Goal: Task Accomplishment & Management: Complete application form

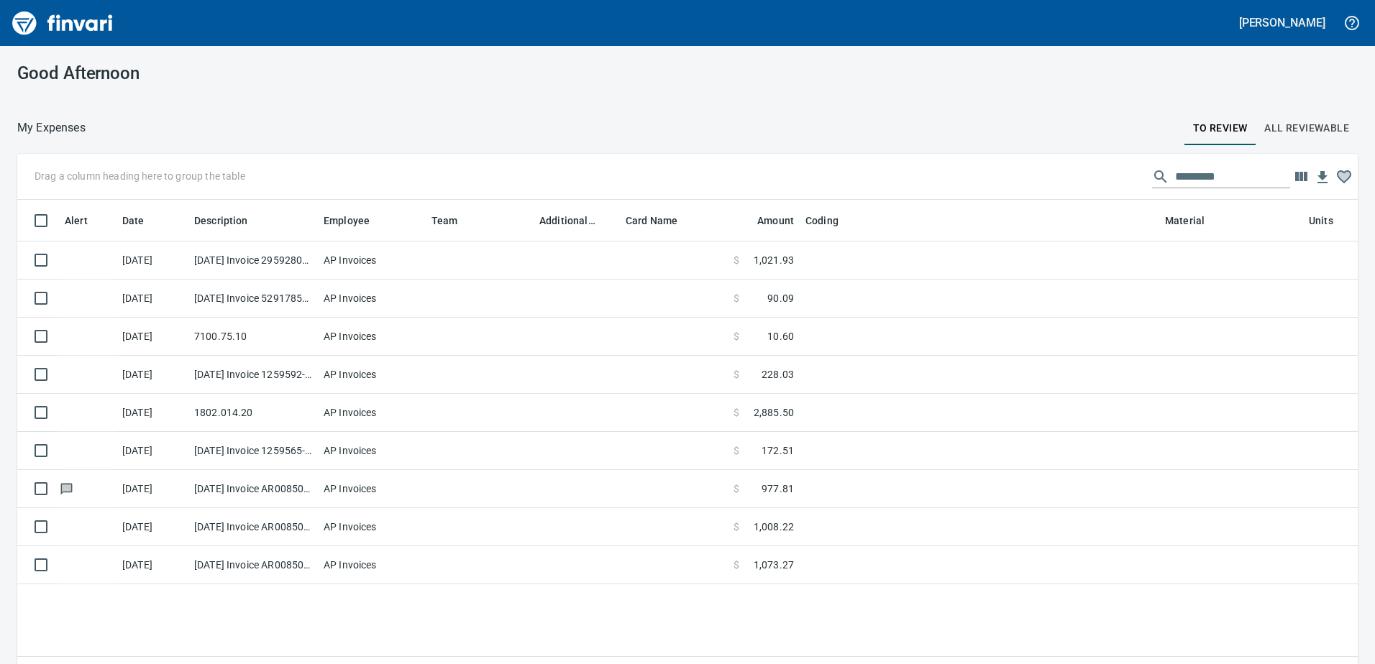
scroll to position [485, 1319]
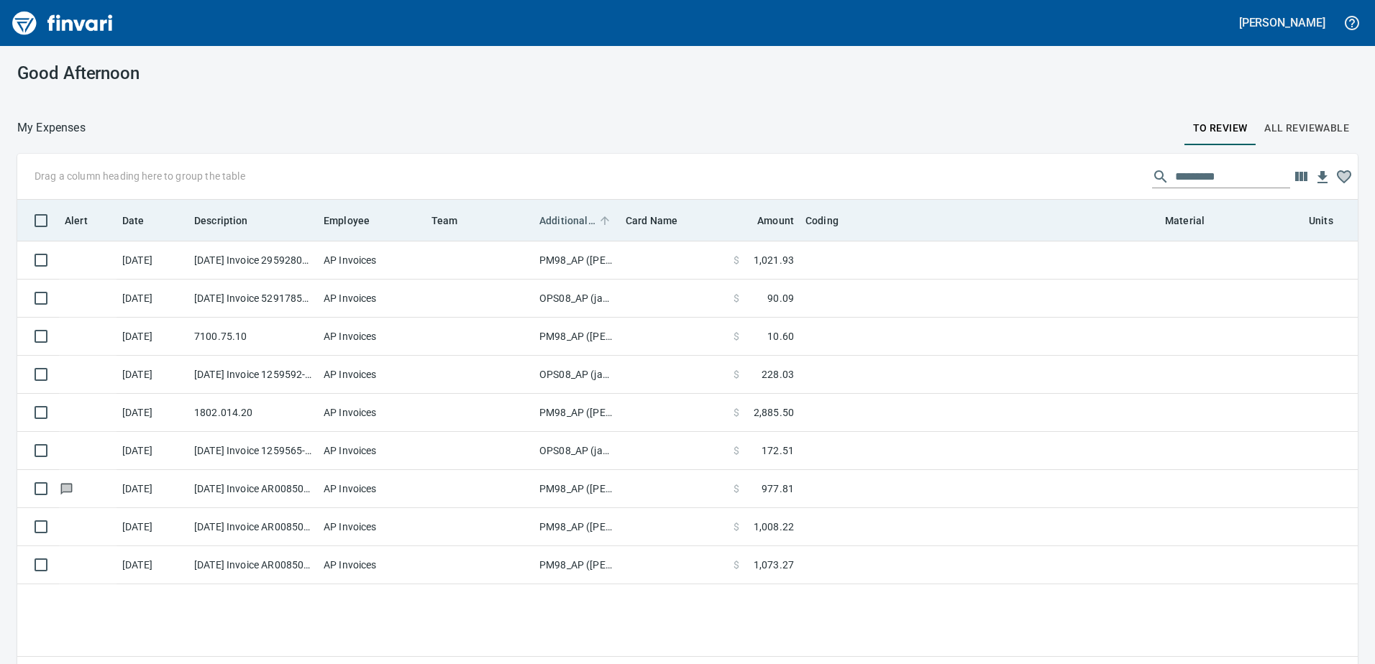
click at [568, 223] on span "Additional Reviewer" at bounding box center [567, 220] width 56 height 17
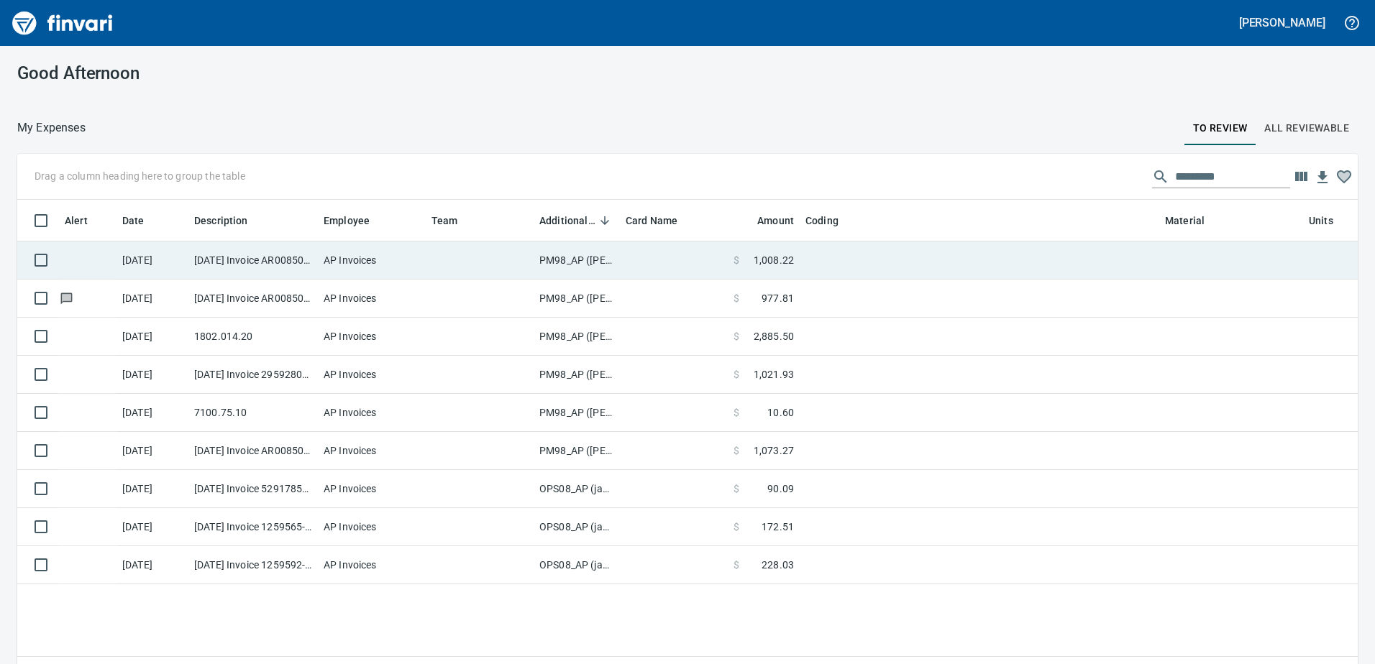
click at [560, 252] on td "PM98_AP ([PERSON_NAME], [PERSON_NAME])" at bounding box center [577, 261] width 86 height 38
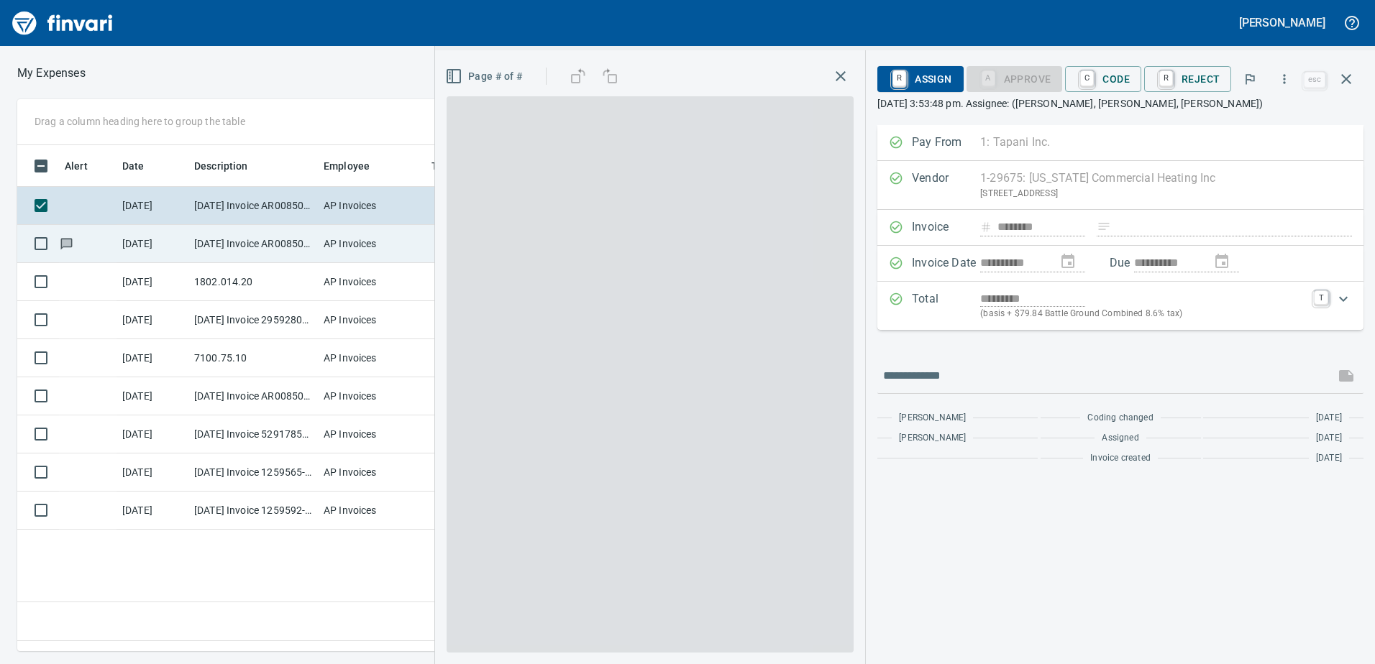
scroll to position [485, 970]
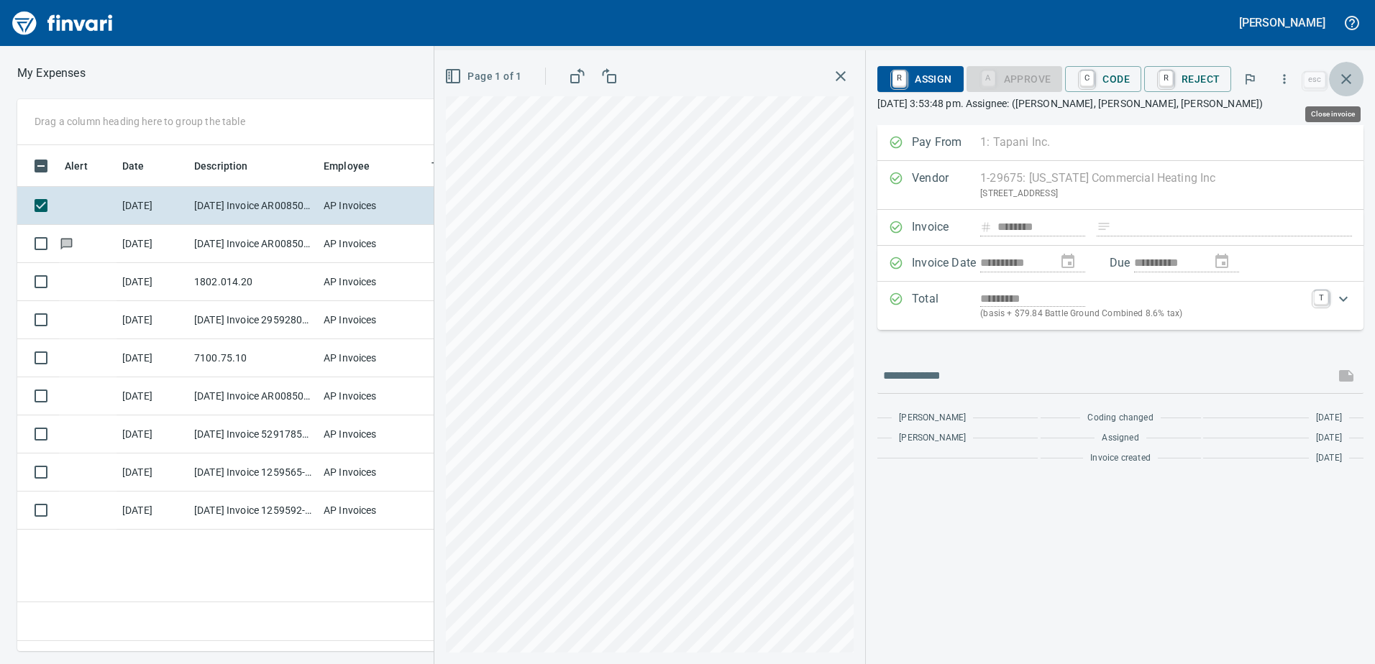
click at [1344, 80] on icon "button" at bounding box center [1345, 78] width 17 height 17
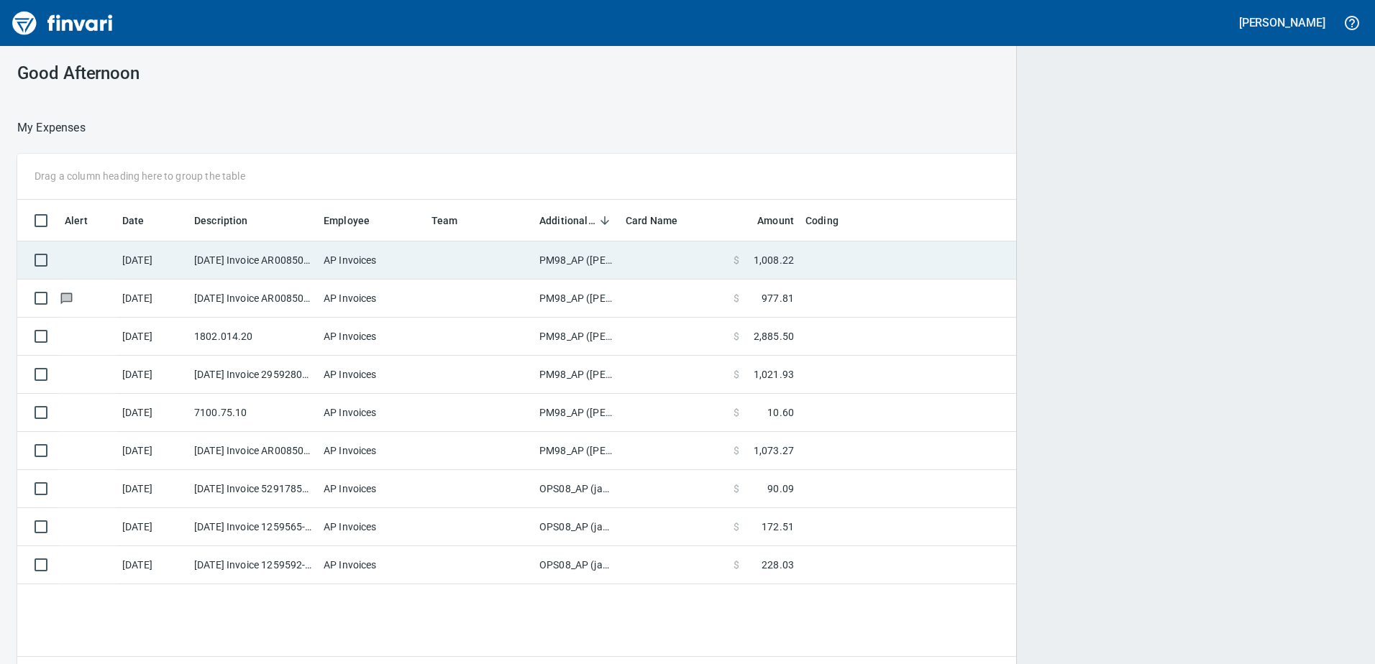
scroll to position [1, 1]
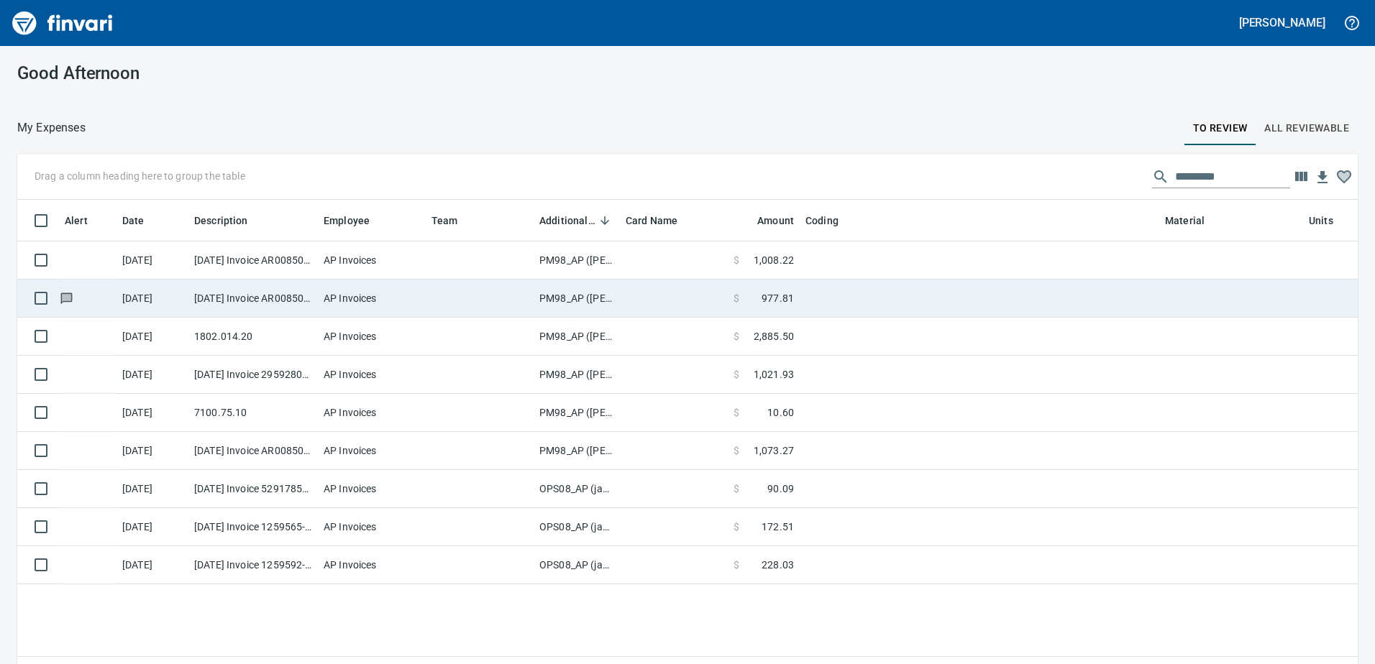
click at [576, 296] on td "PM98_AP ([PERSON_NAME], [PERSON_NAME])" at bounding box center [577, 299] width 86 height 38
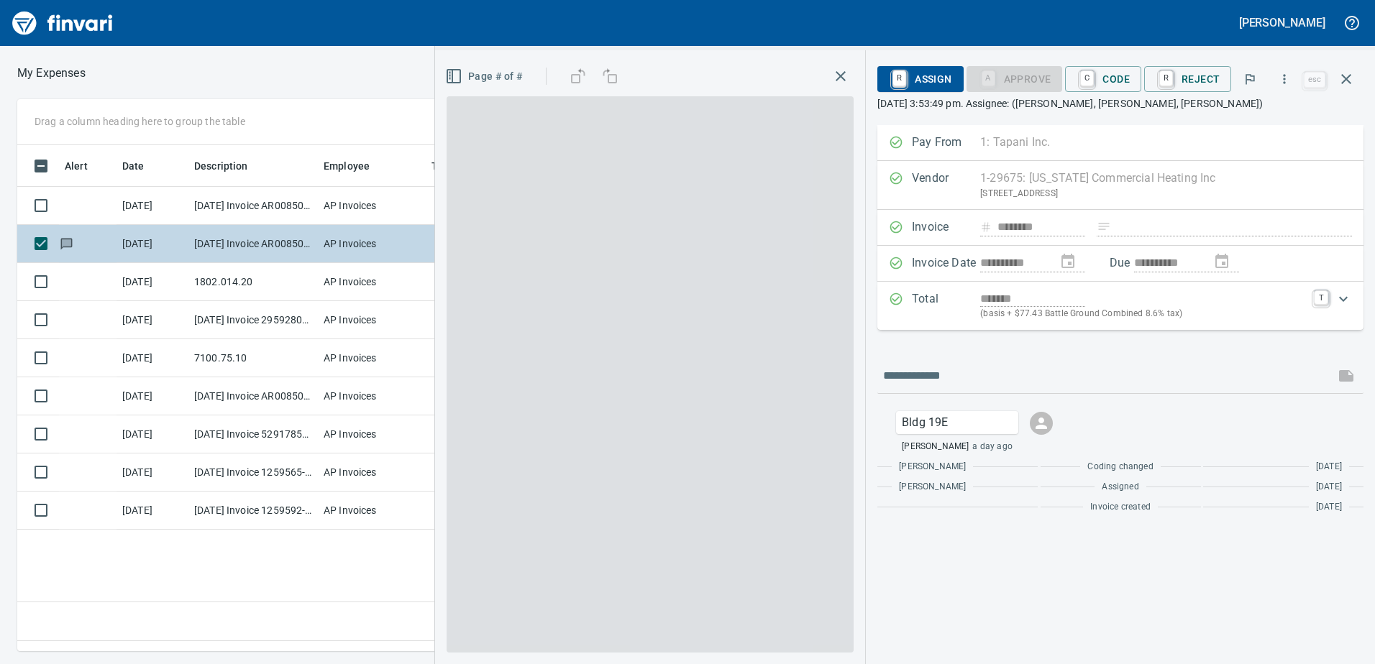
scroll to position [1, 1]
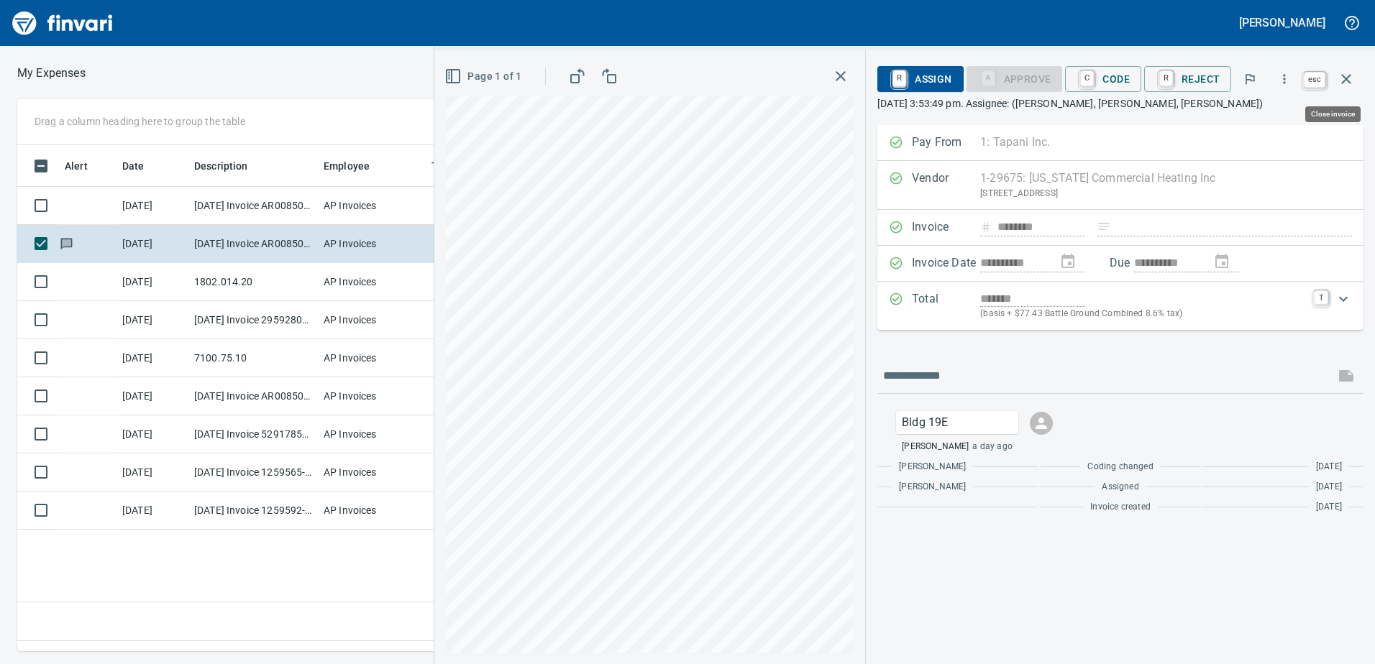
click at [1347, 79] on icon "button" at bounding box center [1346, 79] width 10 height 10
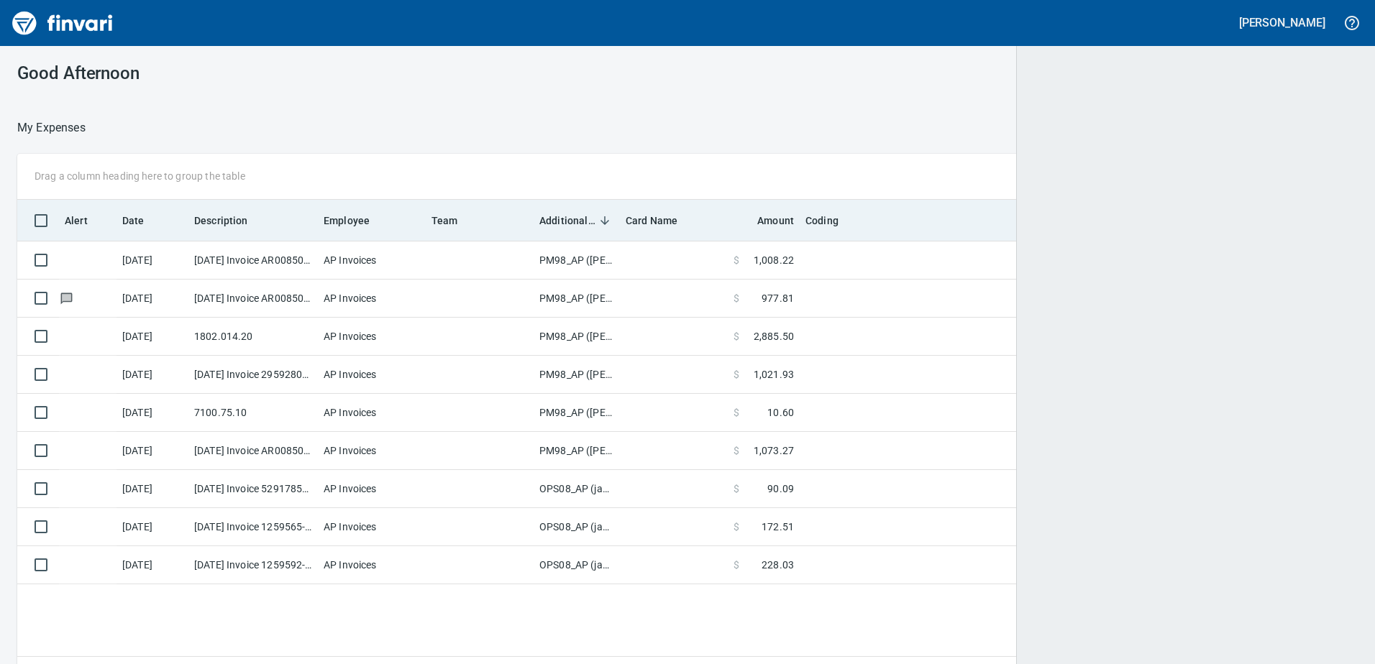
scroll to position [1, 1]
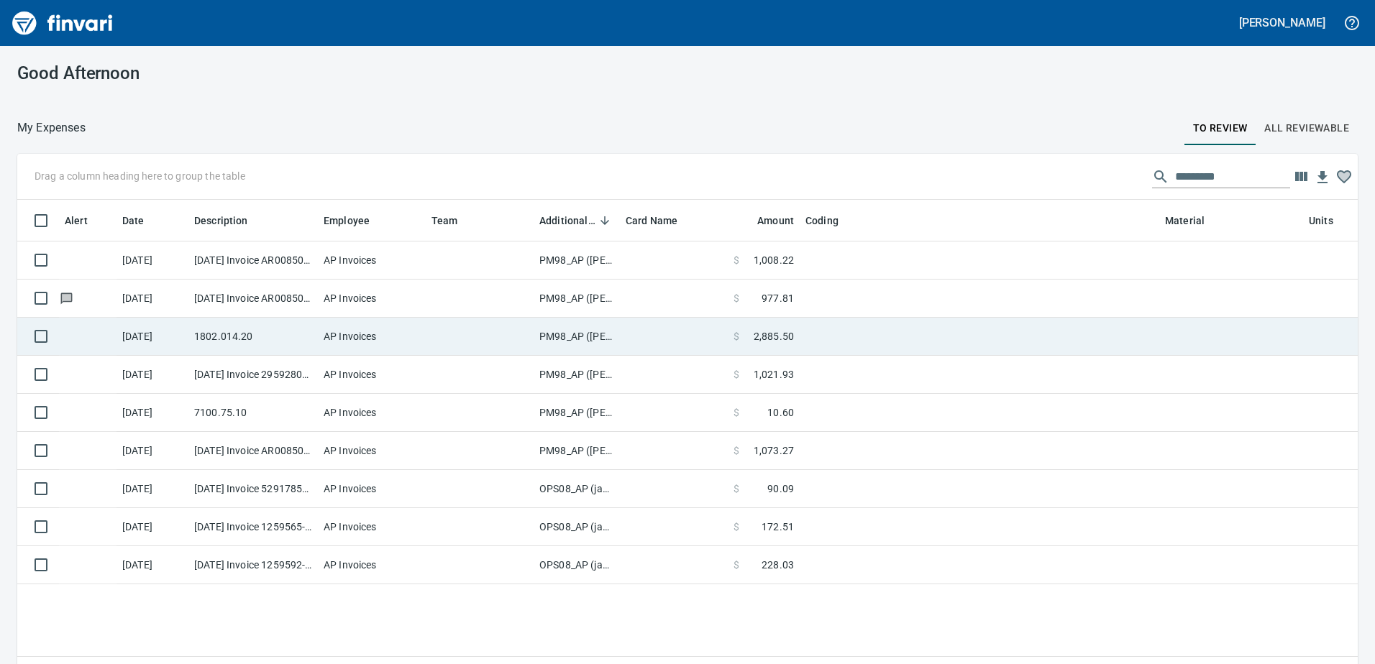
click at [565, 334] on td "PM98_AP ([PERSON_NAME], [PERSON_NAME])" at bounding box center [577, 337] width 86 height 38
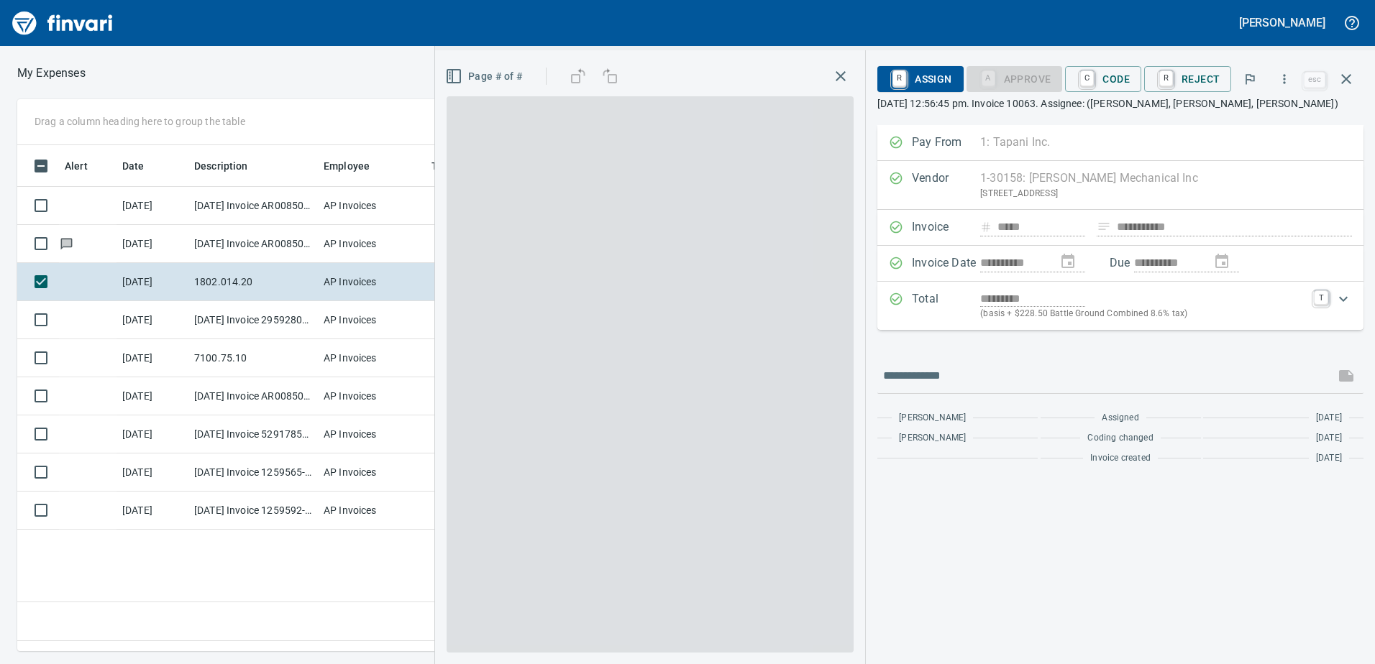
scroll to position [485, 970]
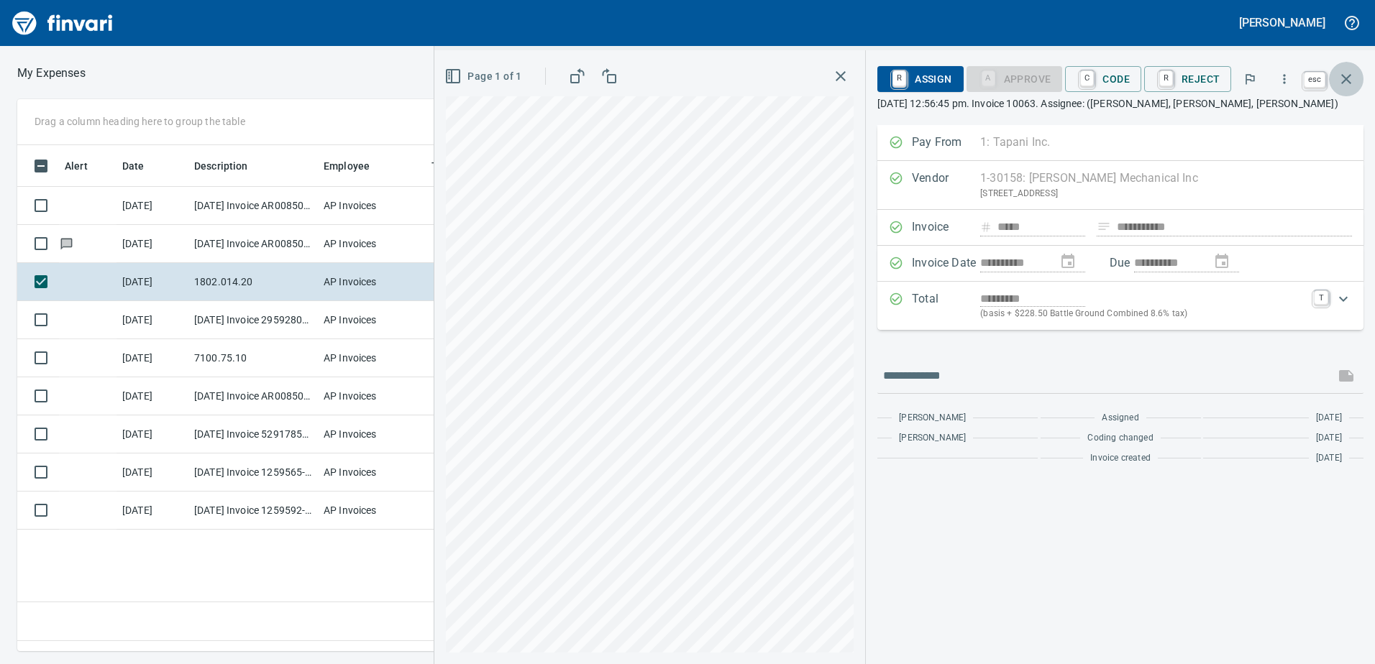
click at [1347, 73] on icon "button" at bounding box center [1345, 78] width 17 height 17
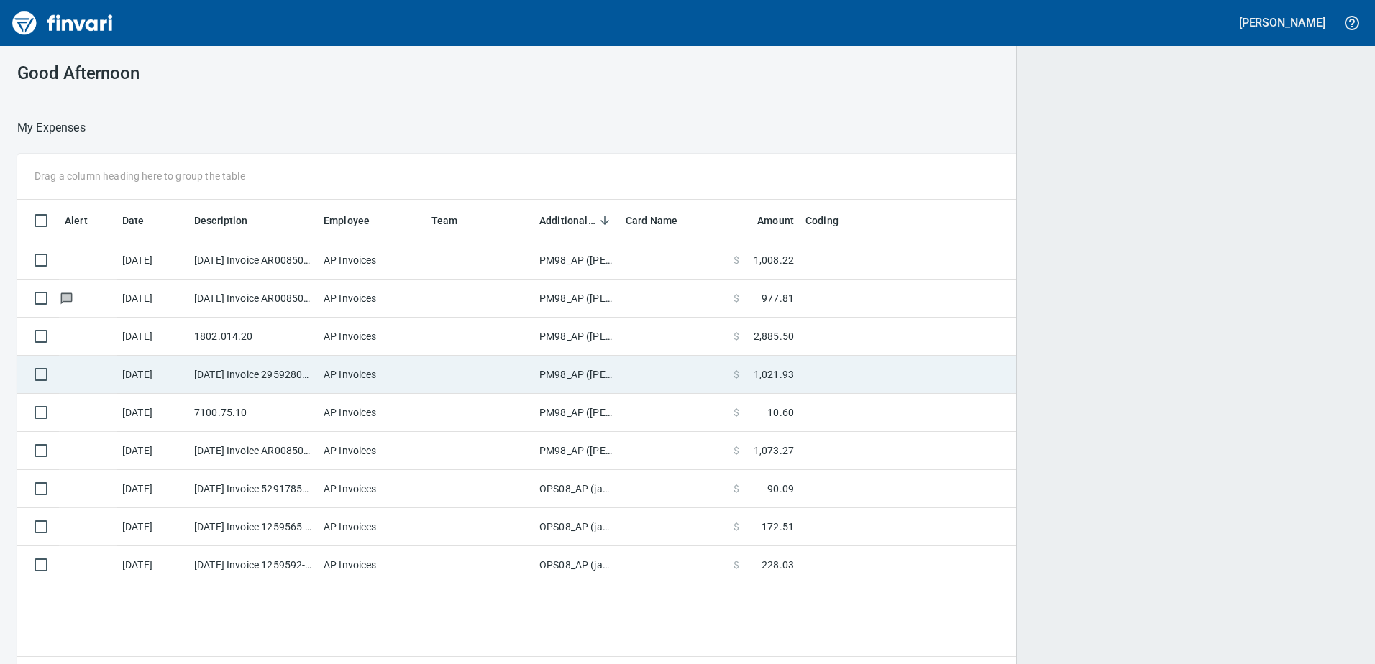
scroll to position [485, 1319]
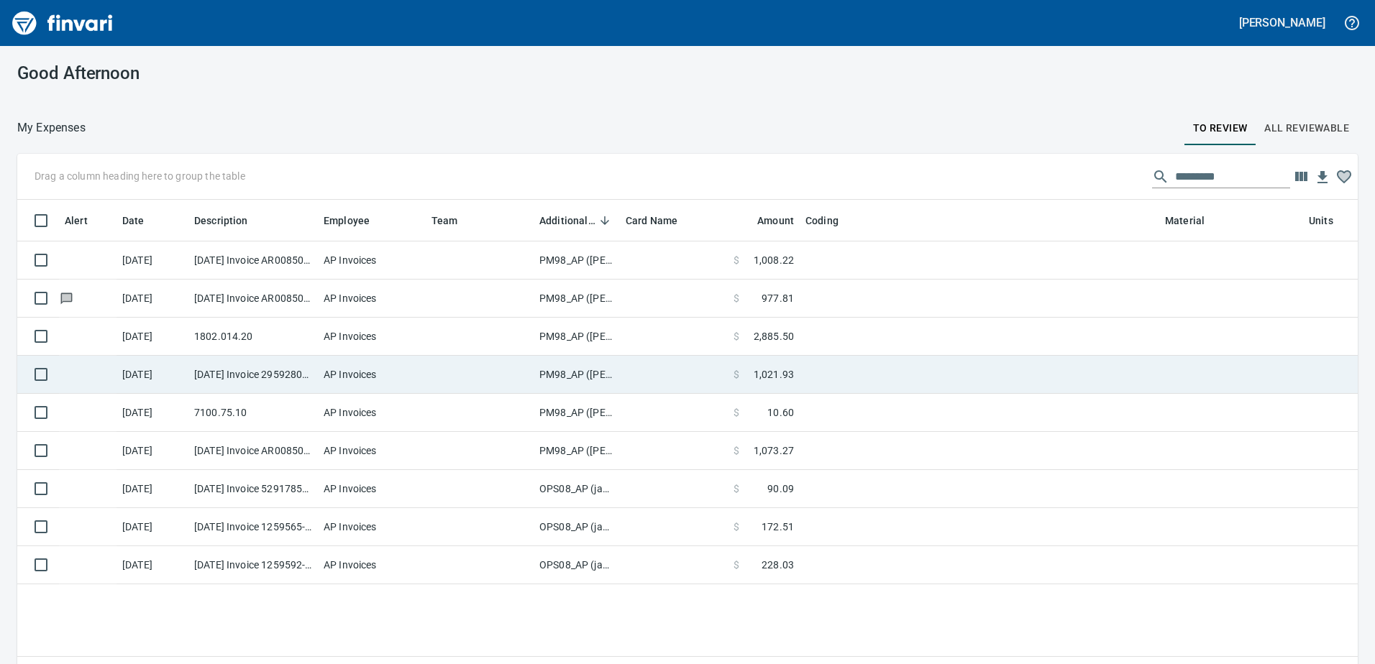
click at [576, 369] on td "PM98_AP ([PERSON_NAME], [PERSON_NAME])" at bounding box center [577, 375] width 86 height 38
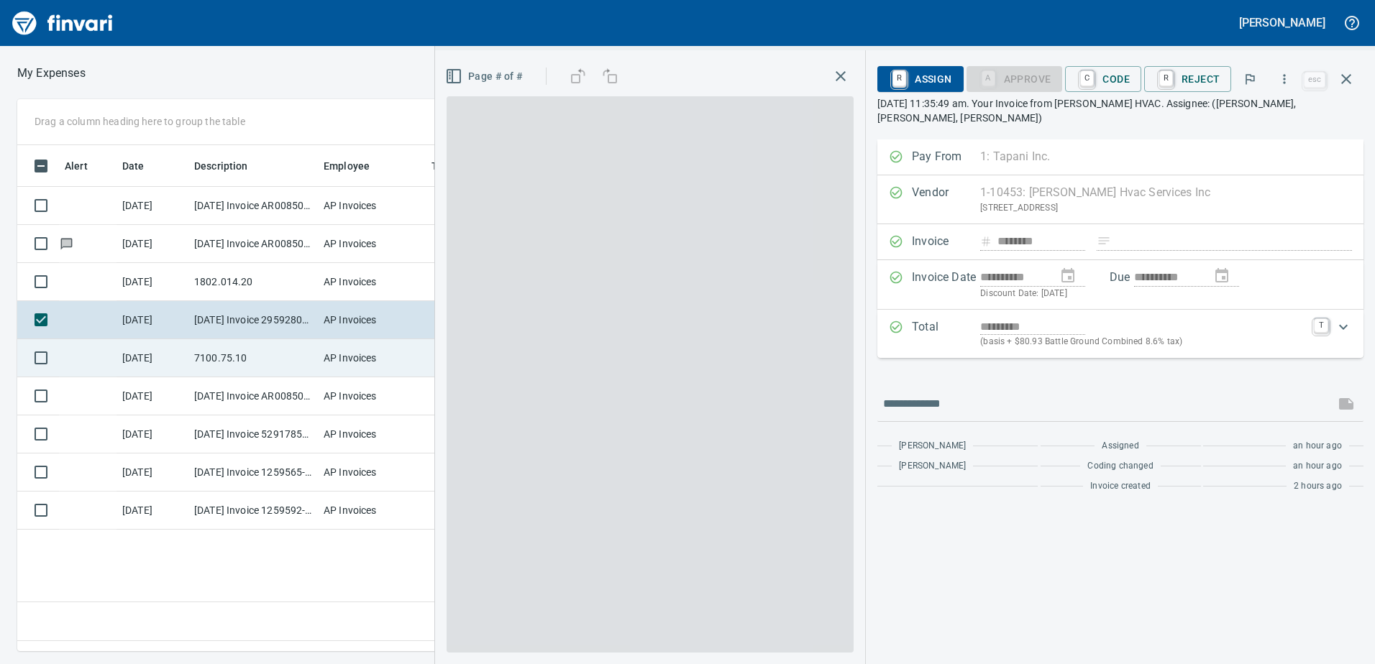
scroll to position [485, 970]
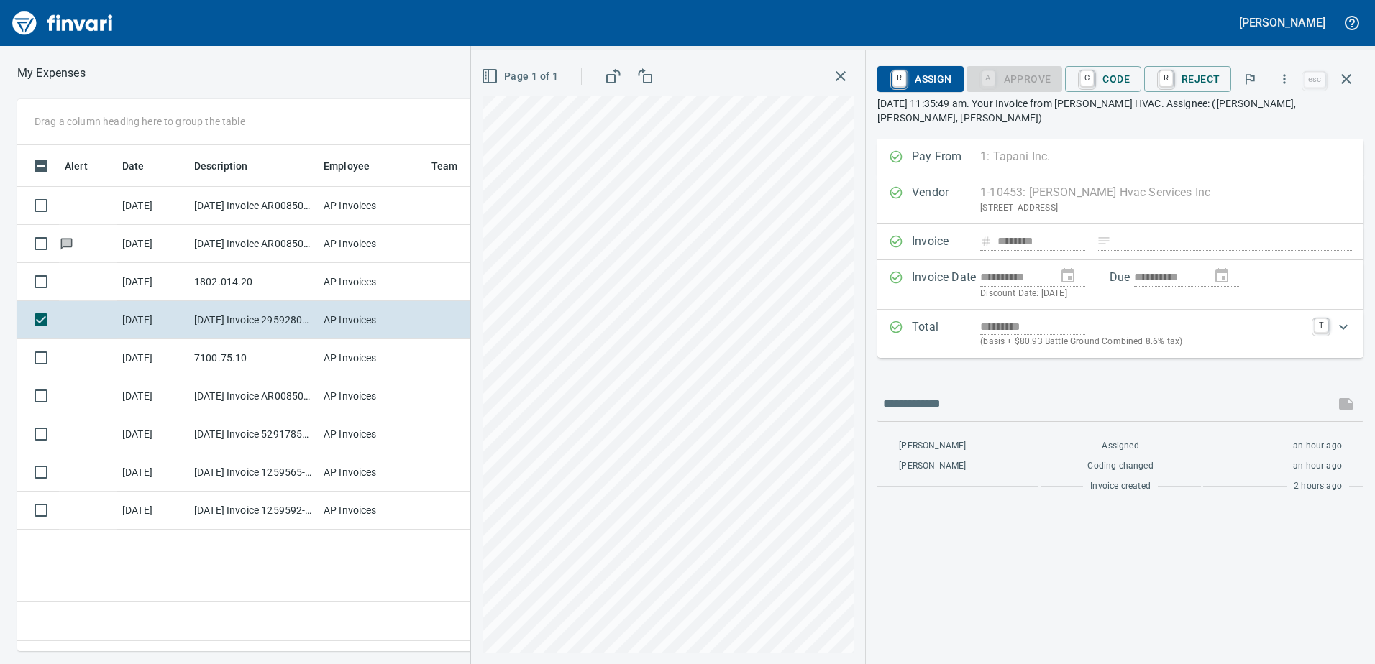
click at [840, 73] on icon "button" at bounding box center [841, 76] width 10 height 10
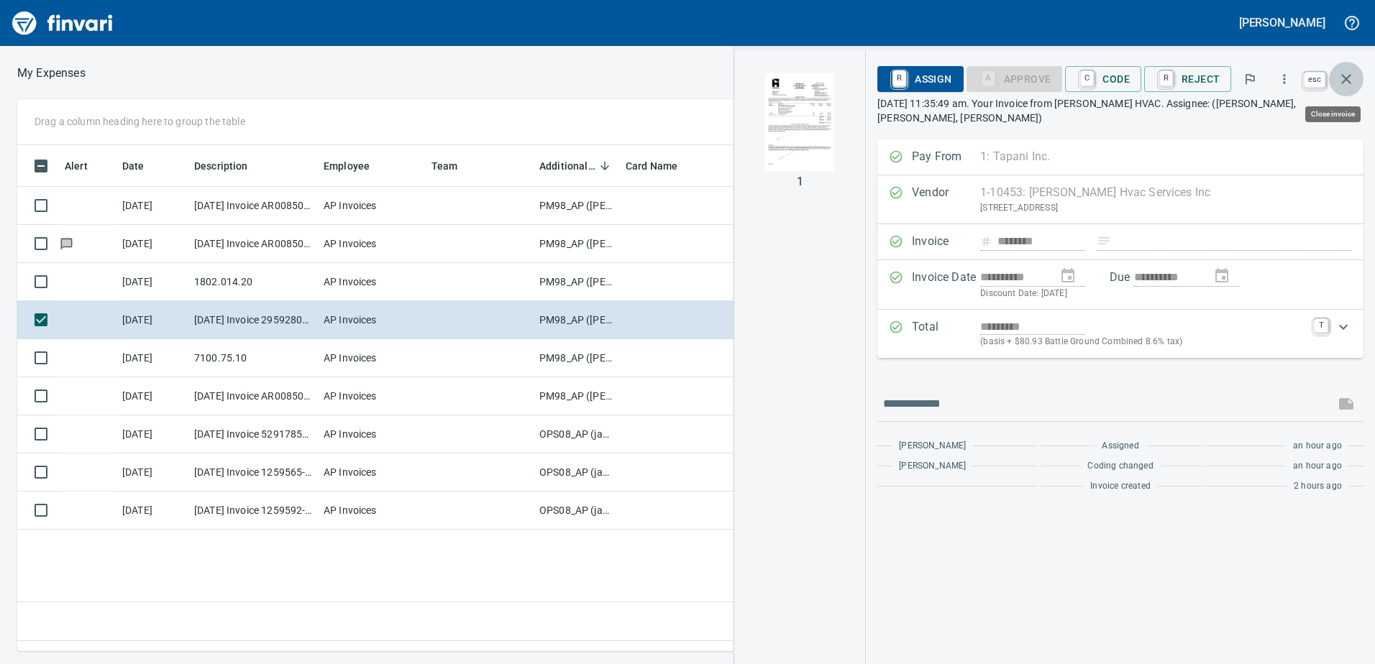
click at [1350, 83] on icon "button" at bounding box center [1345, 78] width 17 height 17
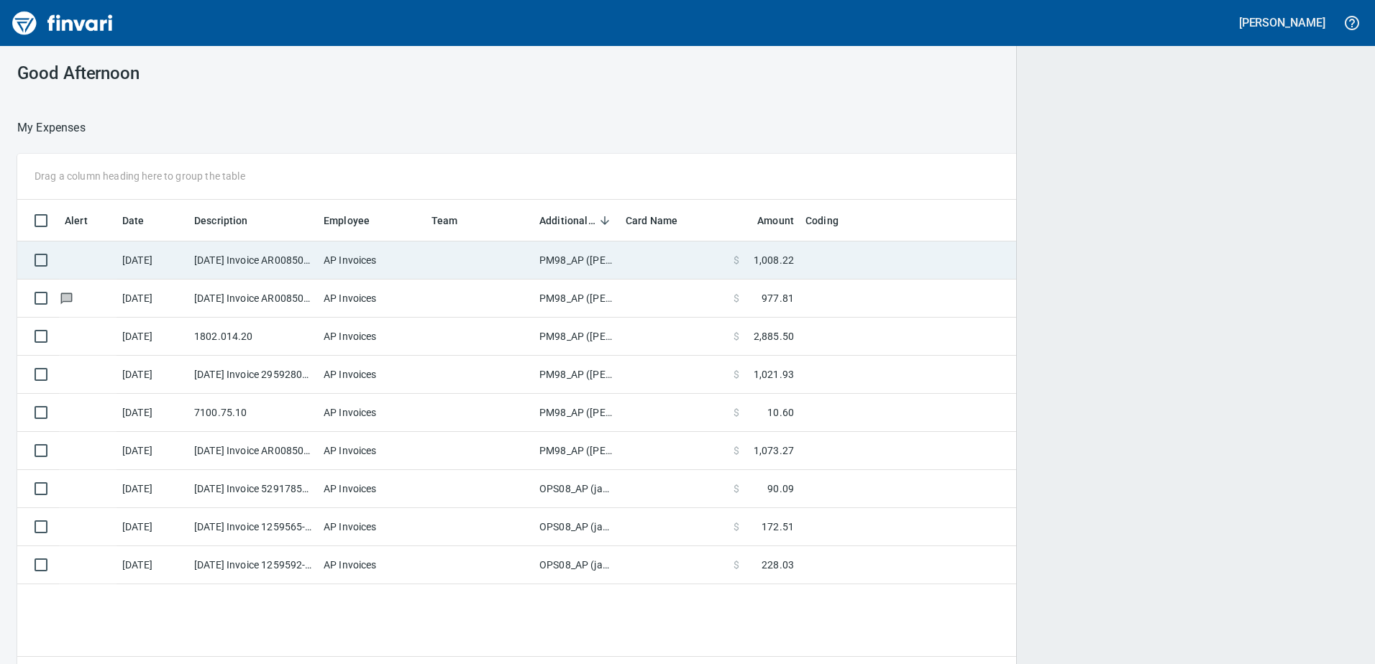
scroll to position [1, 1]
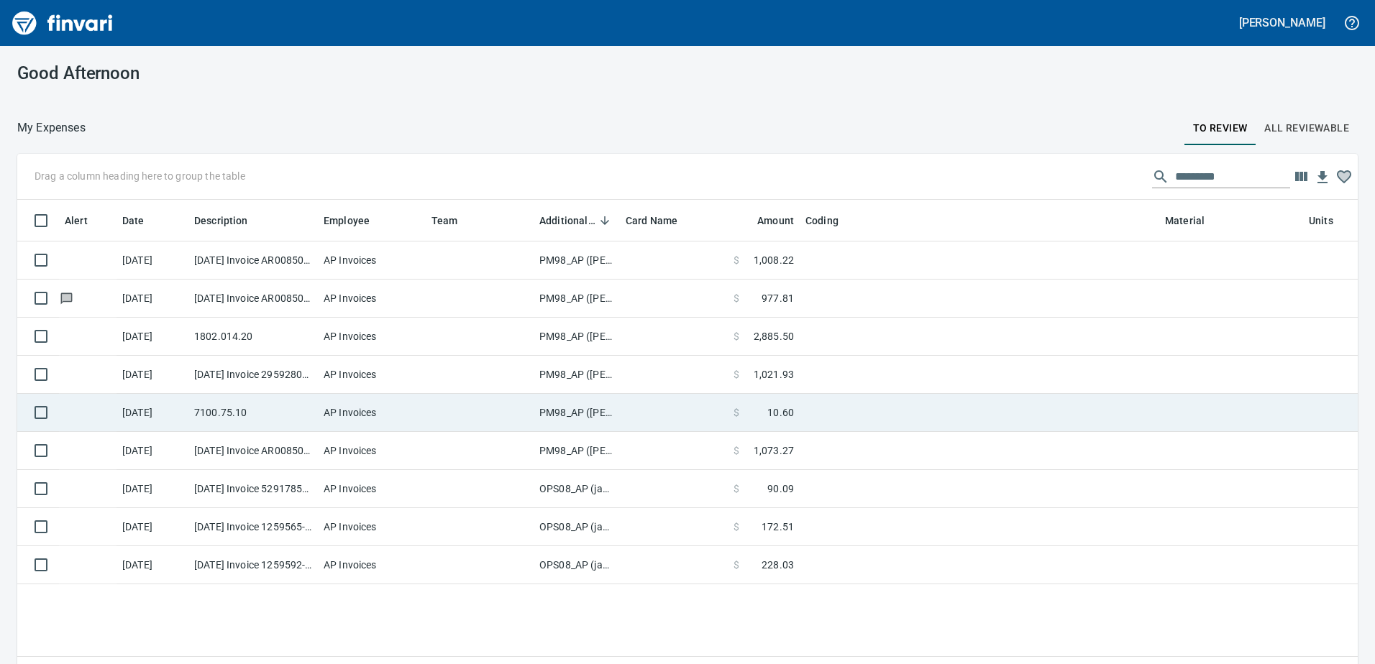
click at [572, 409] on td "PM98_AP ([PERSON_NAME], [PERSON_NAME])" at bounding box center [577, 413] width 86 height 38
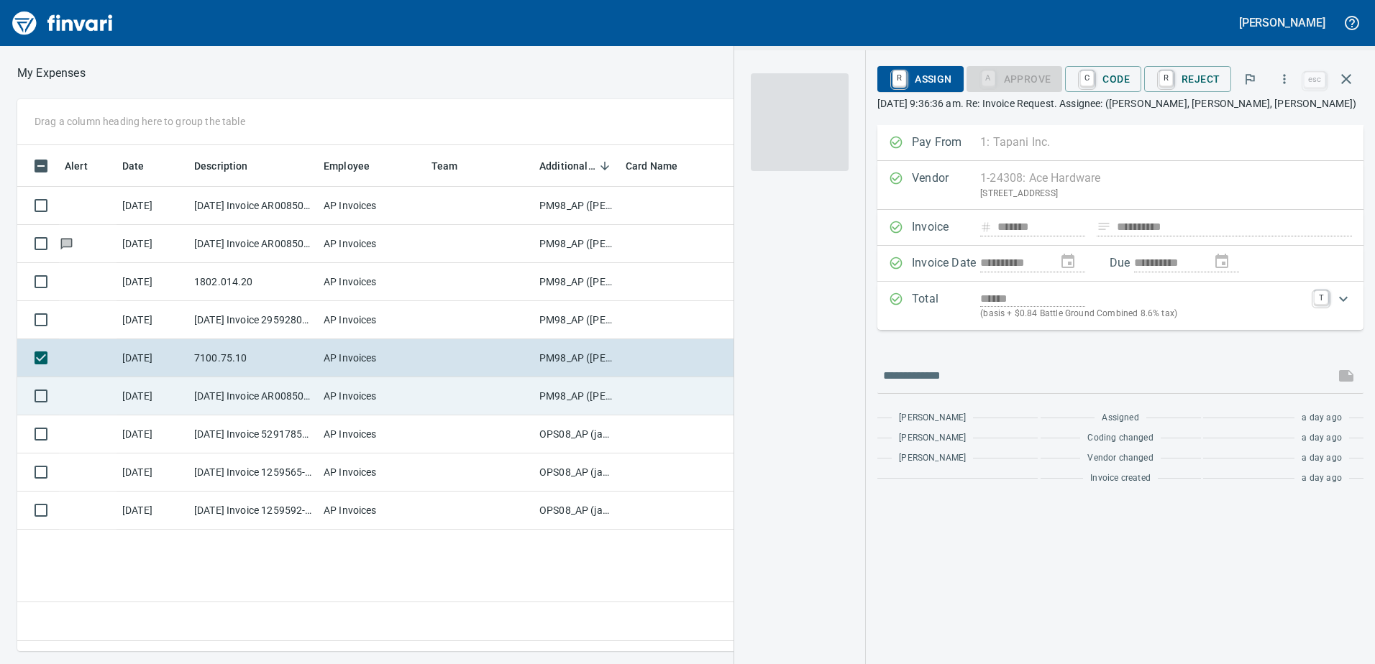
scroll to position [485, 970]
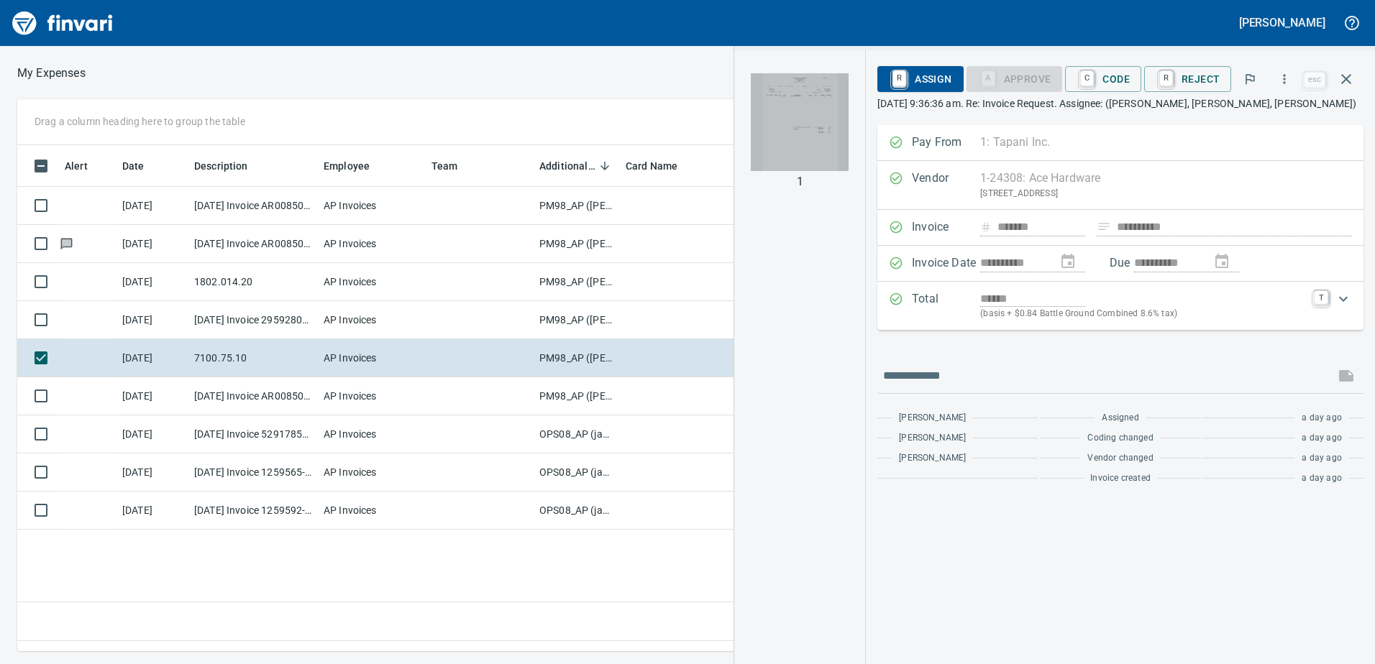
click at [807, 122] on img "button" at bounding box center [800, 122] width 98 height 98
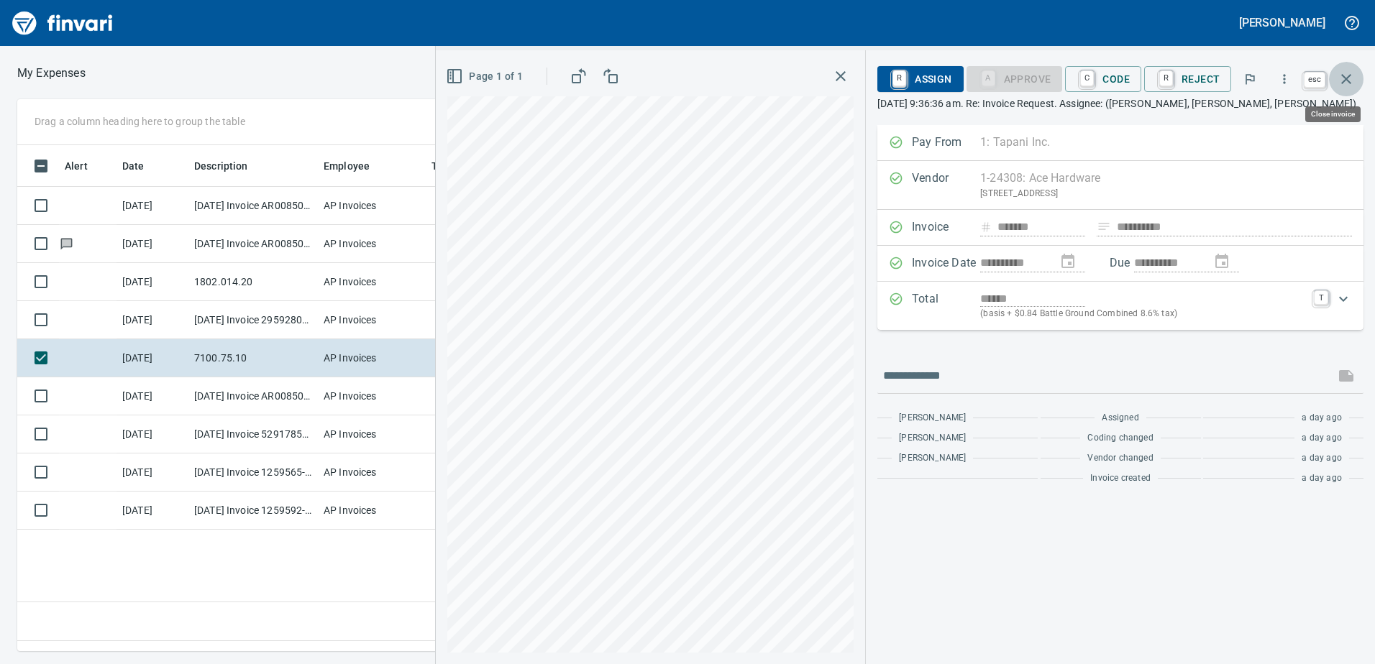
click at [1350, 75] on icon "button" at bounding box center [1346, 79] width 10 height 10
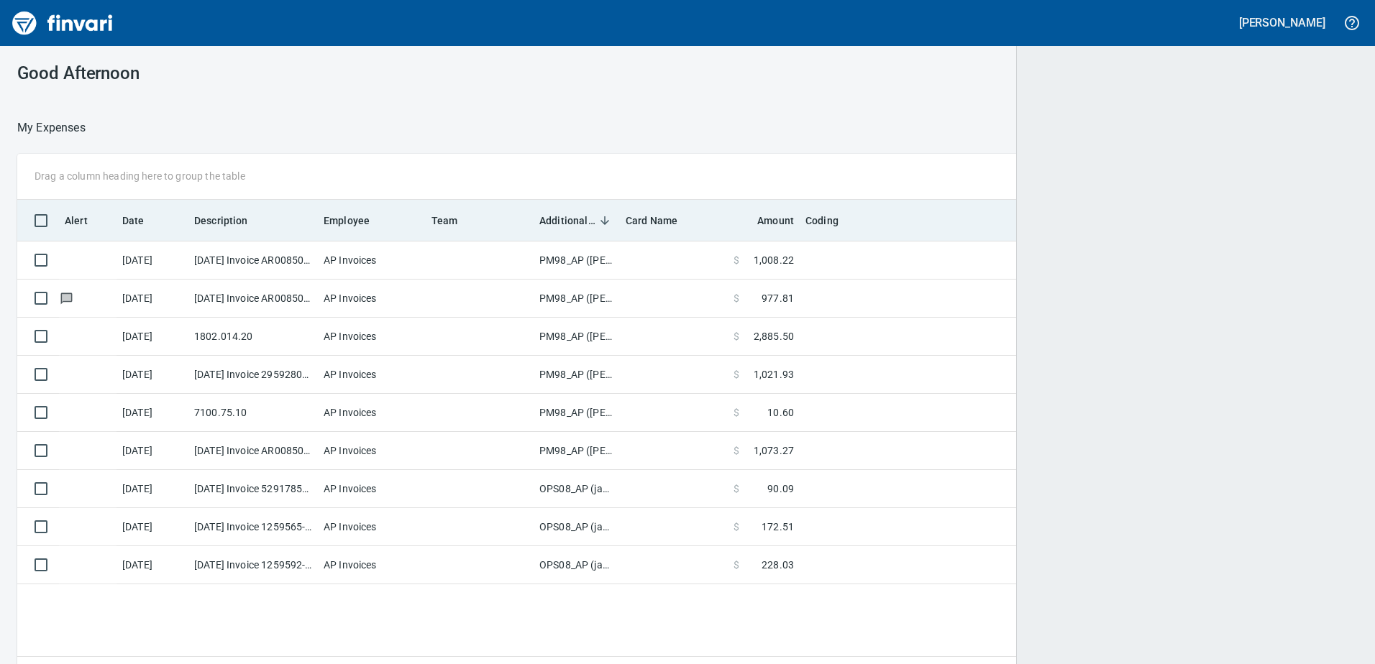
scroll to position [1, 1]
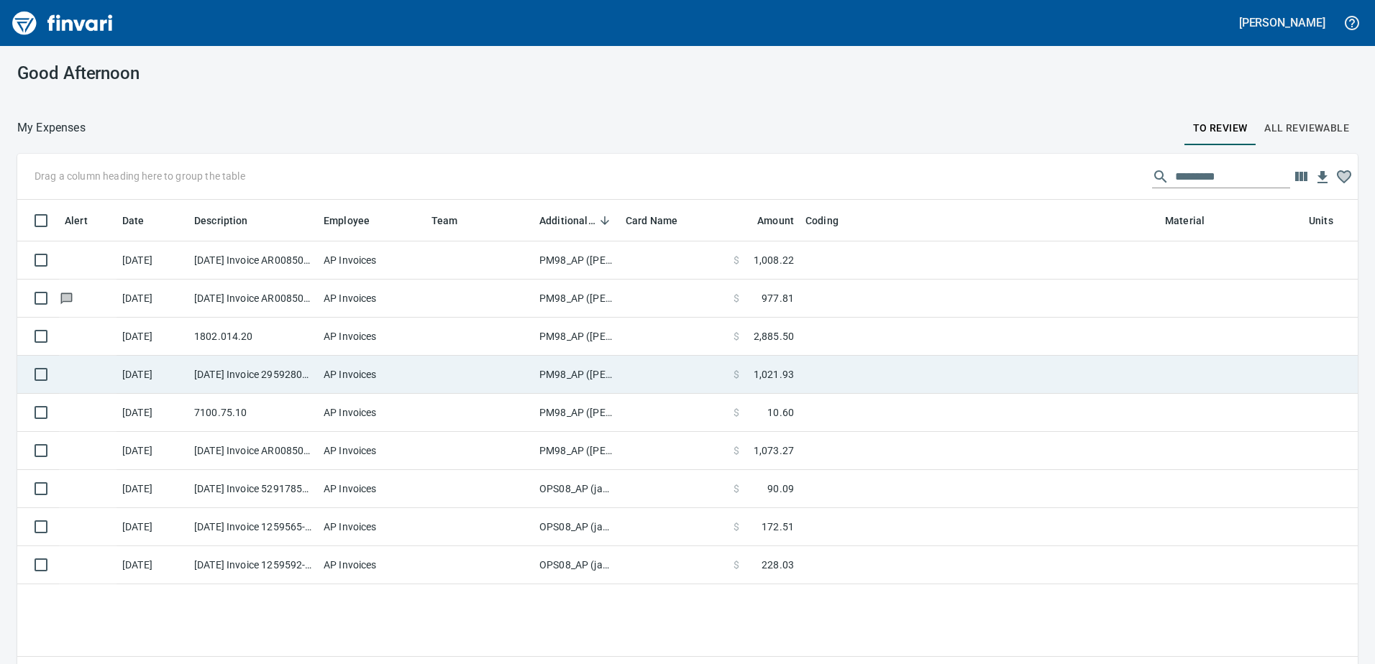
click at [580, 372] on td "PM98_AP ([PERSON_NAME], [PERSON_NAME])" at bounding box center [577, 375] width 86 height 38
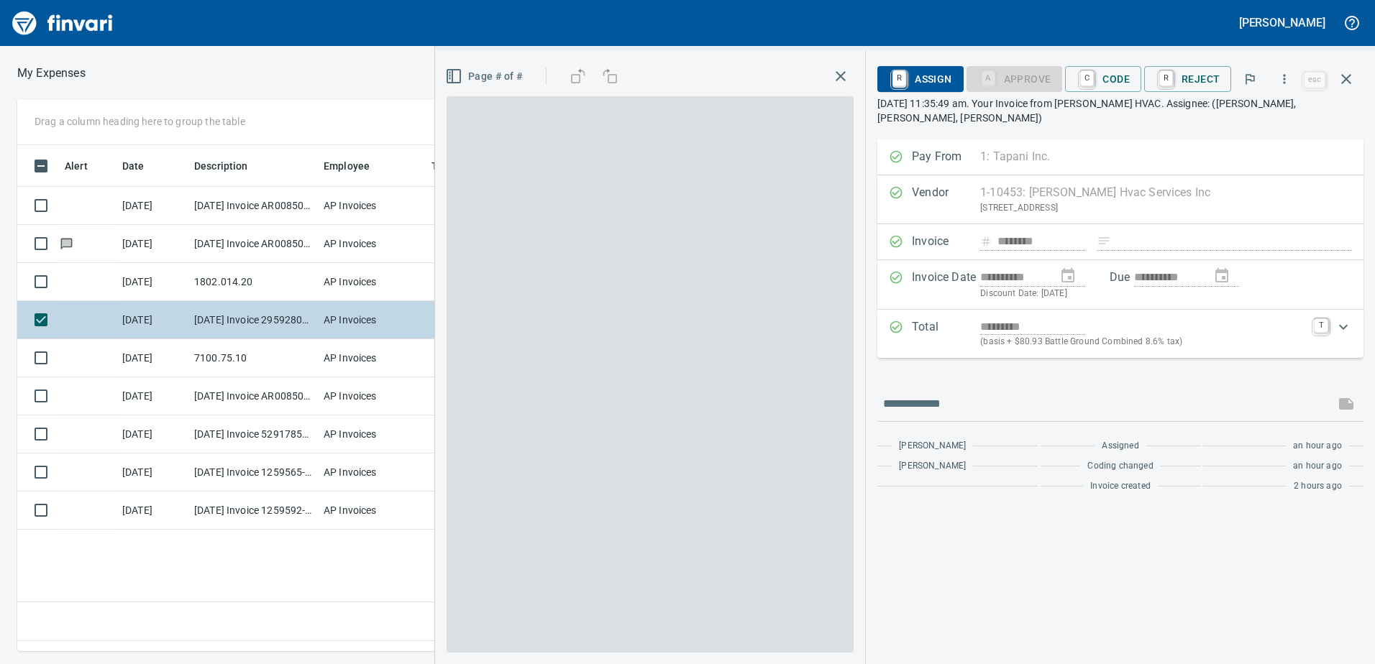
scroll to position [485, 970]
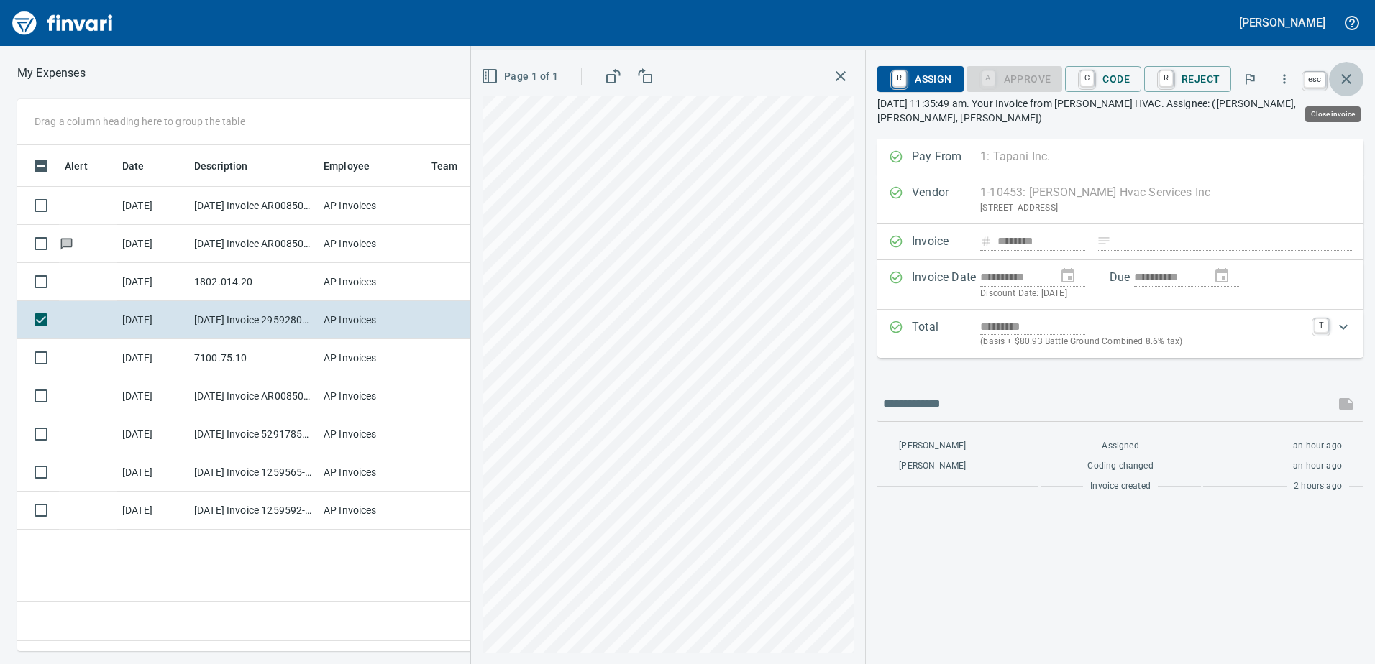
click at [1344, 75] on icon "button" at bounding box center [1345, 78] width 17 height 17
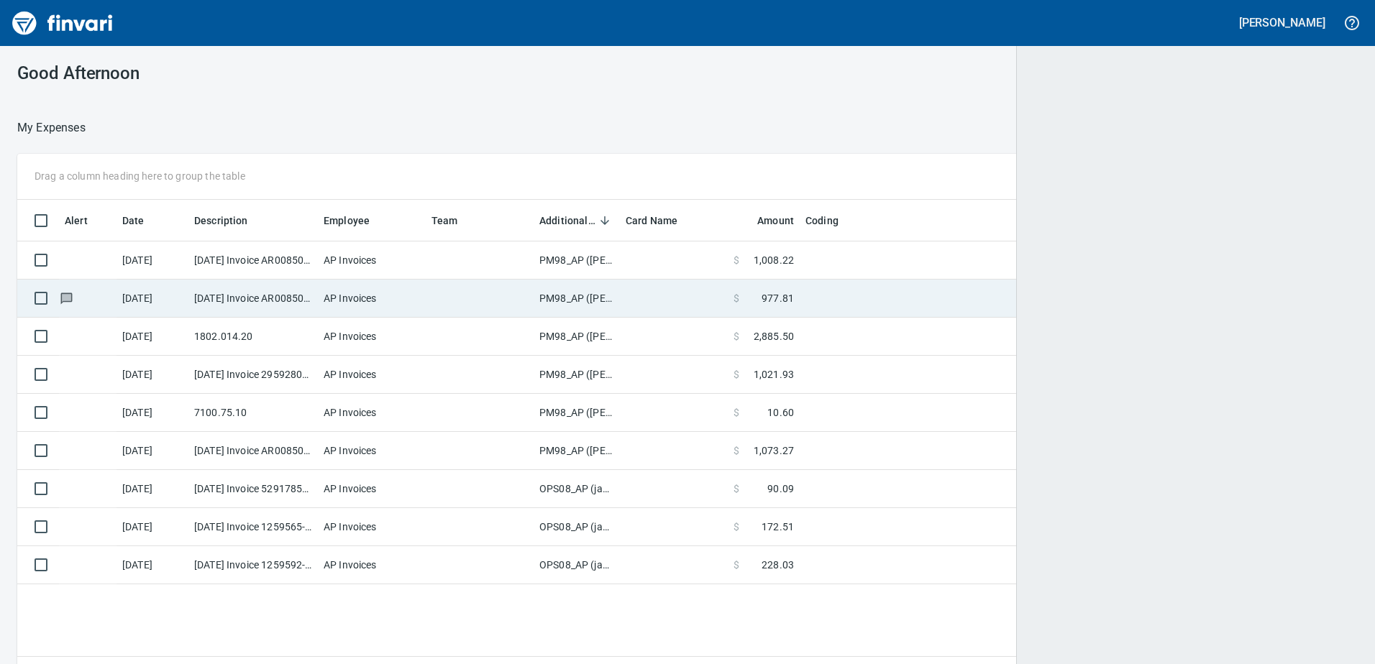
scroll to position [485, 1317]
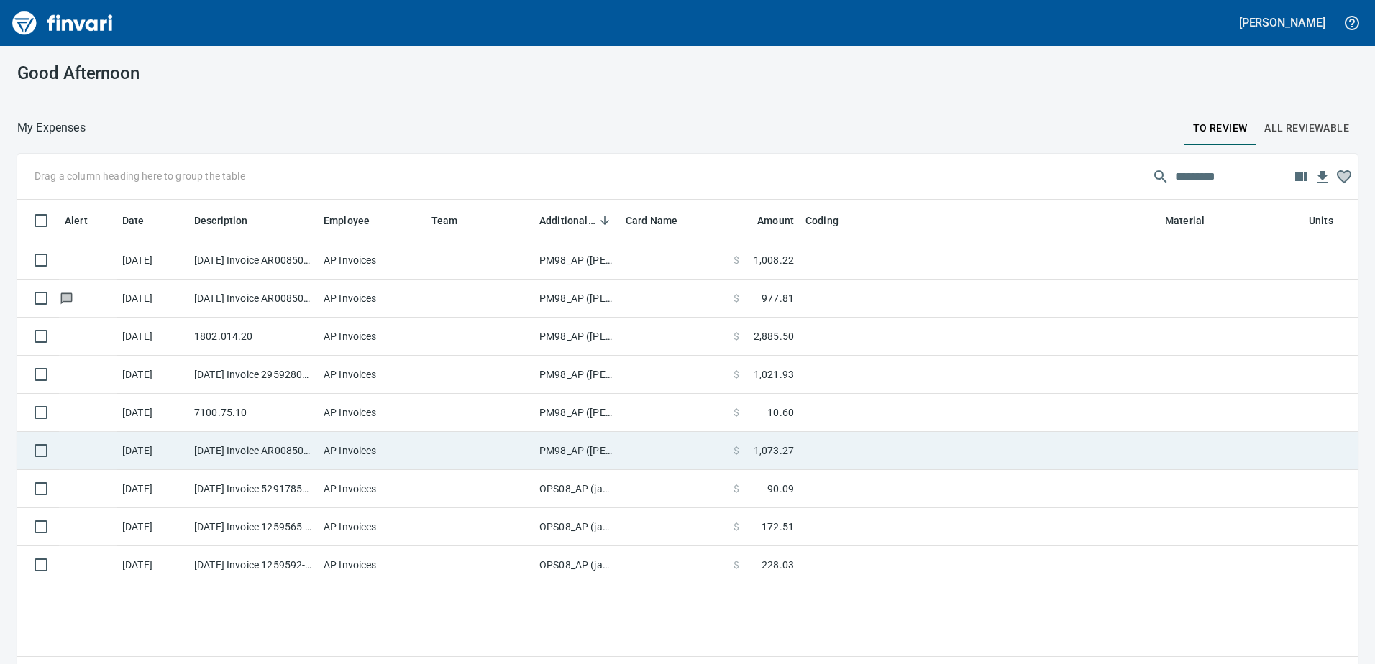
click at [582, 464] on td "PM98_AP ([PERSON_NAME], [PERSON_NAME])" at bounding box center [577, 451] width 86 height 38
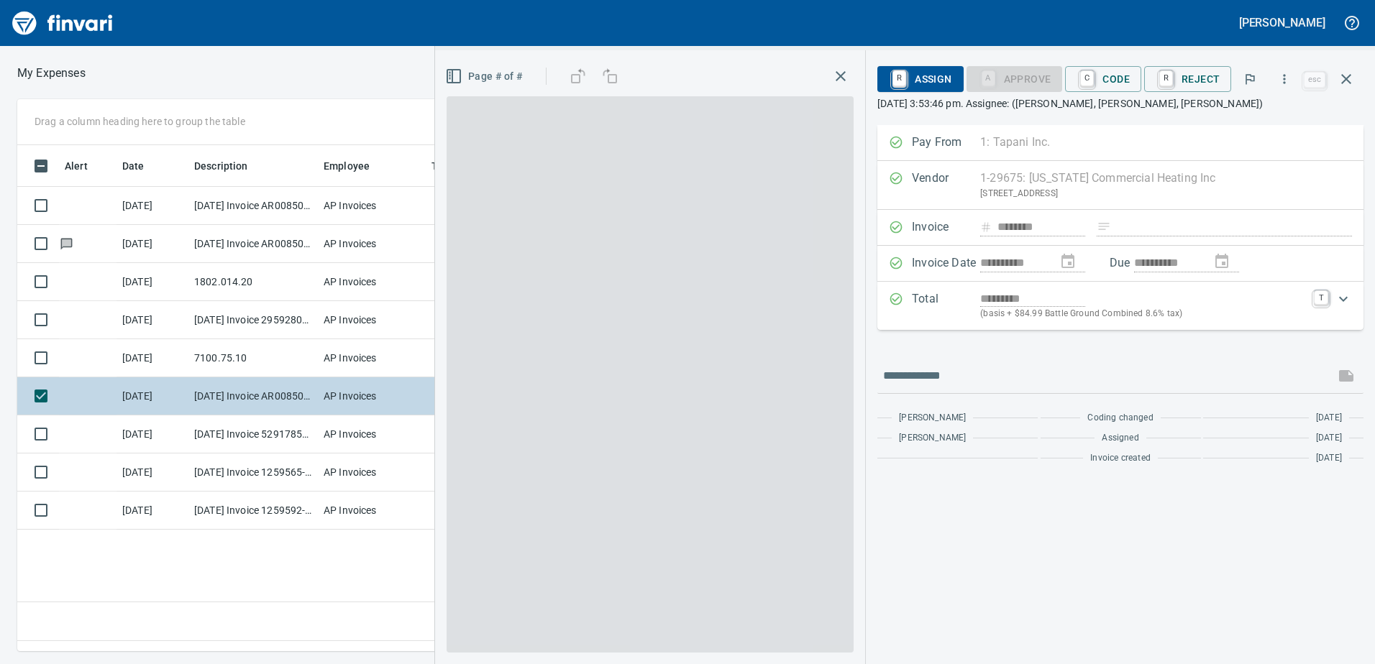
scroll to position [485, 970]
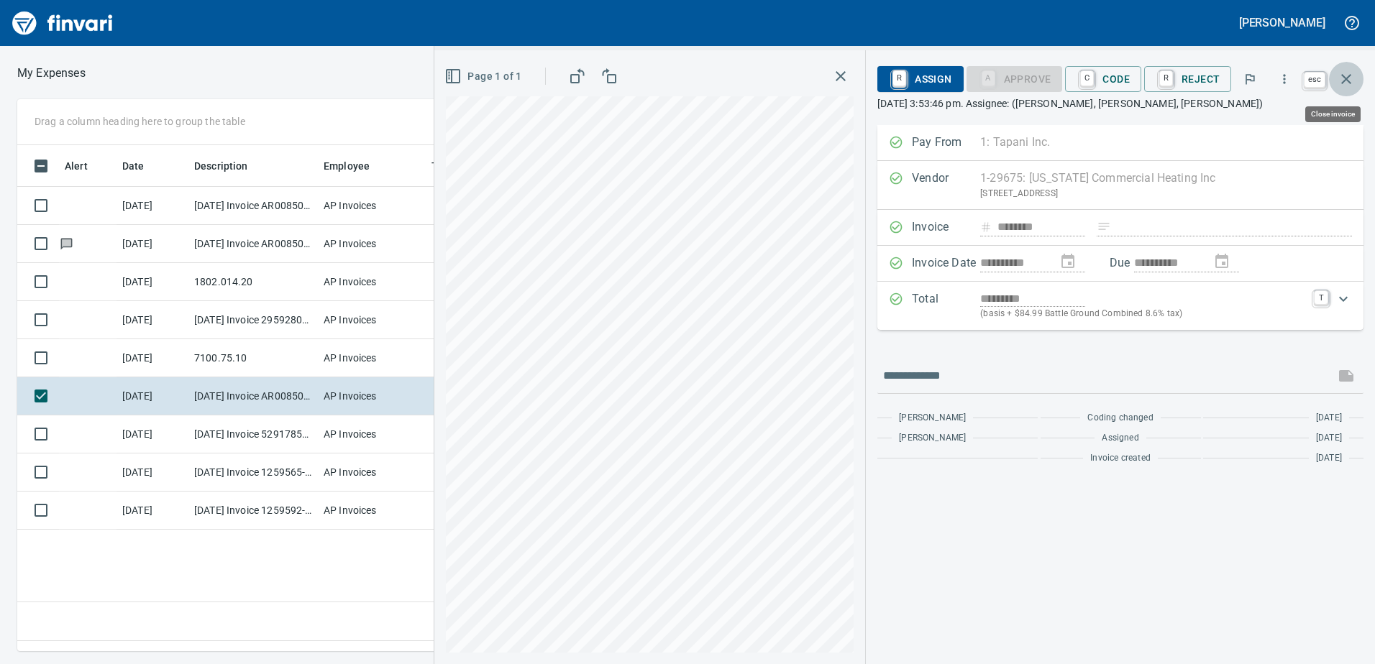
drag, startPoint x: 1345, startPoint y: 76, endPoint x: 1243, endPoint y: 122, distance: 111.7
click at [1345, 76] on icon "button" at bounding box center [1345, 78] width 17 height 17
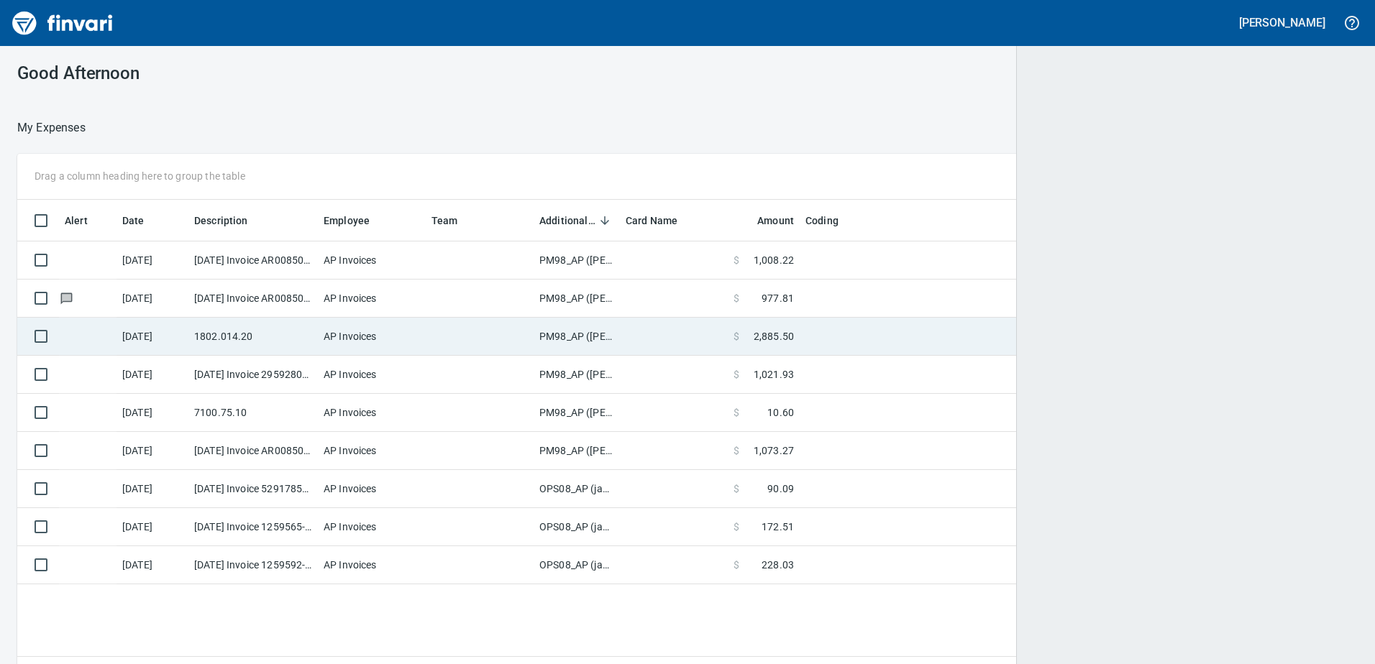
scroll to position [485, 1317]
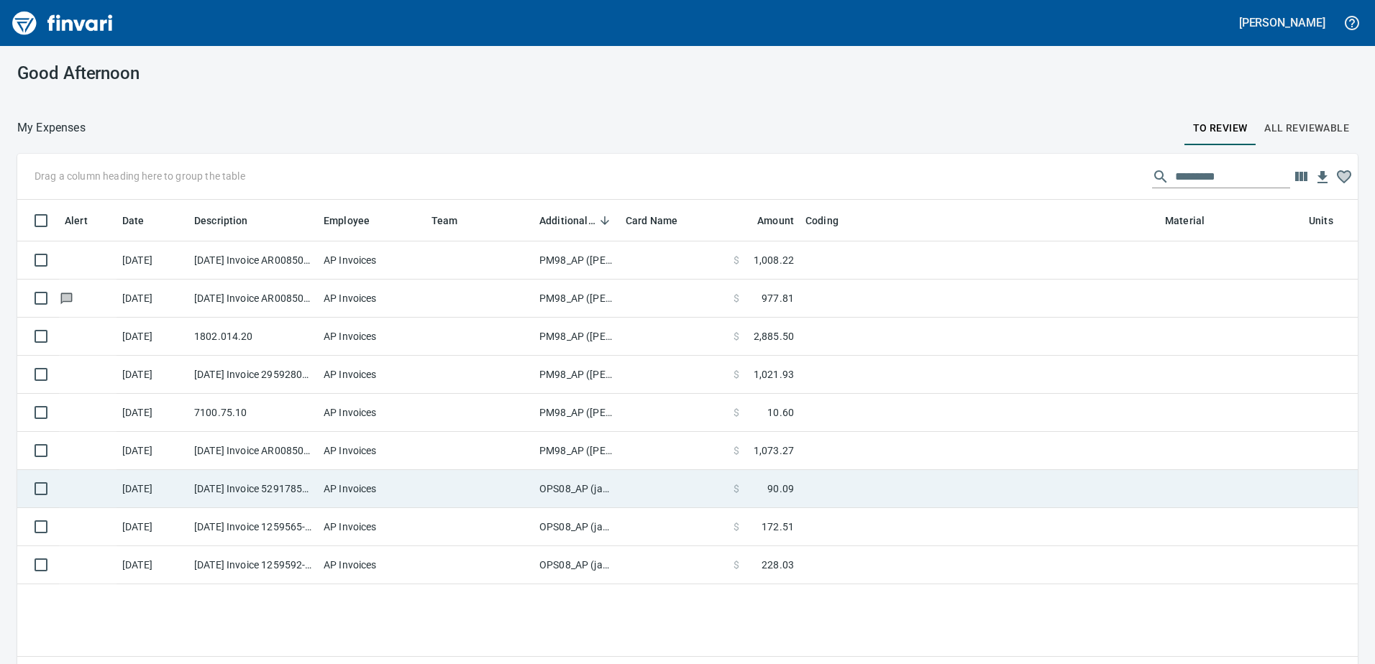
click at [587, 487] on td "OPS08_AP (janettep, samr)" at bounding box center [577, 489] width 86 height 38
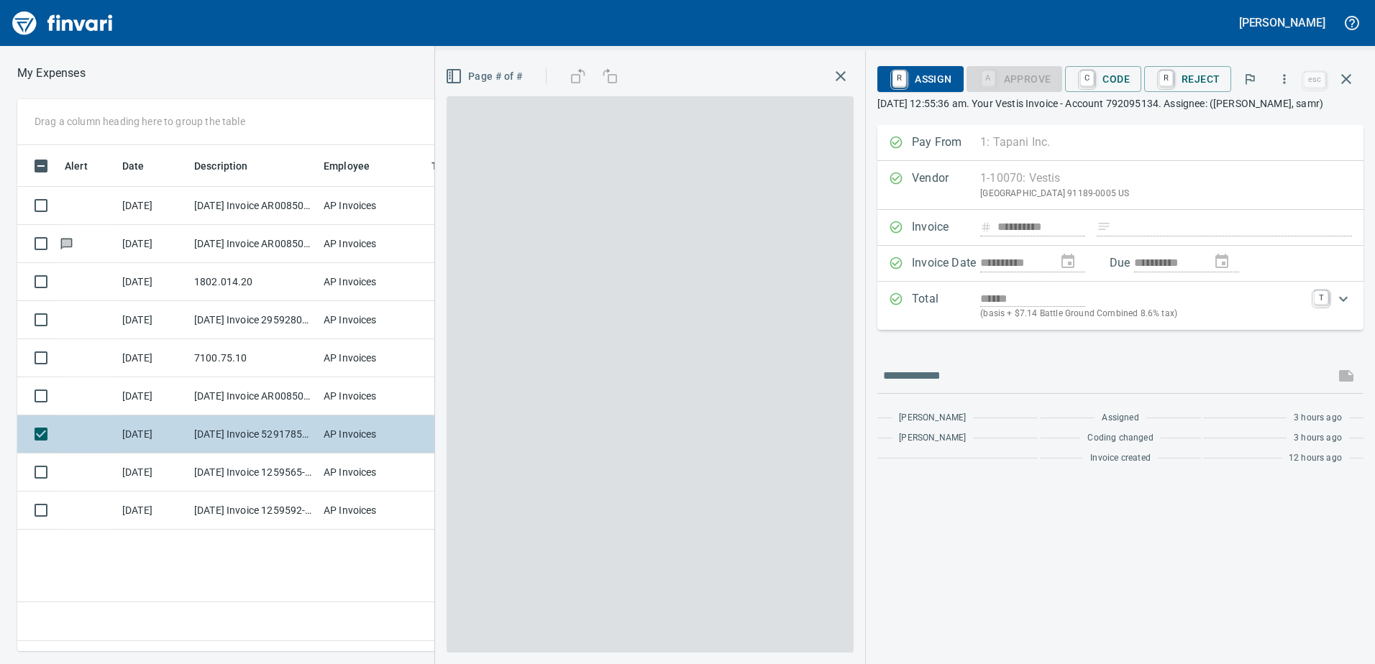
scroll to position [485, 970]
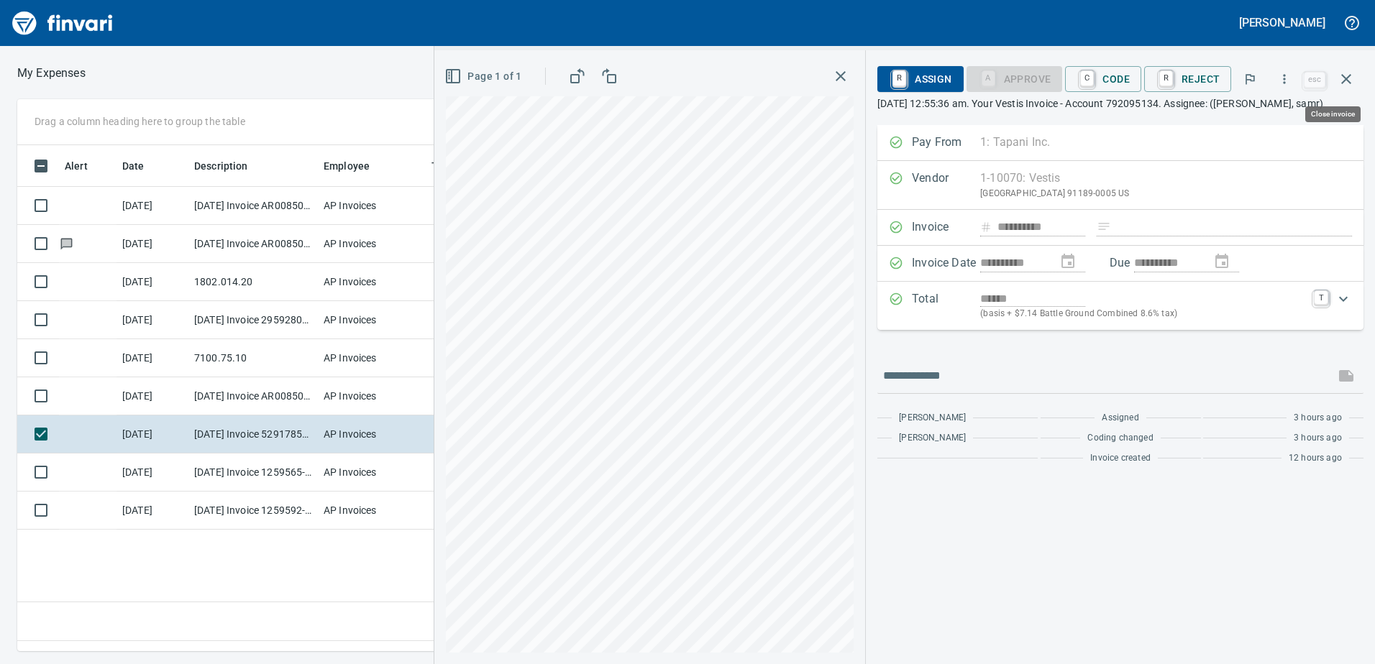
drag, startPoint x: 1345, startPoint y: 75, endPoint x: 1282, endPoint y: 103, distance: 69.2
click at [1344, 75] on icon "button" at bounding box center [1345, 78] width 17 height 17
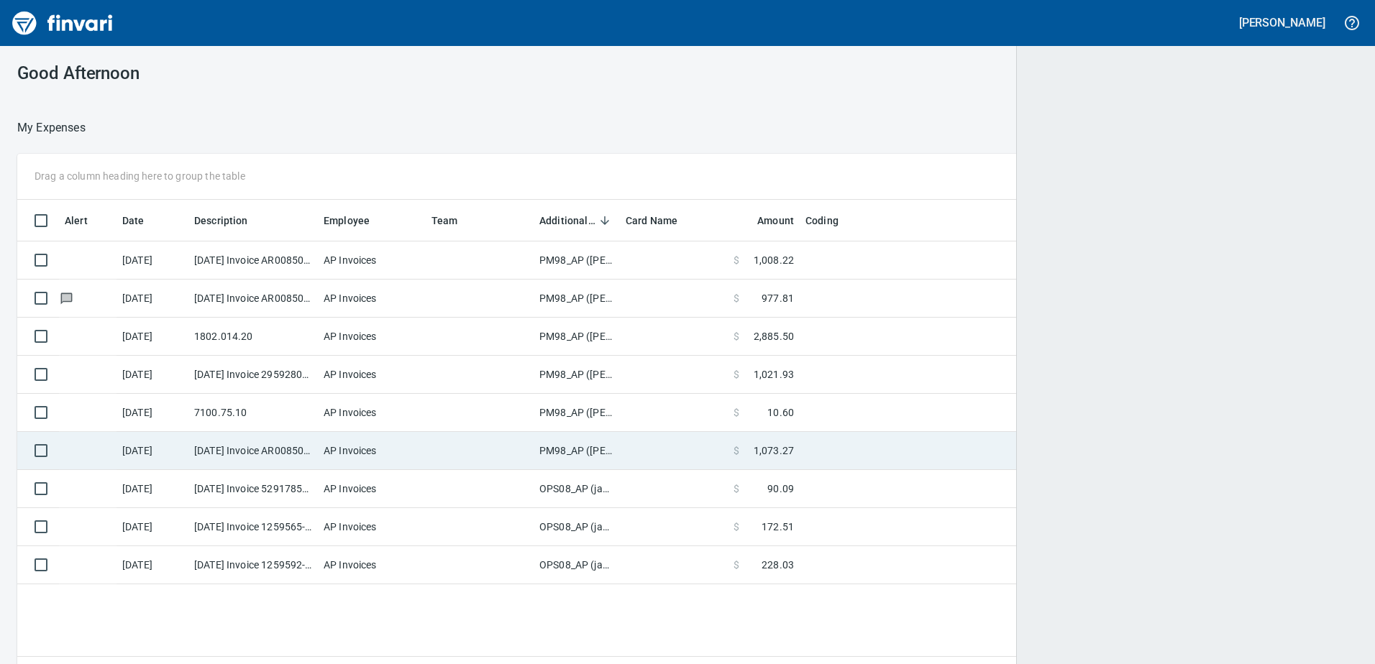
scroll to position [485, 1319]
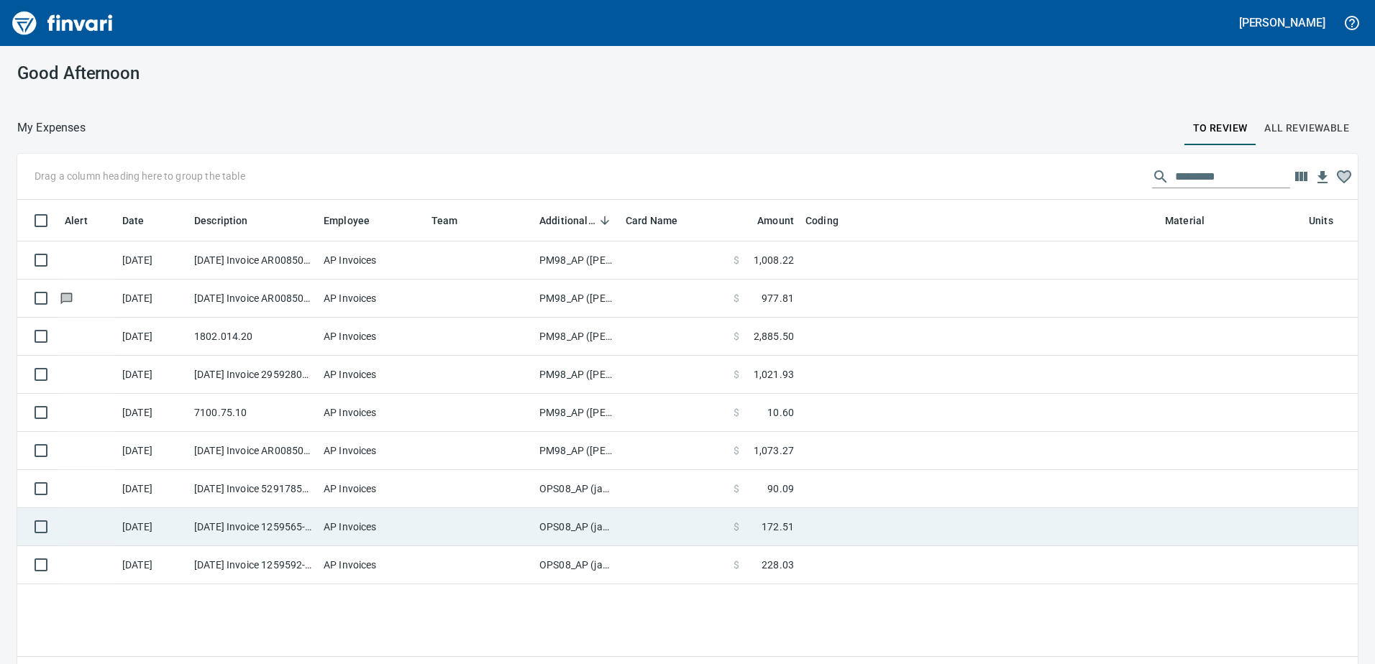
click at [590, 525] on td "OPS08_AP (janettep, samr)" at bounding box center [577, 527] width 86 height 38
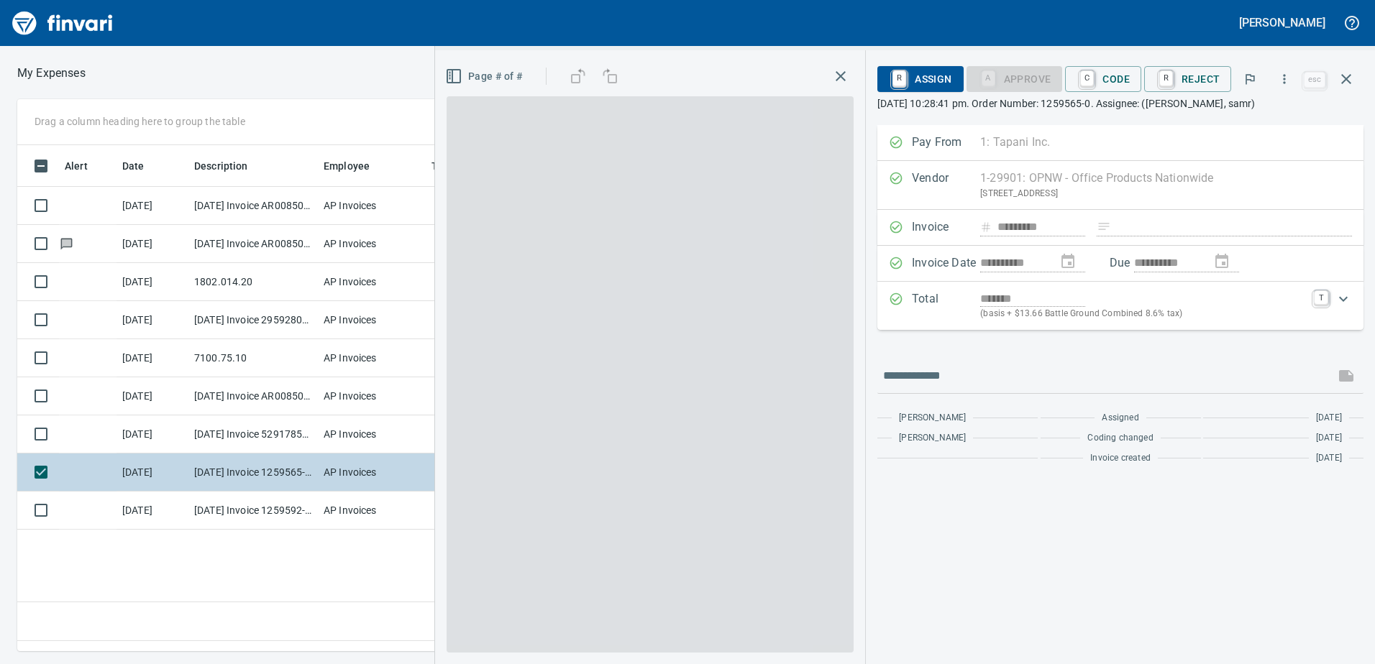
scroll to position [485, 970]
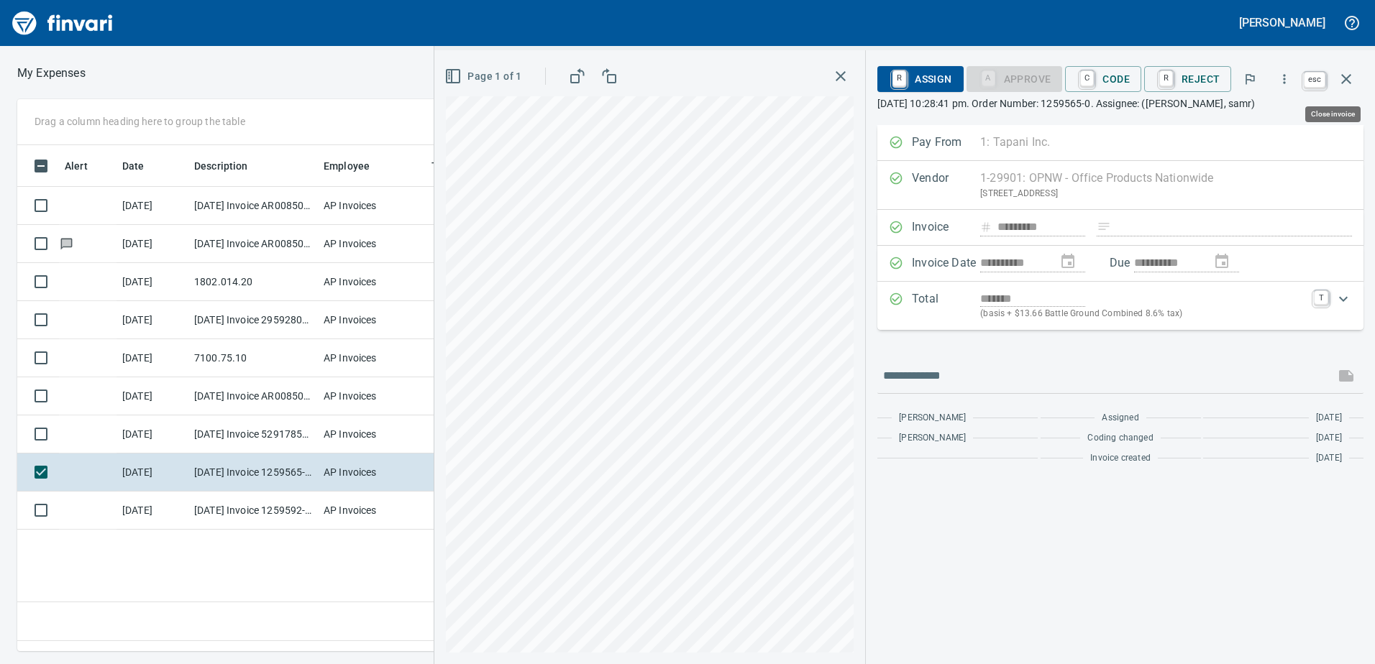
drag, startPoint x: 1344, startPoint y: 77, endPoint x: 1191, endPoint y: 180, distance: 184.3
click at [1342, 78] on icon "button" at bounding box center [1345, 78] width 17 height 17
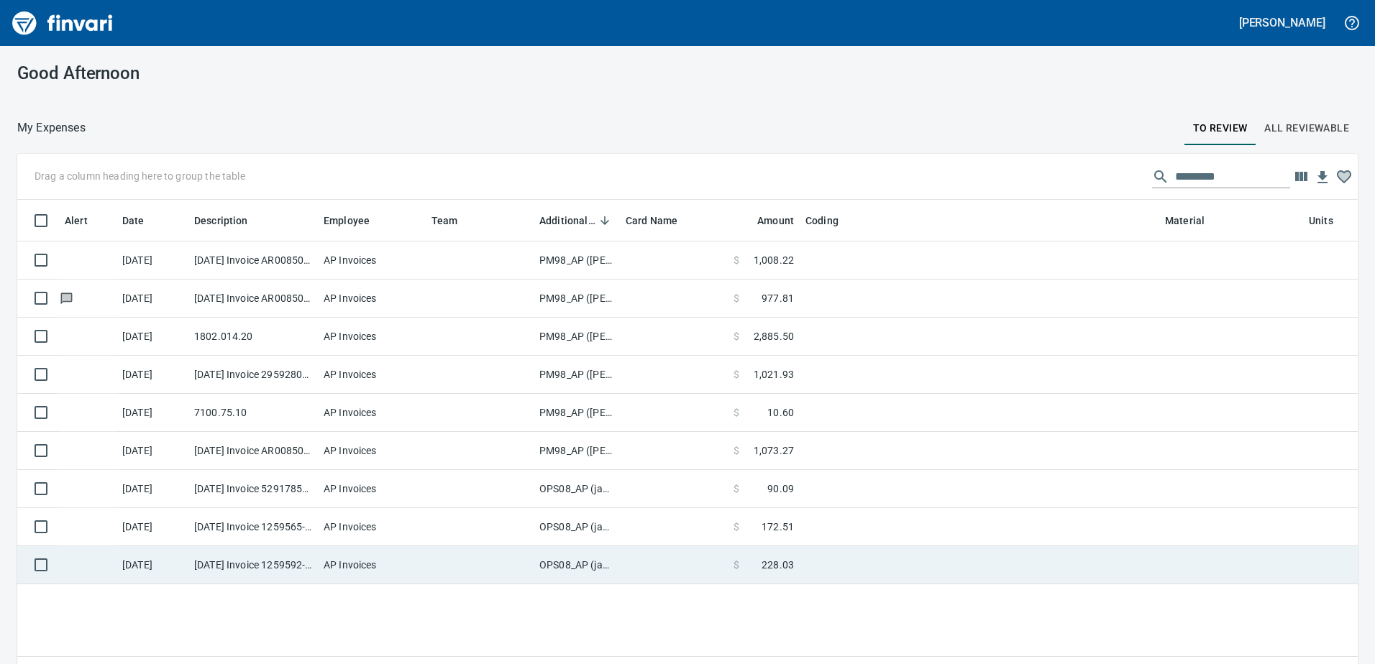
click at [590, 564] on td "OPS08_AP (janettep, samr)" at bounding box center [577, 565] width 86 height 38
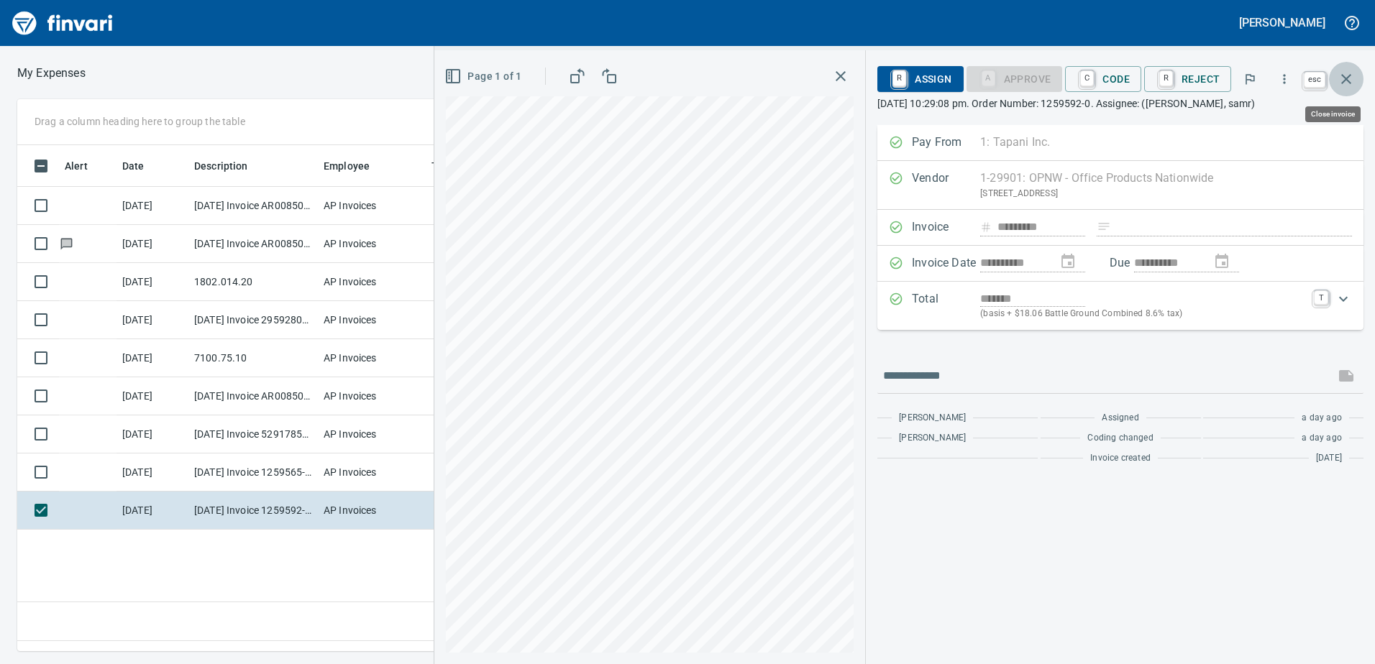
click at [1347, 77] on icon "button" at bounding box center [1346, 79] width 10 height 10
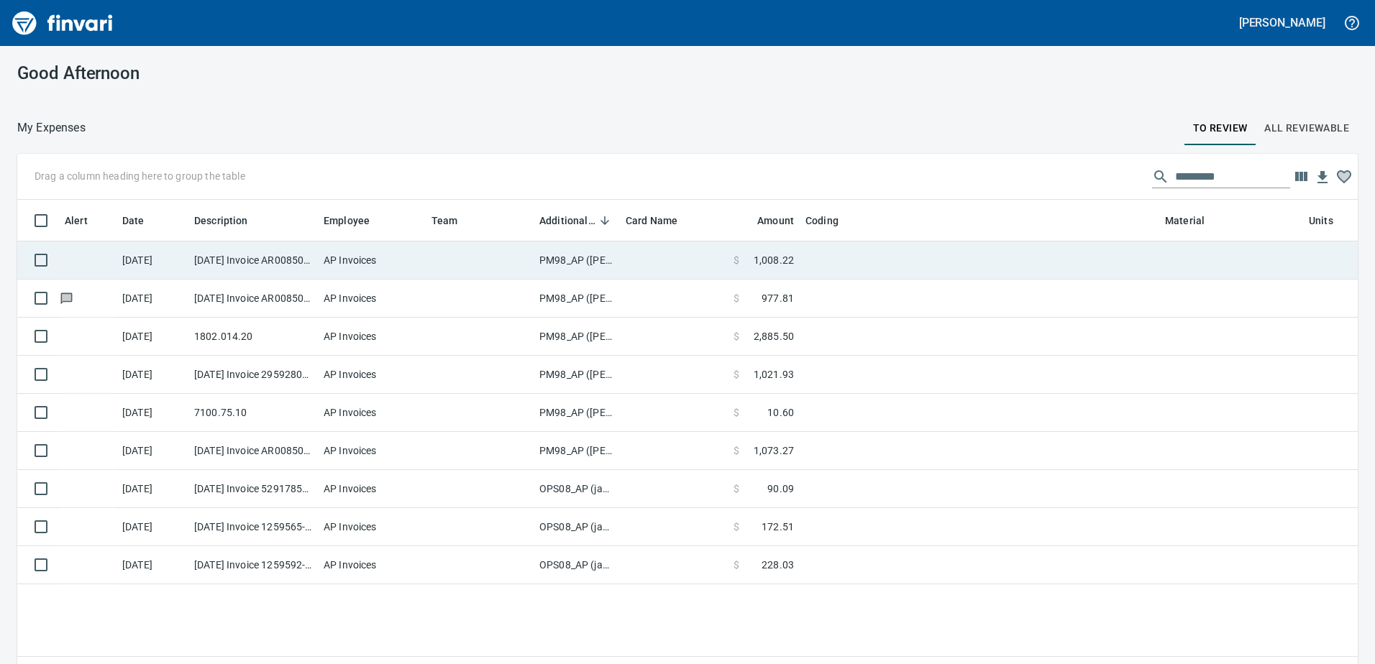
scroll to position [485, 1319]
click at [571, 257] on td "PM98_AP ([PERSON_NAME], [PERSON_NAME])" at bounding box center [577, 261] width 86 height 38
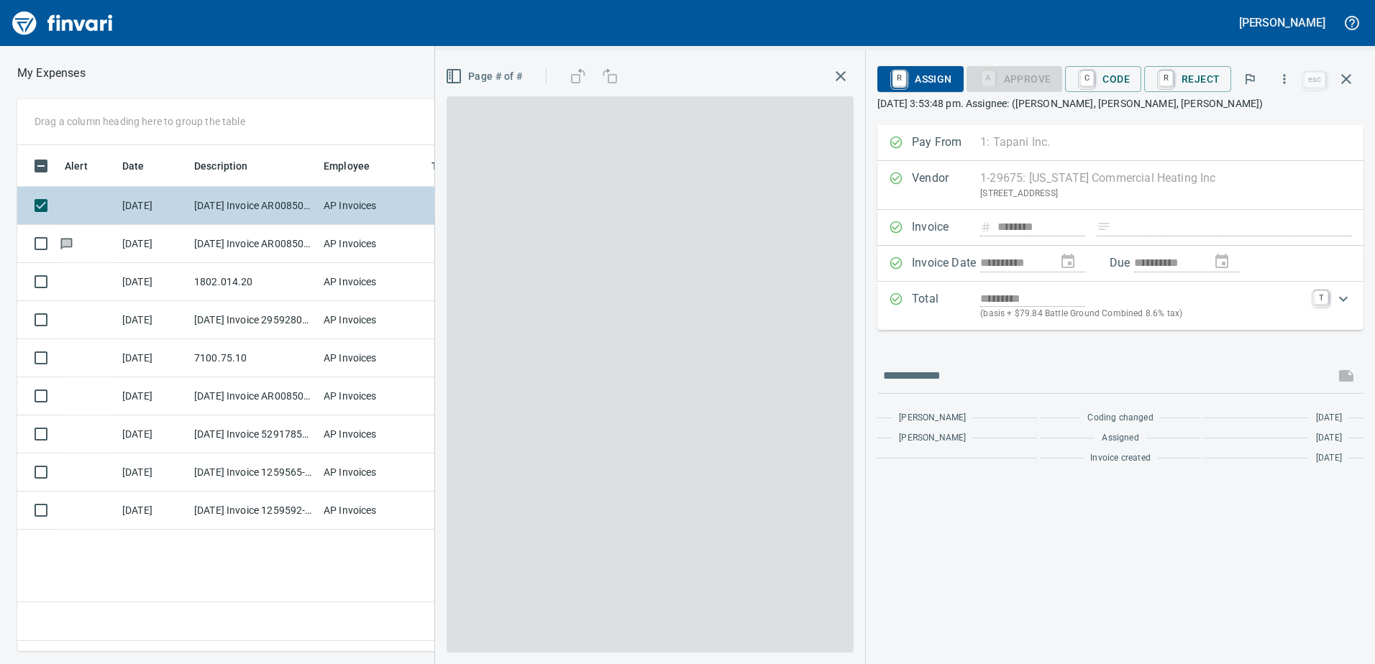
scroll to position [485, 970]
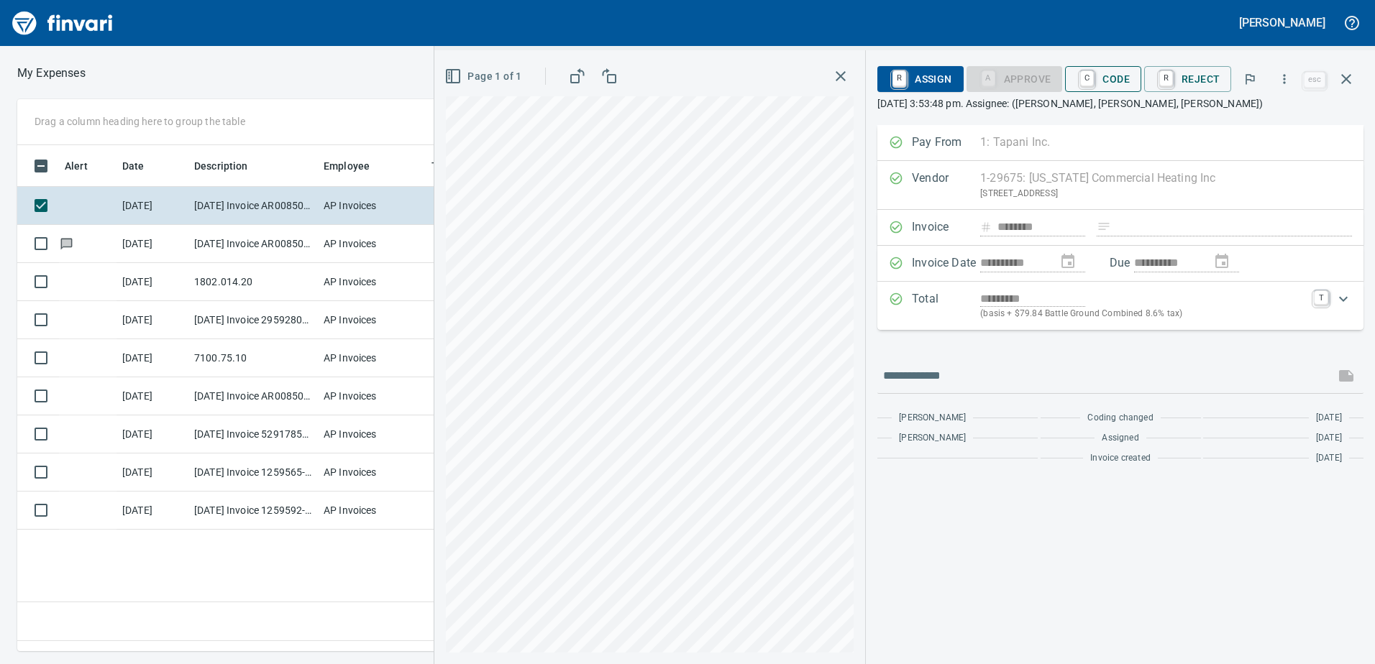
click at [1120, 80] on span "C Code" at bounding box center [1102, 79] width 53 height 24
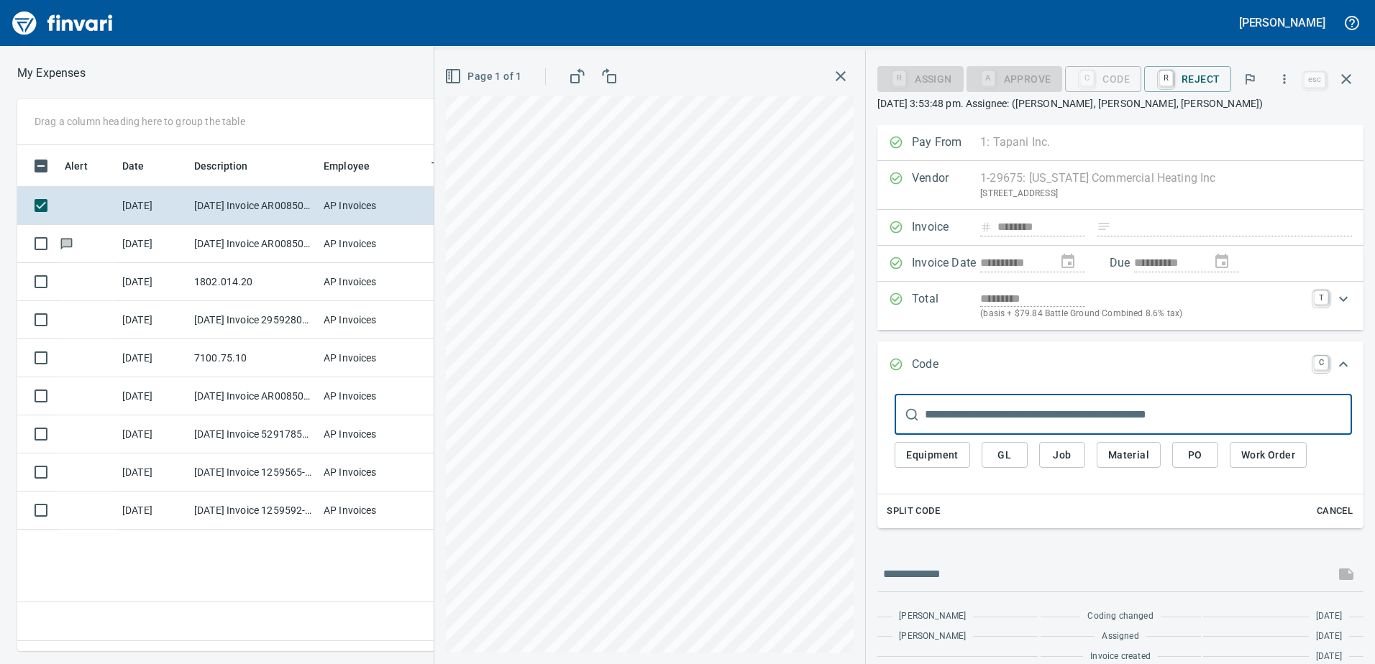
click at [943, 460] on span "Equipment" at bounding box center [932, 456] width 52 height 18
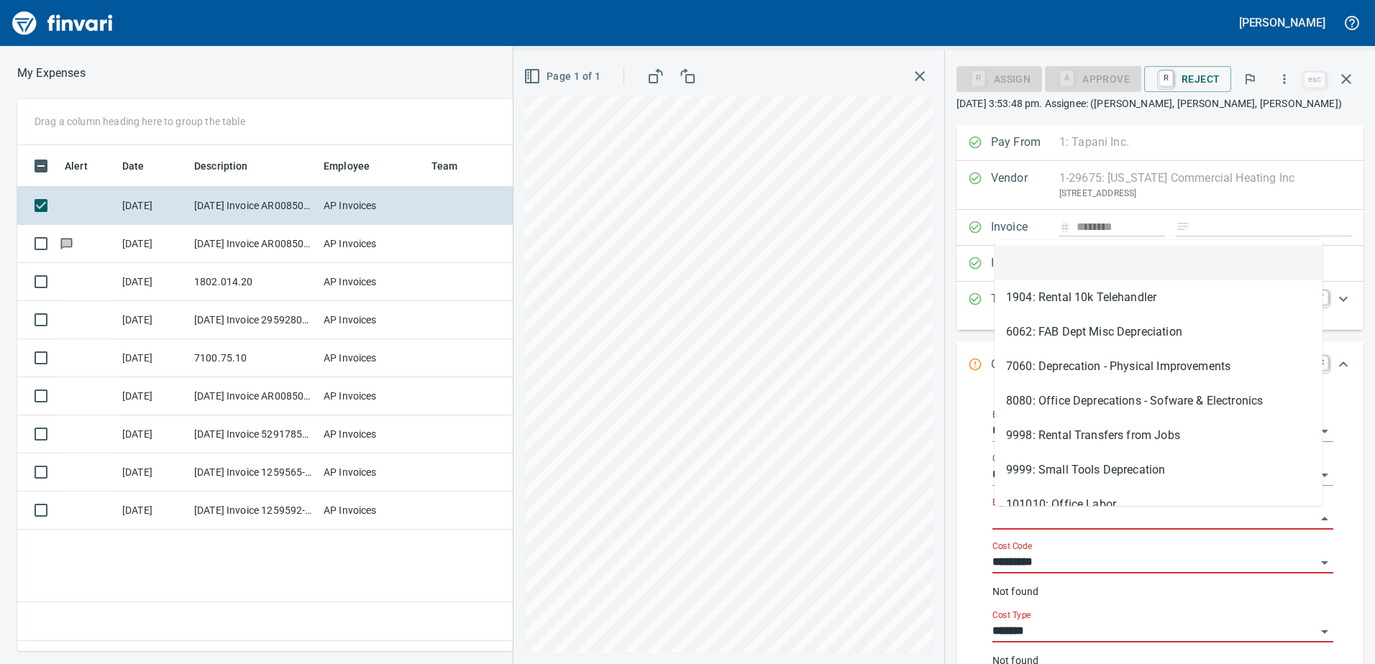
click at [1018, 511] on input "Equipment" at bounding box center [1154, 519] width 324 height 20
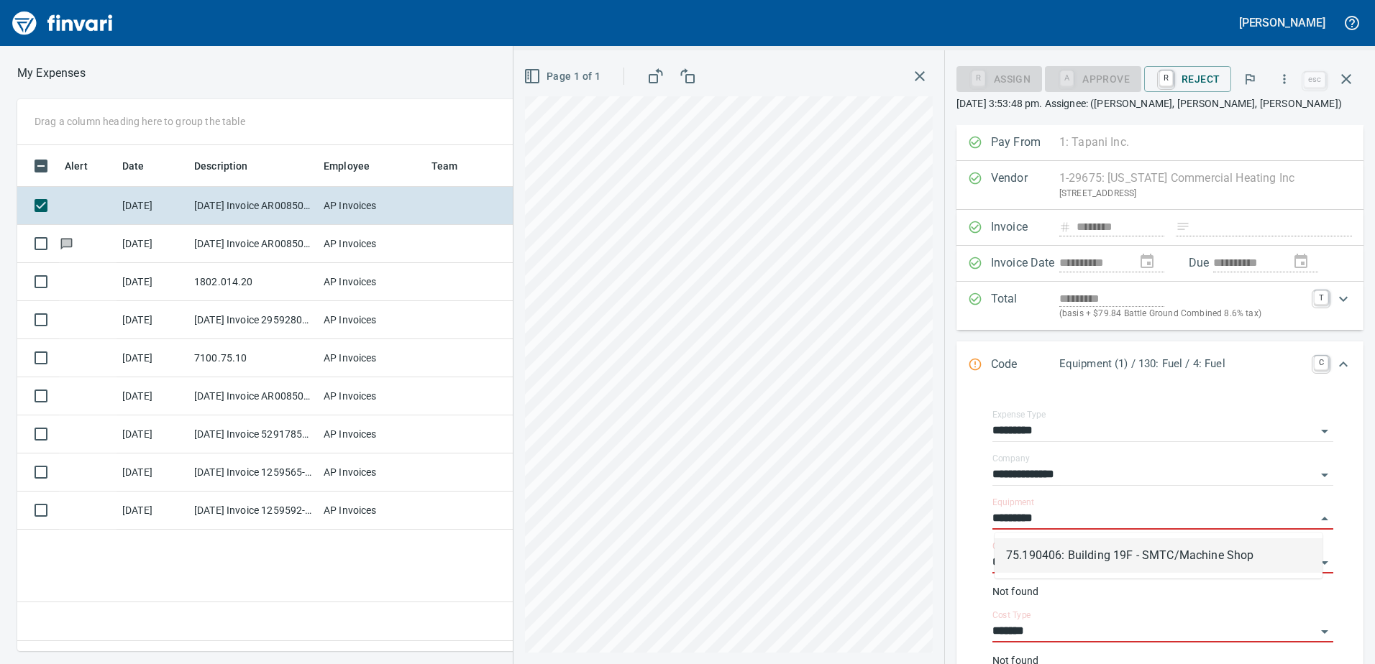
click at [1119, 553] on li "75.190406: Building 19F - SMTC/Machine Shop" at bounding box center [1158, 556] width 328 height 35
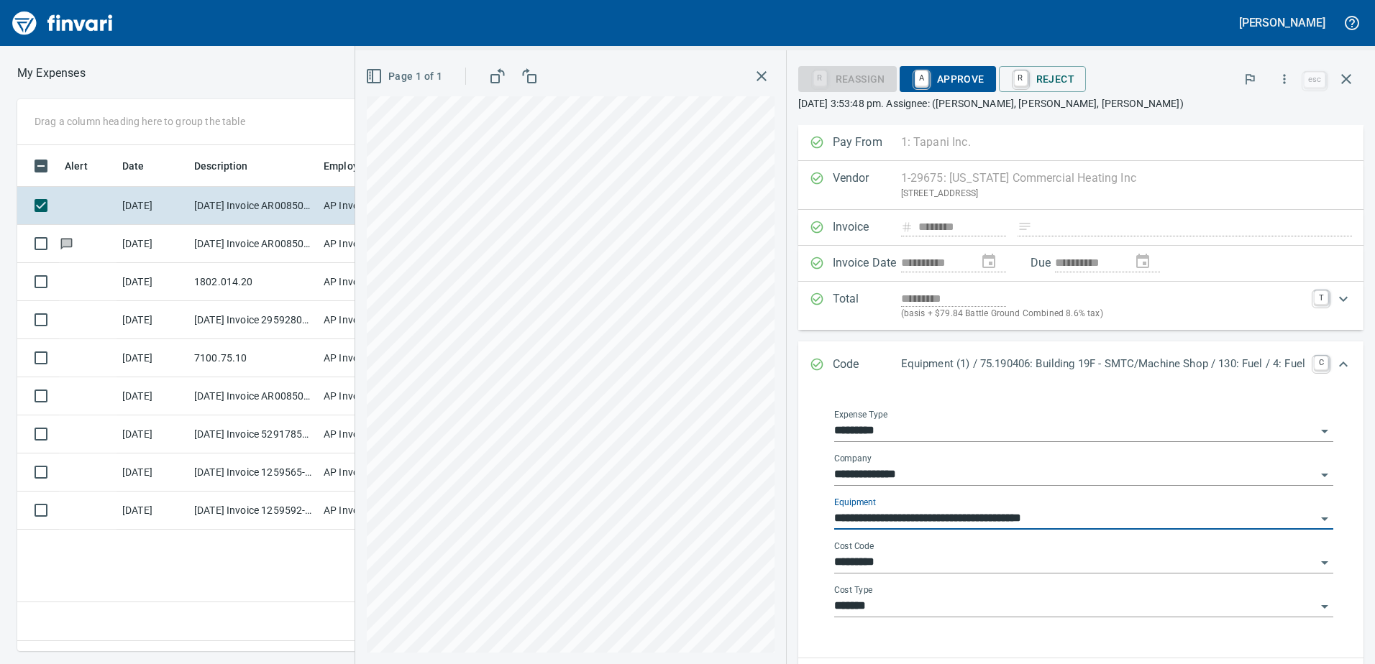
type input "**********"
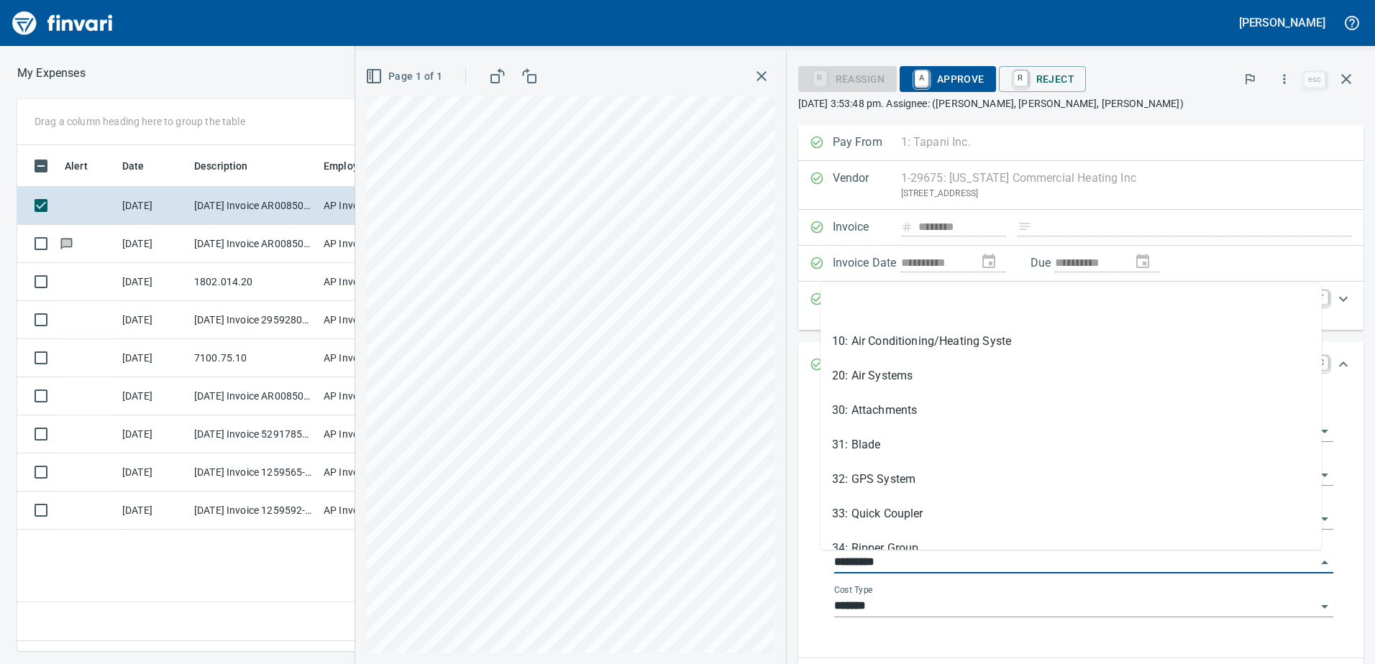
drag, startPoint x: 884, startPoint y: 566, endPoint x: 802, endPoint y: 561, distance: 82.1
click at [815, 561] on div "**********" at bounding box center [1083, 519] width 536 height 253
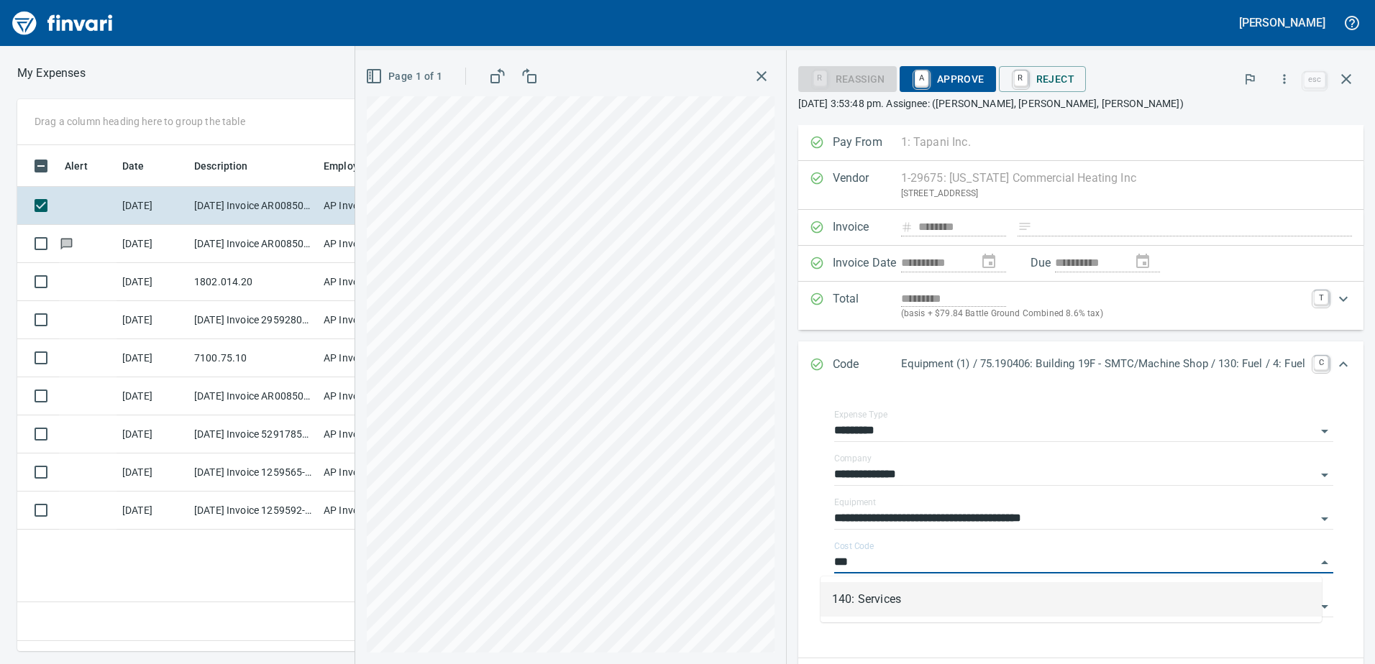
click at [851, 595] on li "140: Services" at bounding box center [1070, 599] width 501 height 35
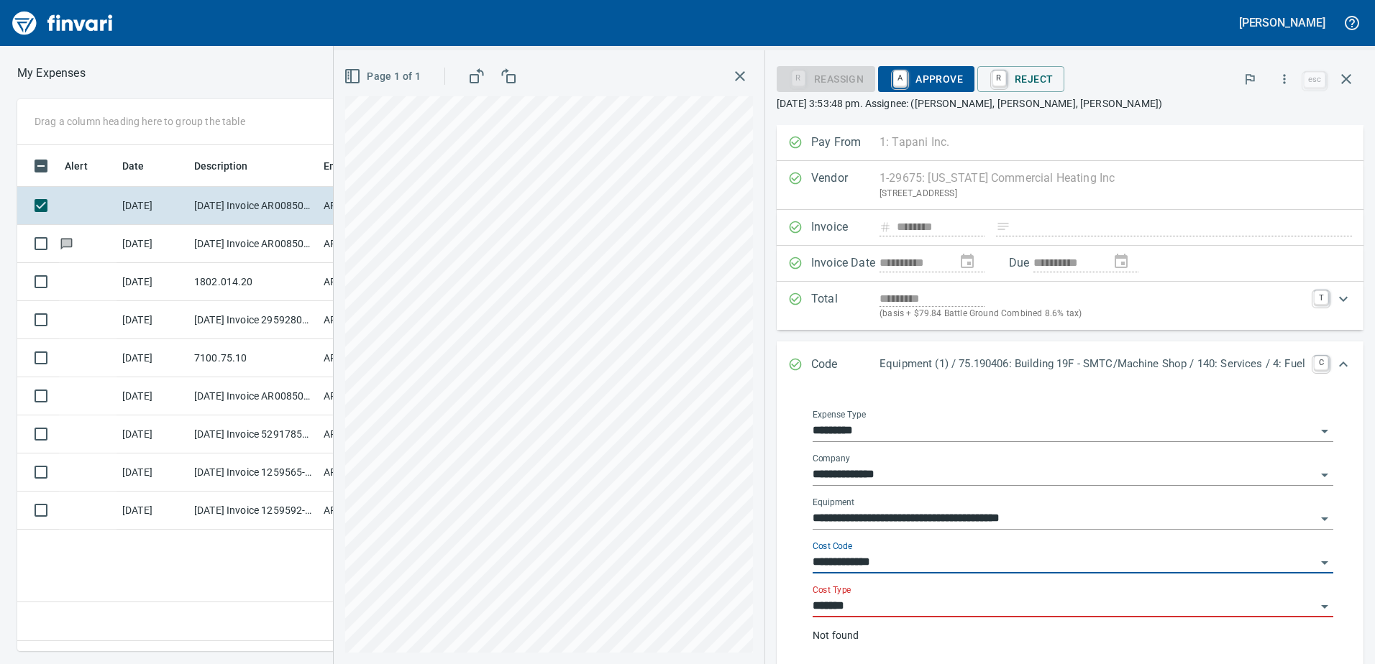
type input "**********"
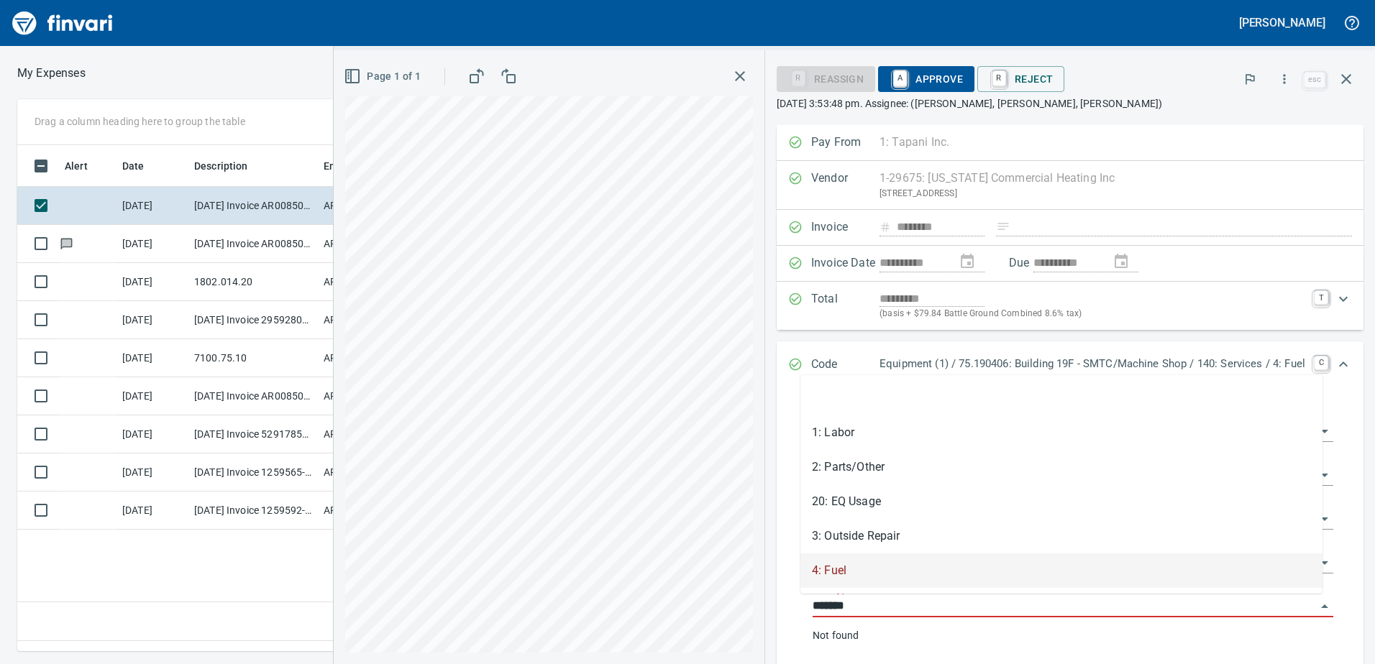
click at [840, 603] on input "*******" at bounding box center [1063, 607] width 503 height 20
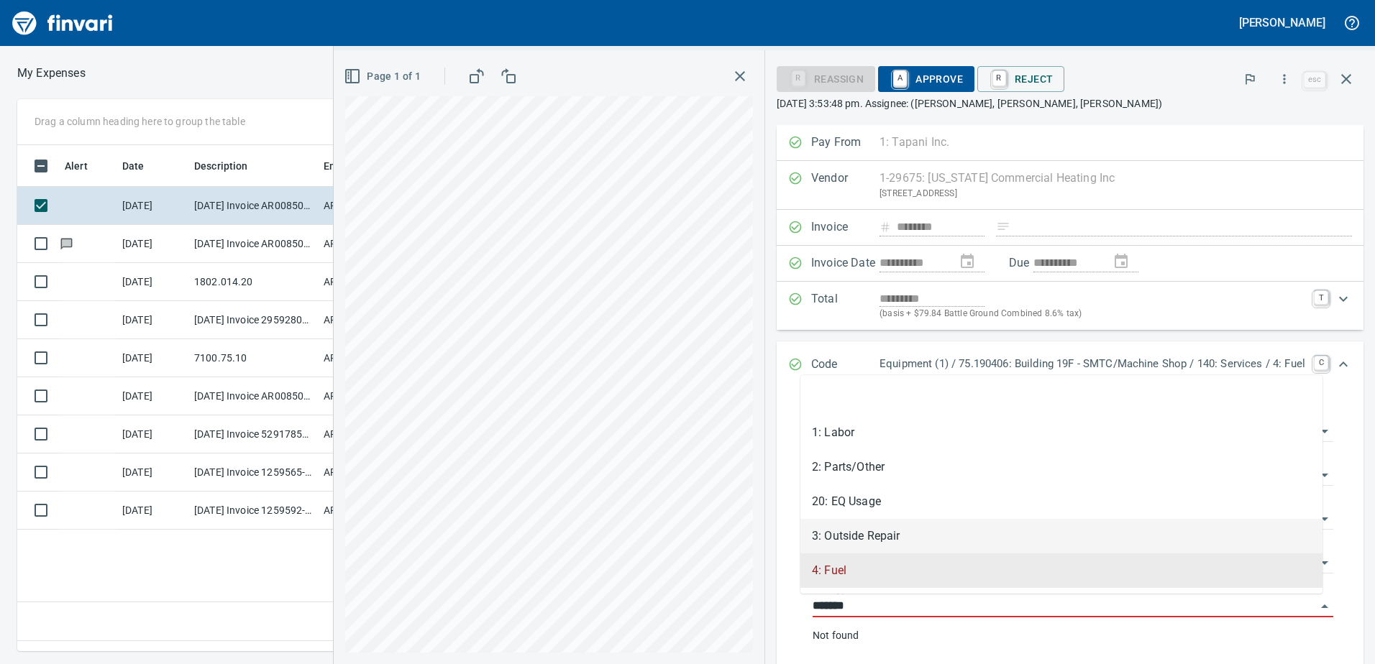
click at [856, 534] on li "3: Outside Repair" at bounding box center [1061, 536] width 522 height 35
type input "**********"
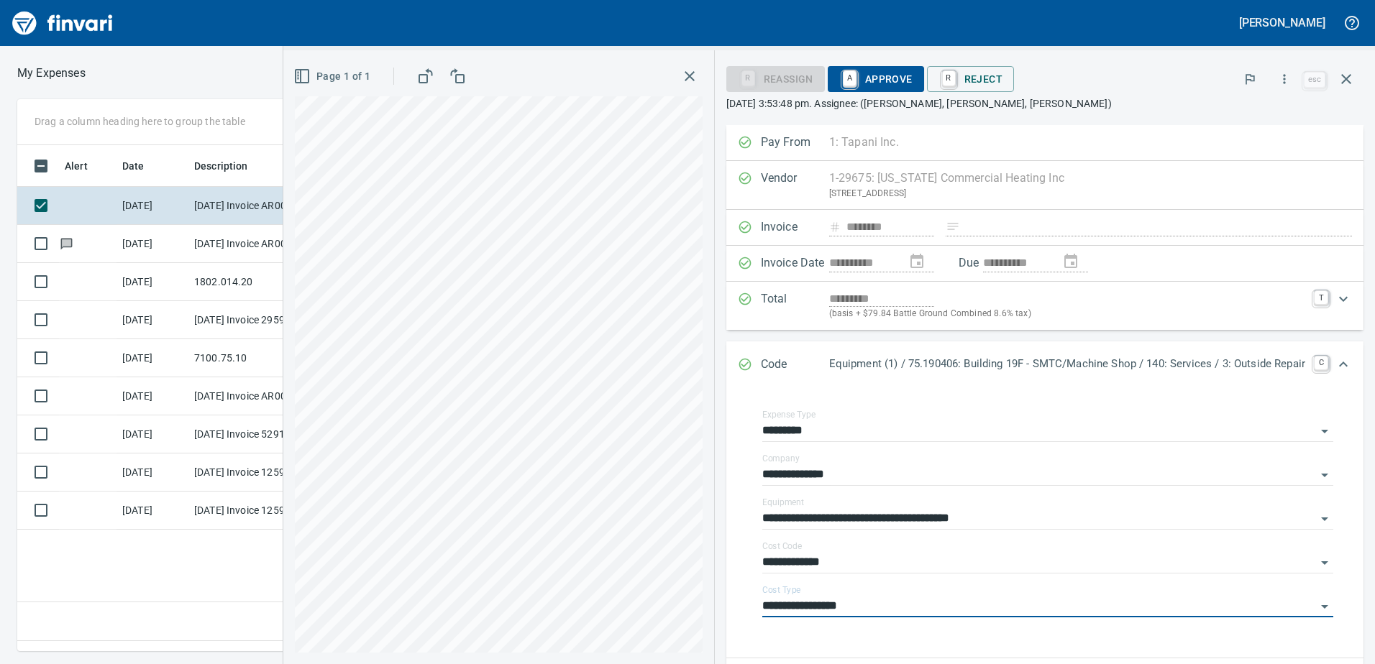
click at [885, 74] on span "A Approve" at bounding box center [875, 79] width 73 height 24
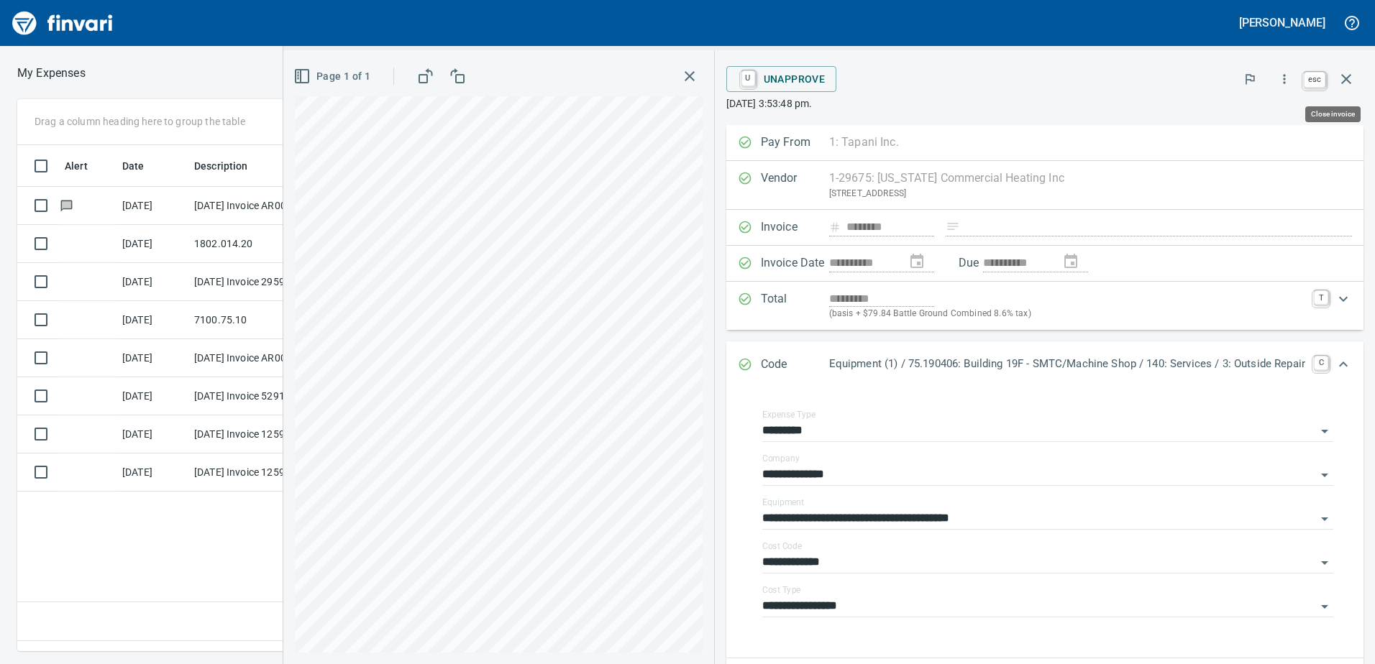
click at [1345, 77] on icon "button" at bounding box center [1345, 78] width 17 height 17
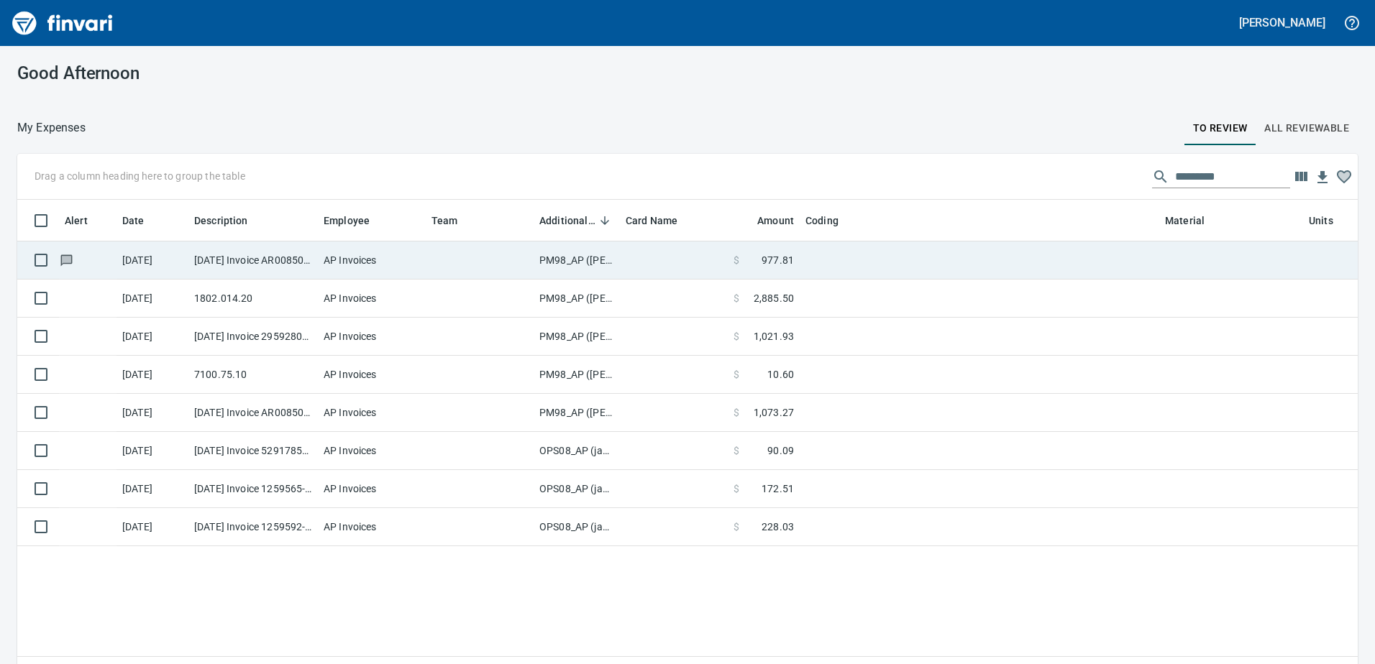
scroll to position [485, 1319]
click at [557, 257] on td "PM98_AP ([PERSON_NAME], [PERSON_NAME])" at bounding box center [577, 261] width 86 height 38
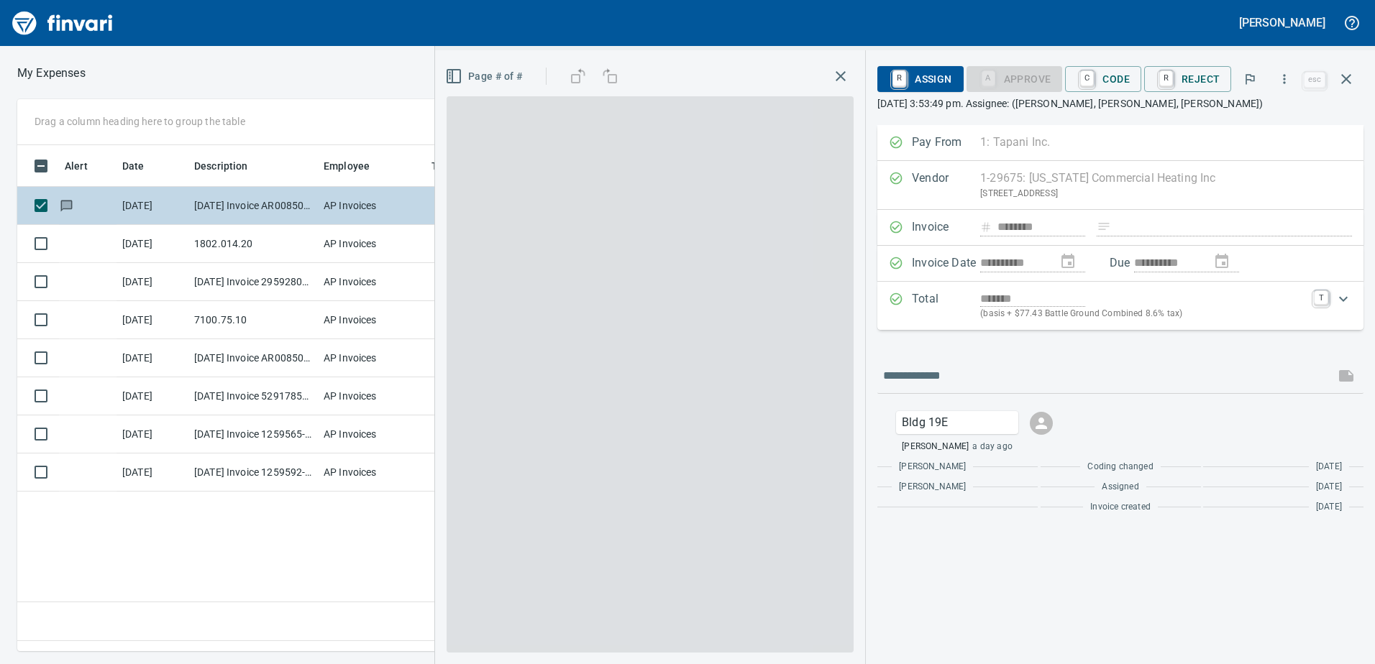
scroll to position [485, 970]
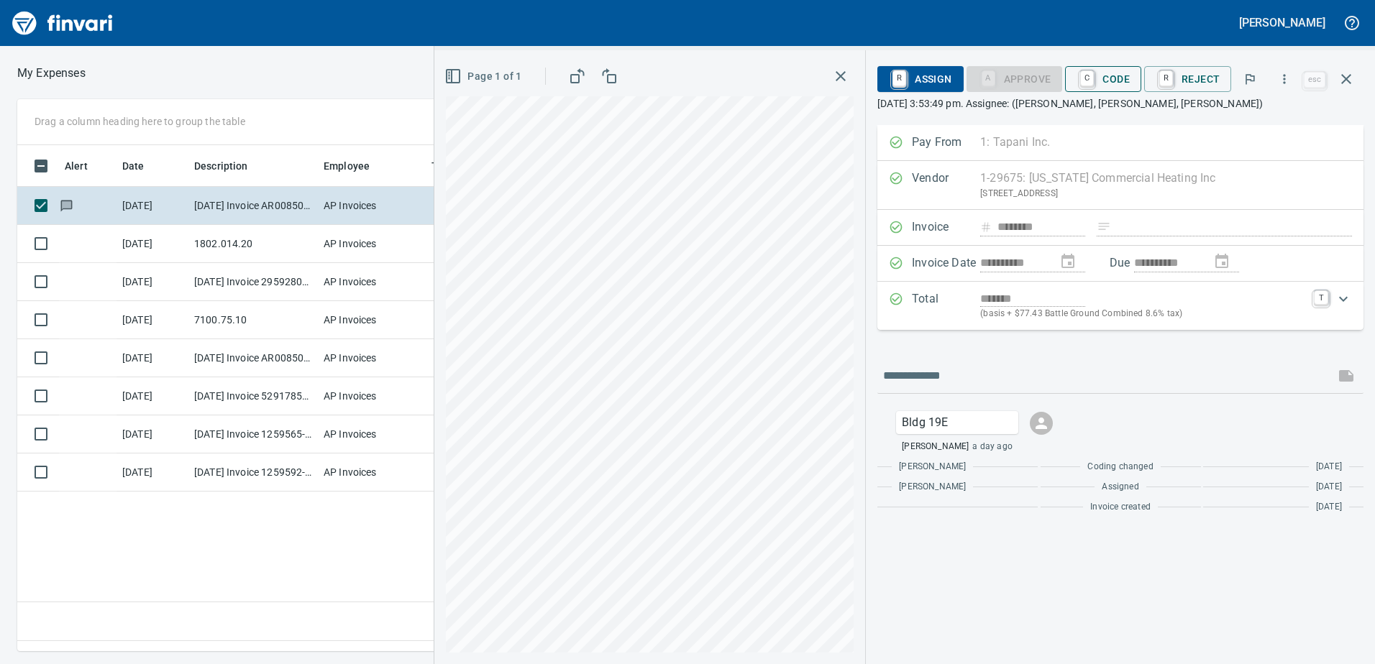
click at [1120, 78] on span "C Code" at bounding box center [1102, 79] width 53 height 24
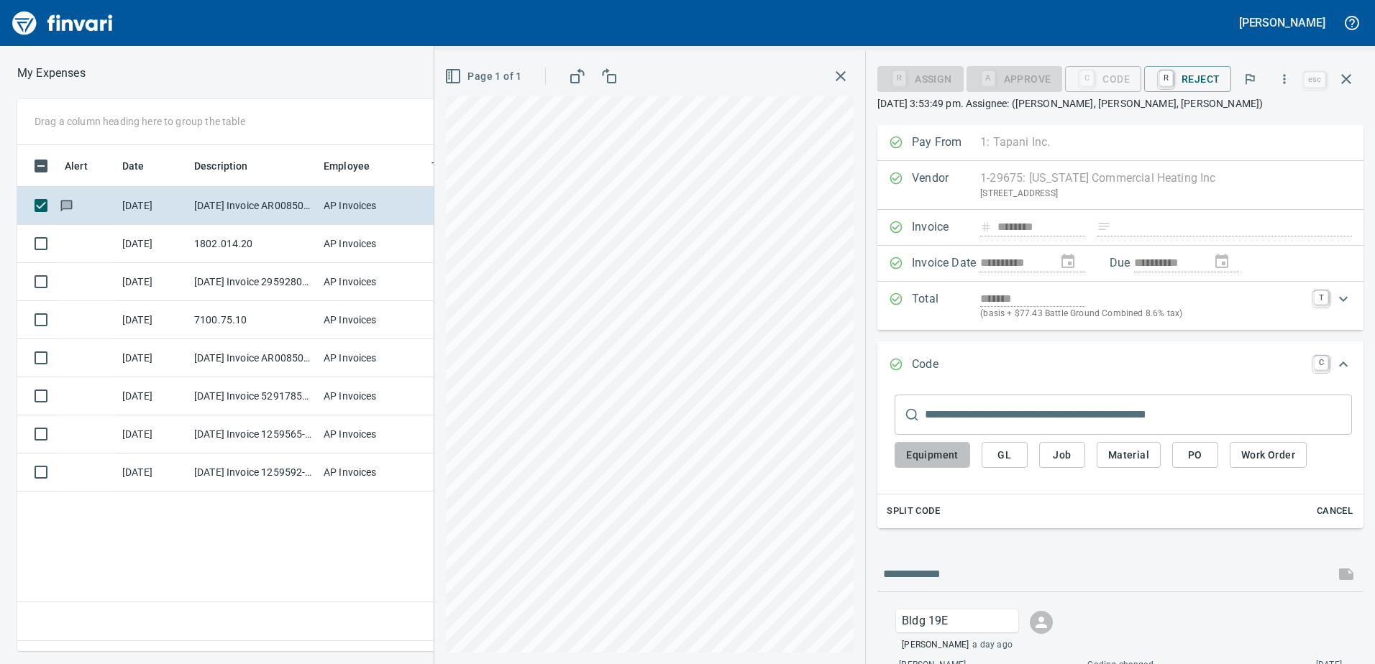
click at [946, 456] on span "Equipment" at bounding box center [932, 456] width 52 height 18
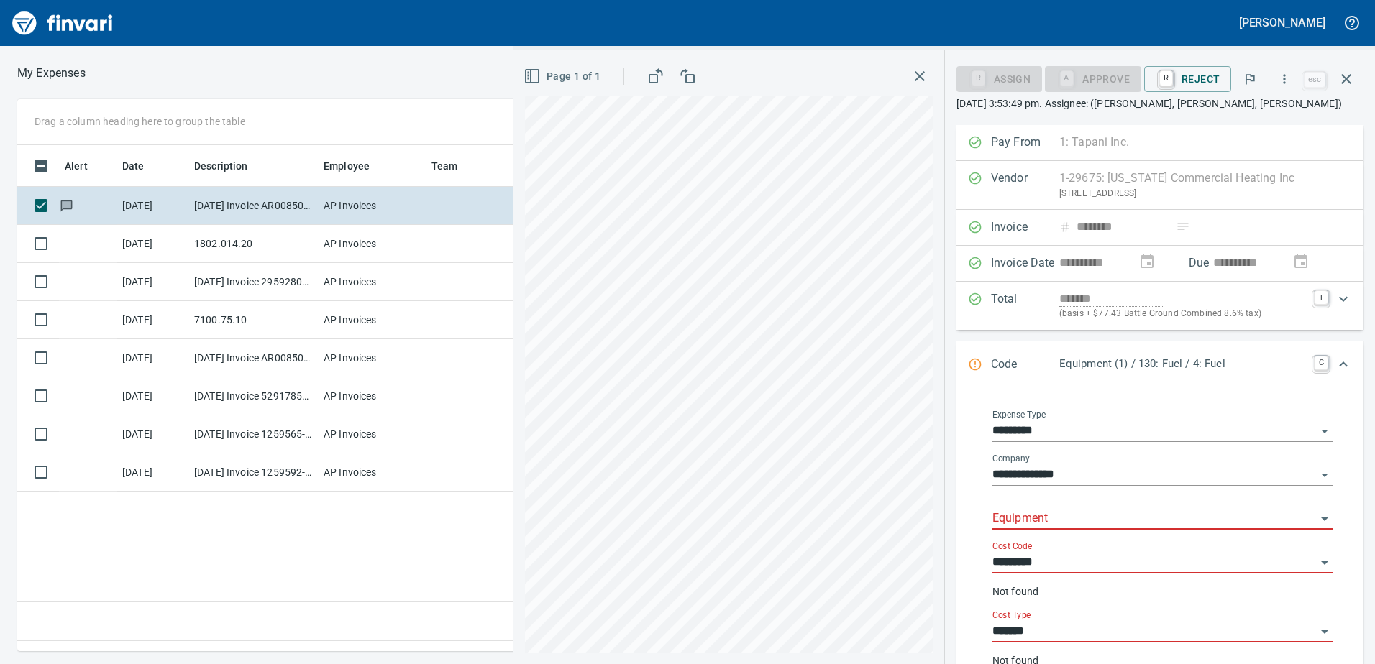
click at [1025, 510] on input "Equipment" at bounding box center [1154, 519] width 324 height 20
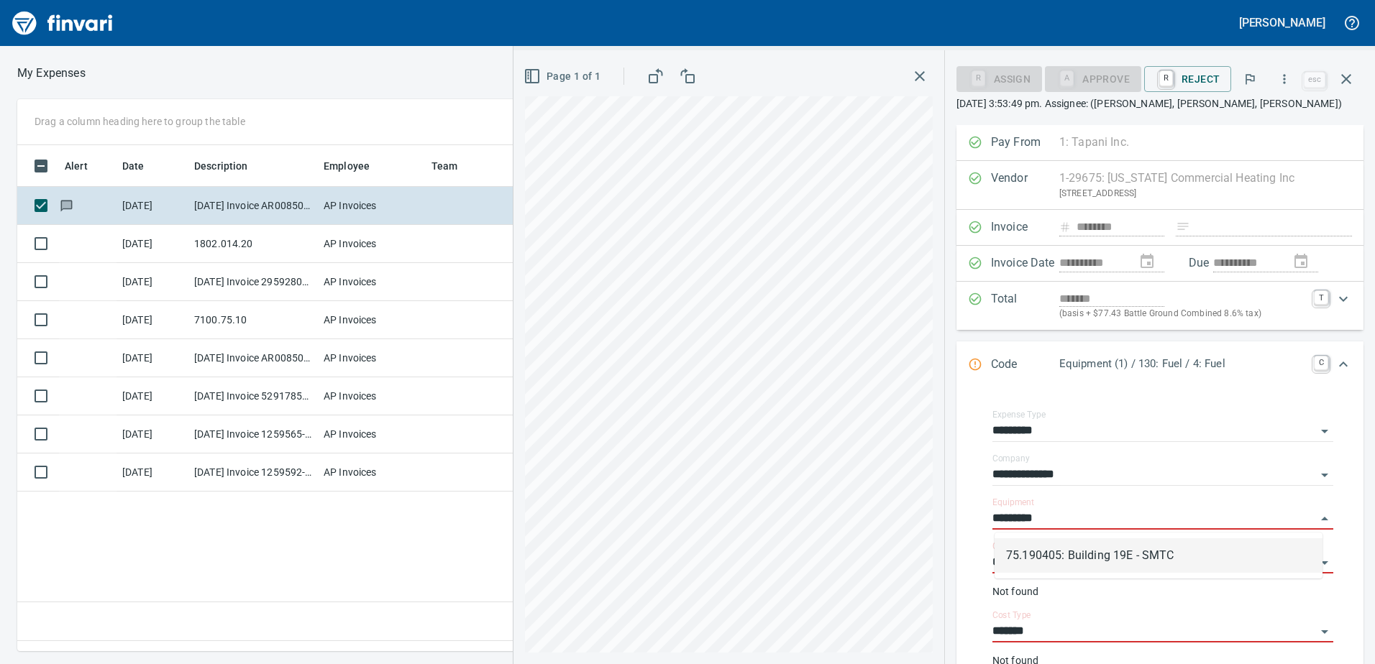
click at [1071, 555] on li "75.190405: Building 19E - SMTC" at bounding box center [1158, 556] width 328 height 35
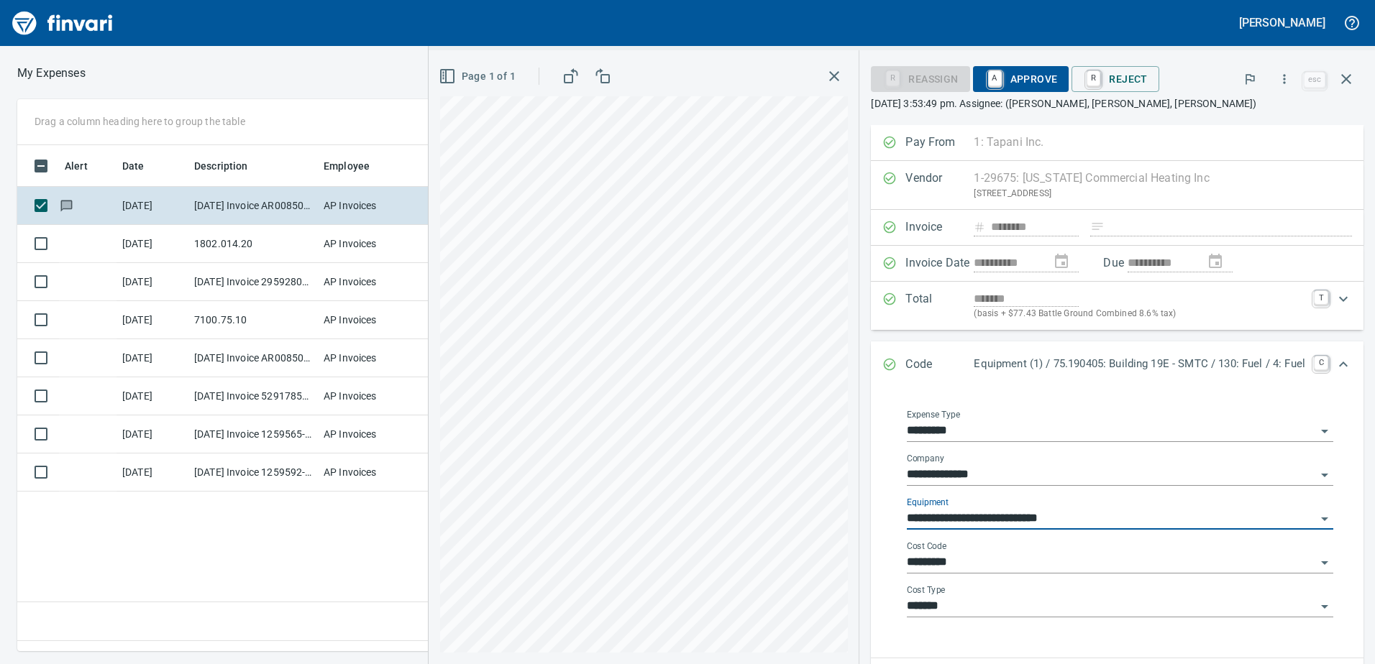
type input "**********"
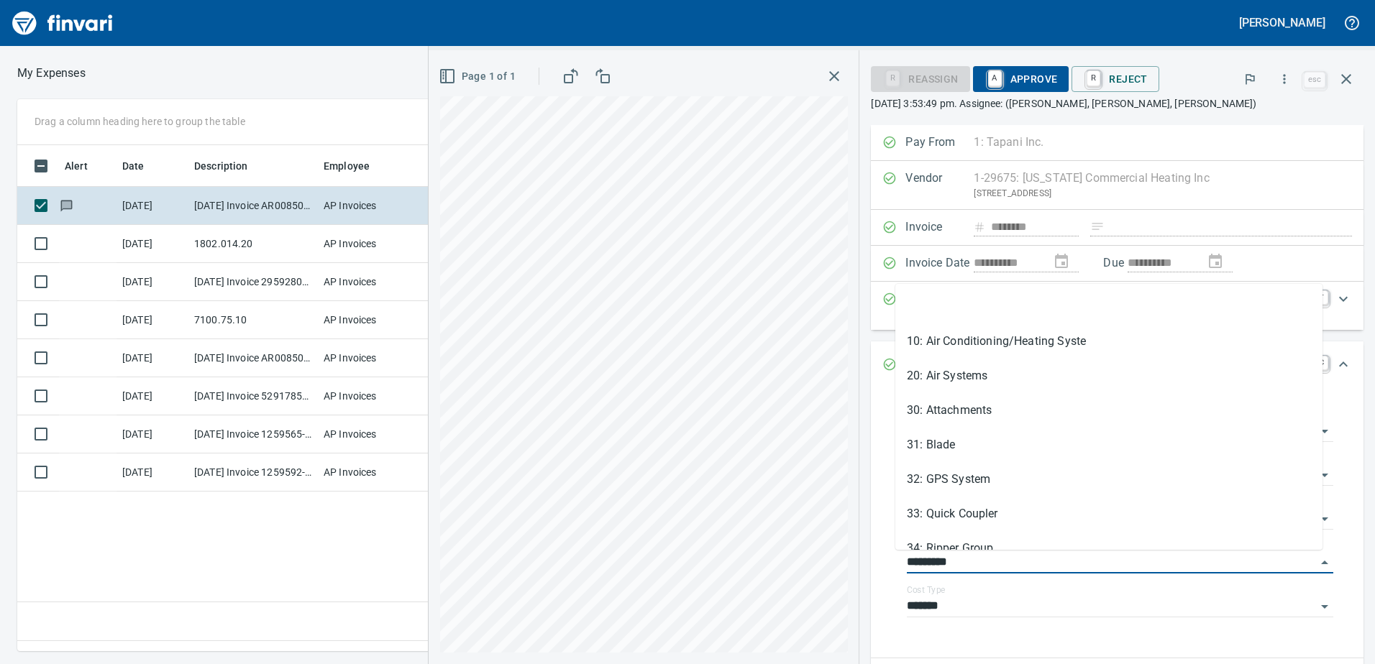
drag, startPoint x: 971, startPoint y: 564, endPoint x: 866, endPoint y: 564, distance: 105.0
click at [871, 564] on div "**********" at bounding box center [1117, 523] width 493 height 269
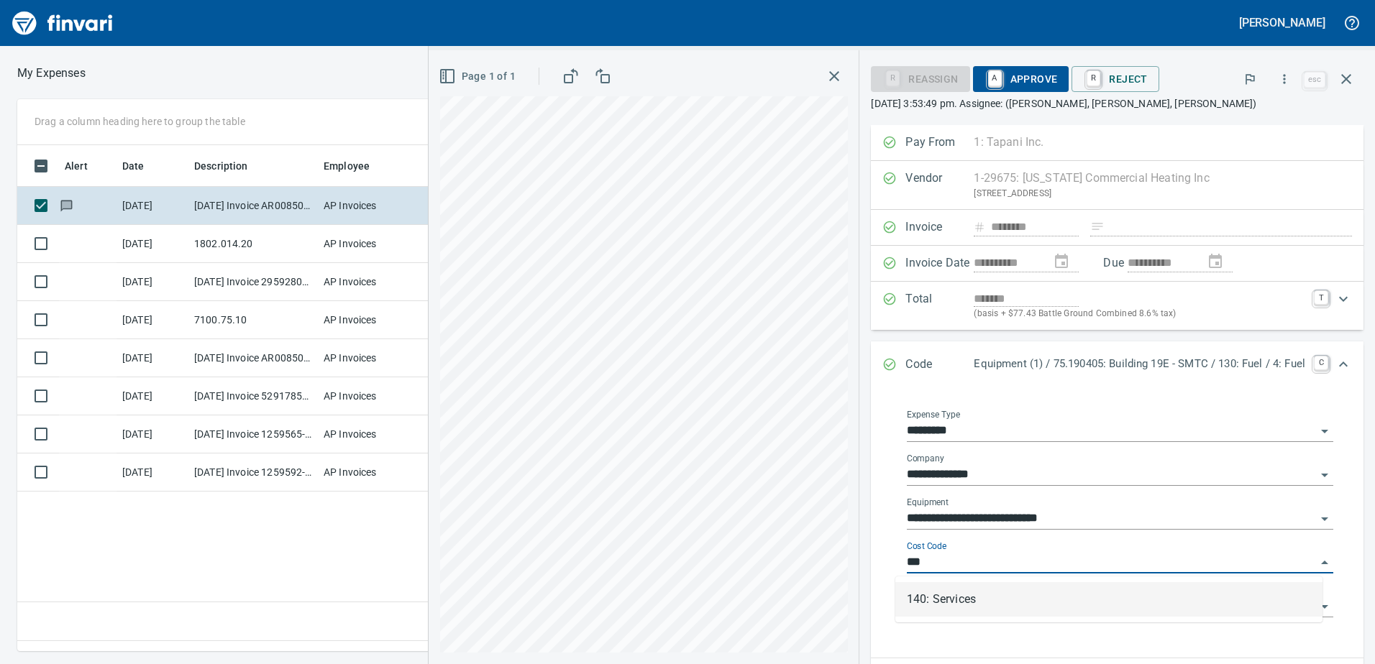
click at [933, 602] on li "140: Services" at bounding box center [1108, 599] width 427 height 35
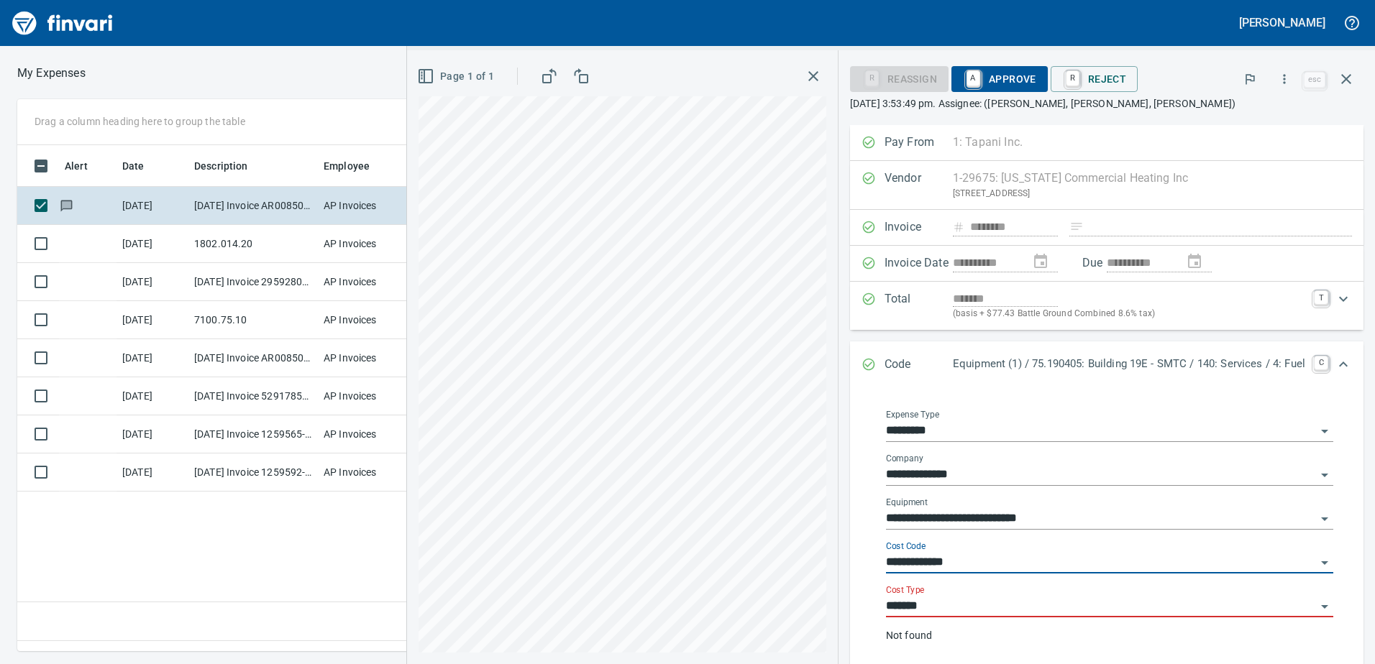
type input "**********"
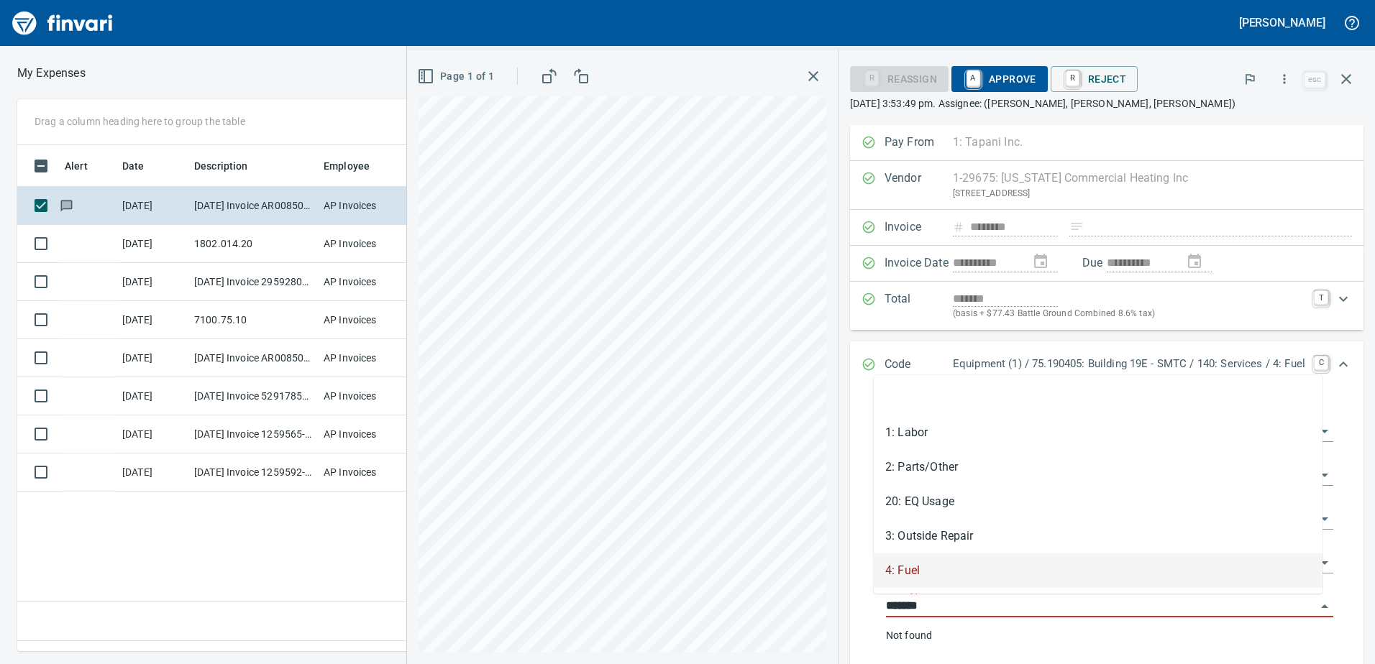
click at [928, 608] on input "*******" at bounding box center [1101, 607] width 430 height 20
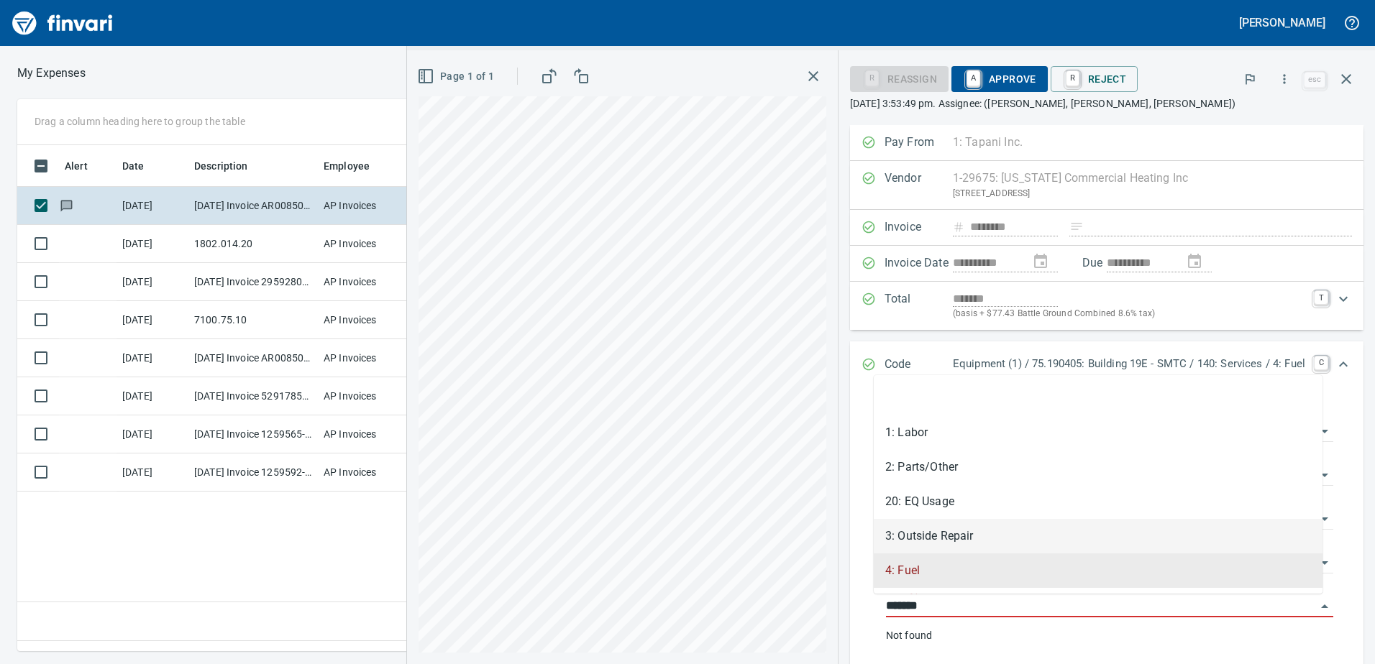
click at [932, 534] on li "3: Outside Repair" at bounding box center [1098, 536] width 449 height 35
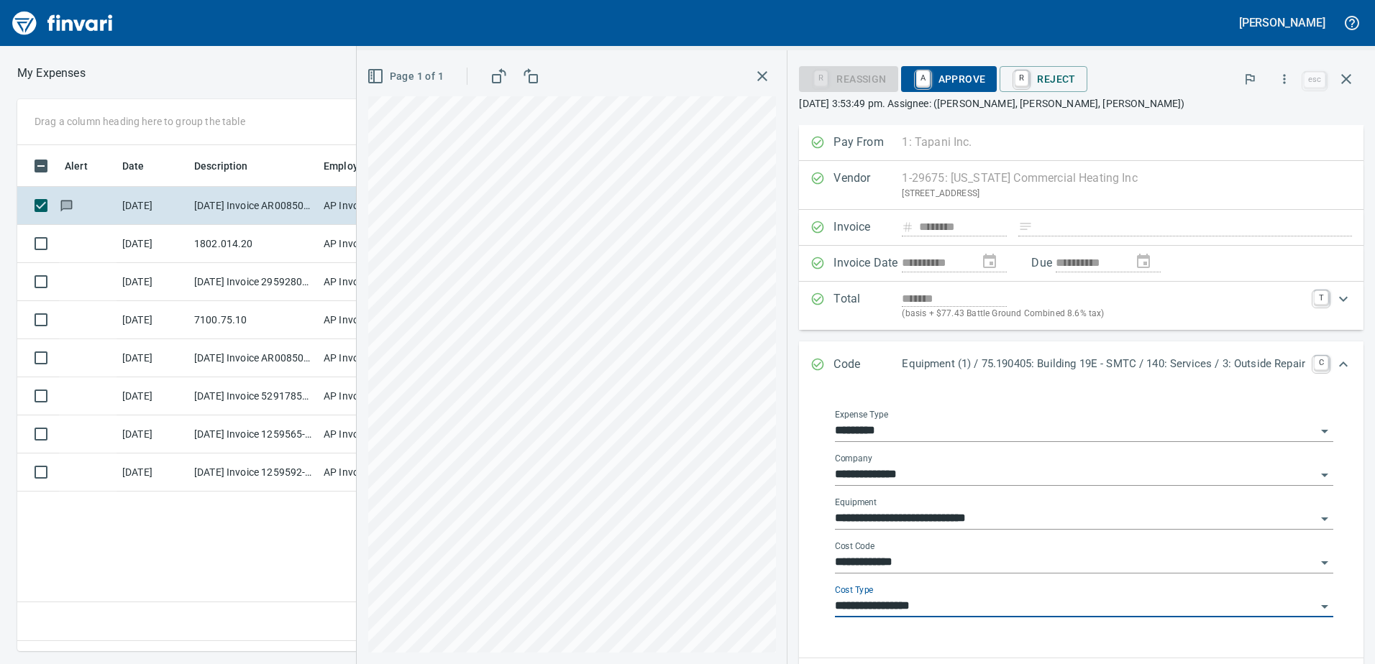
type input "**********"
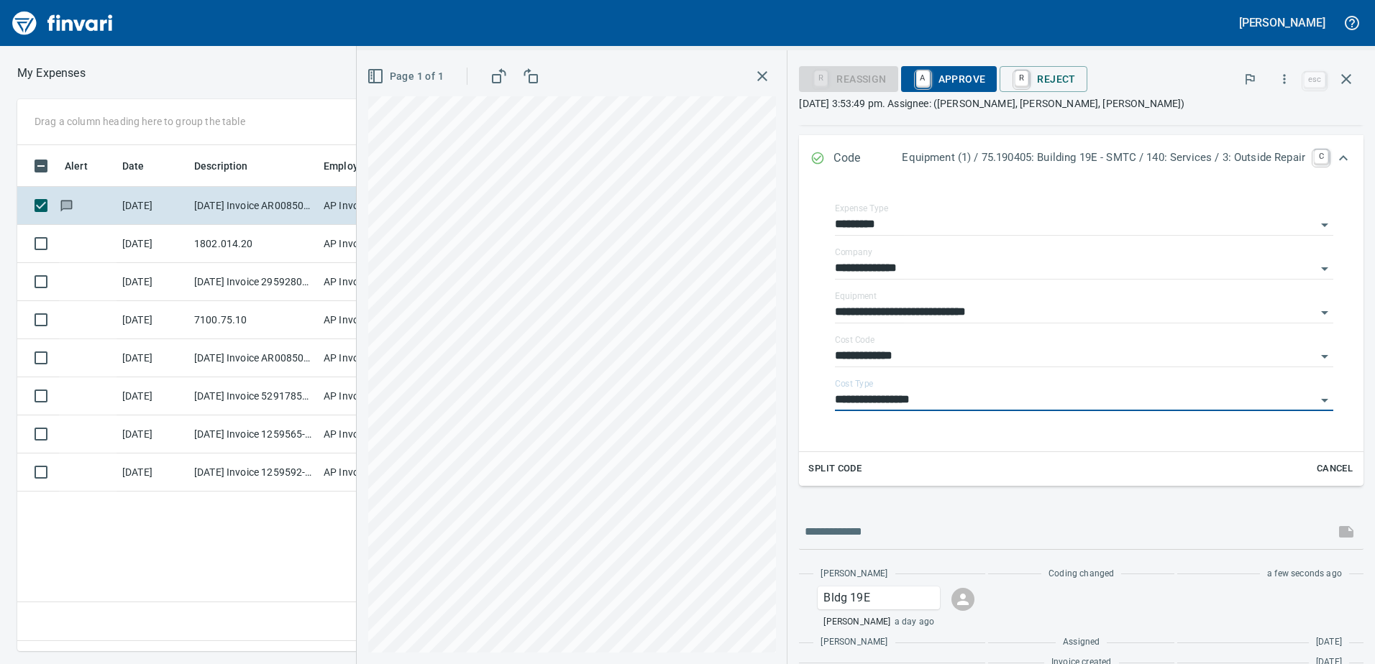
scroll to position [229, 0]
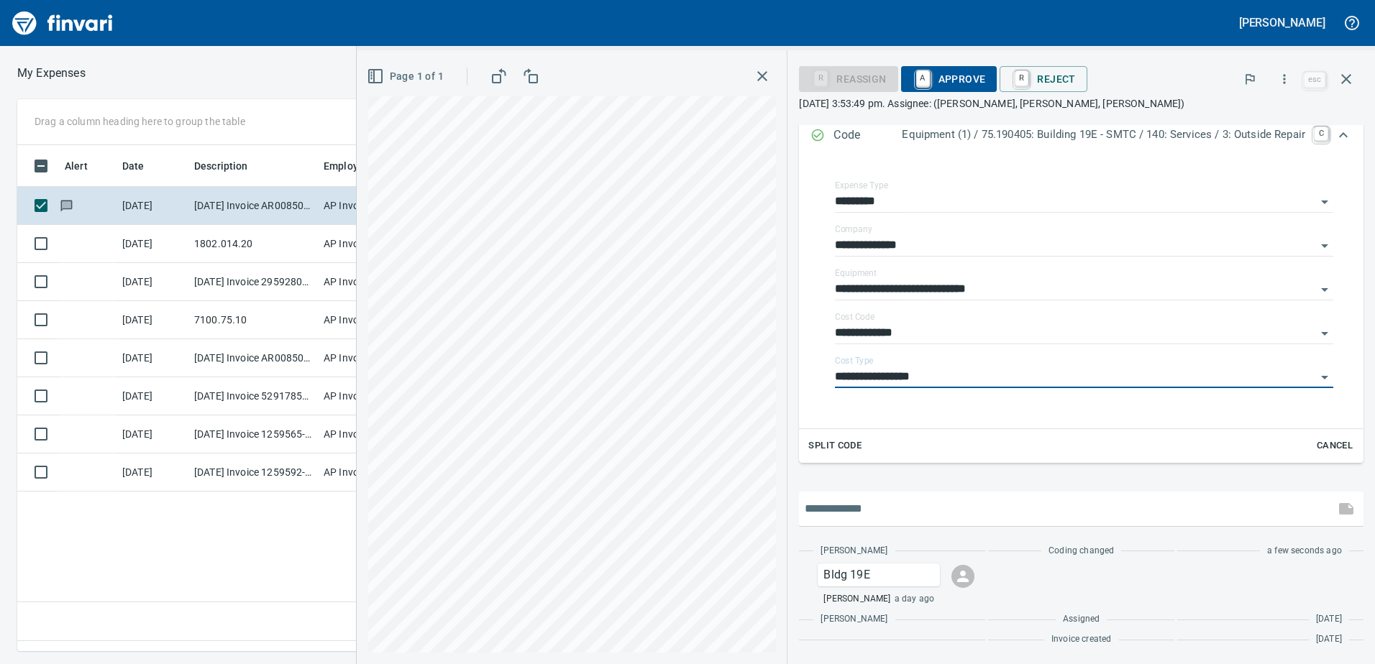
click at [845, 511] on input "text" at bounding box center [1067, 509] width 524 height 23
type input "***"
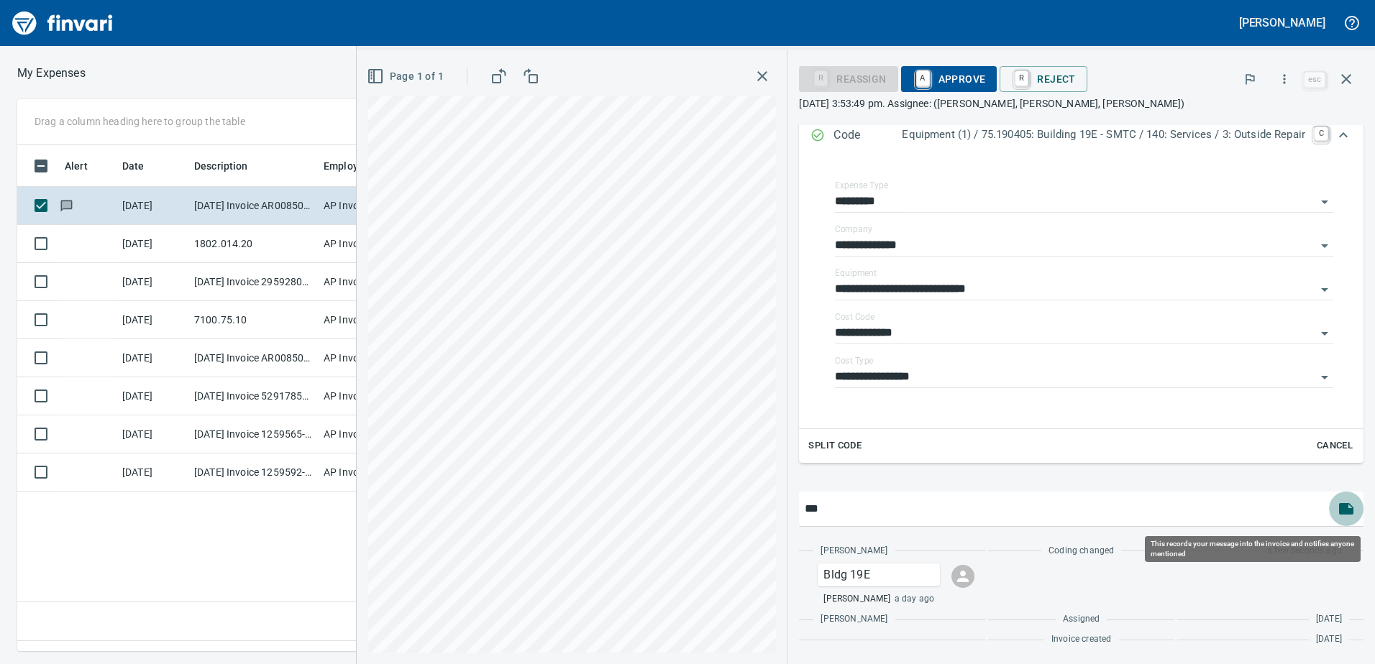
click at [1340, 511] on icon "button" at bounding box center [1346, 509] width 14 height 12
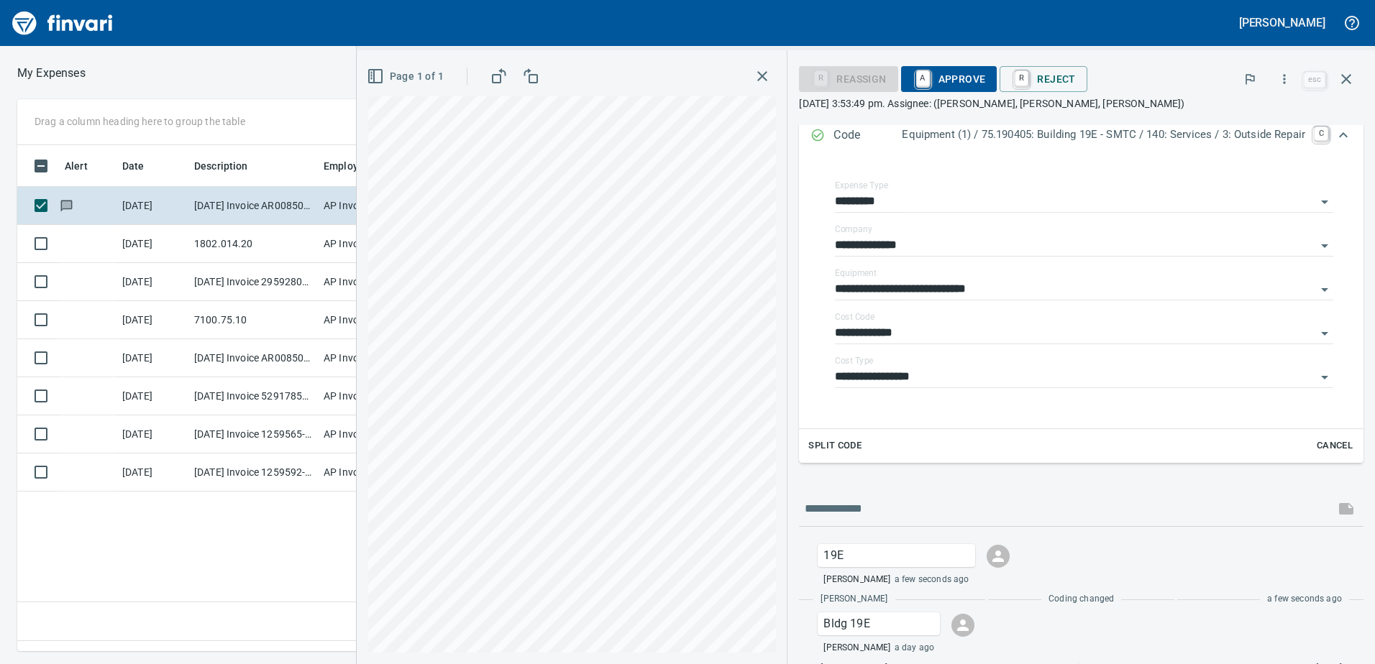
scroll to position [485, 970]
click at [950, 77] on span "A Approve" at bounding box center [948, 79] width 73 height 24
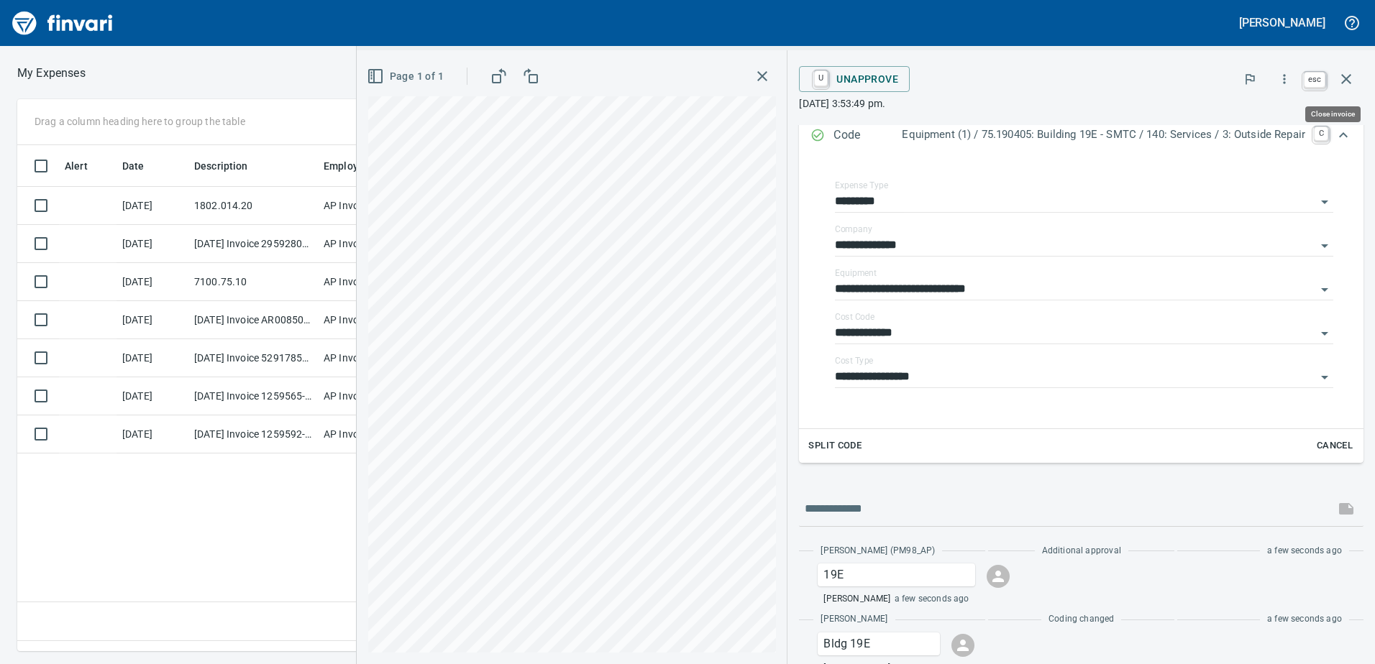
click at [1348, 77] on icon "button" at bounding box center [1346, 79] width 10 height 10
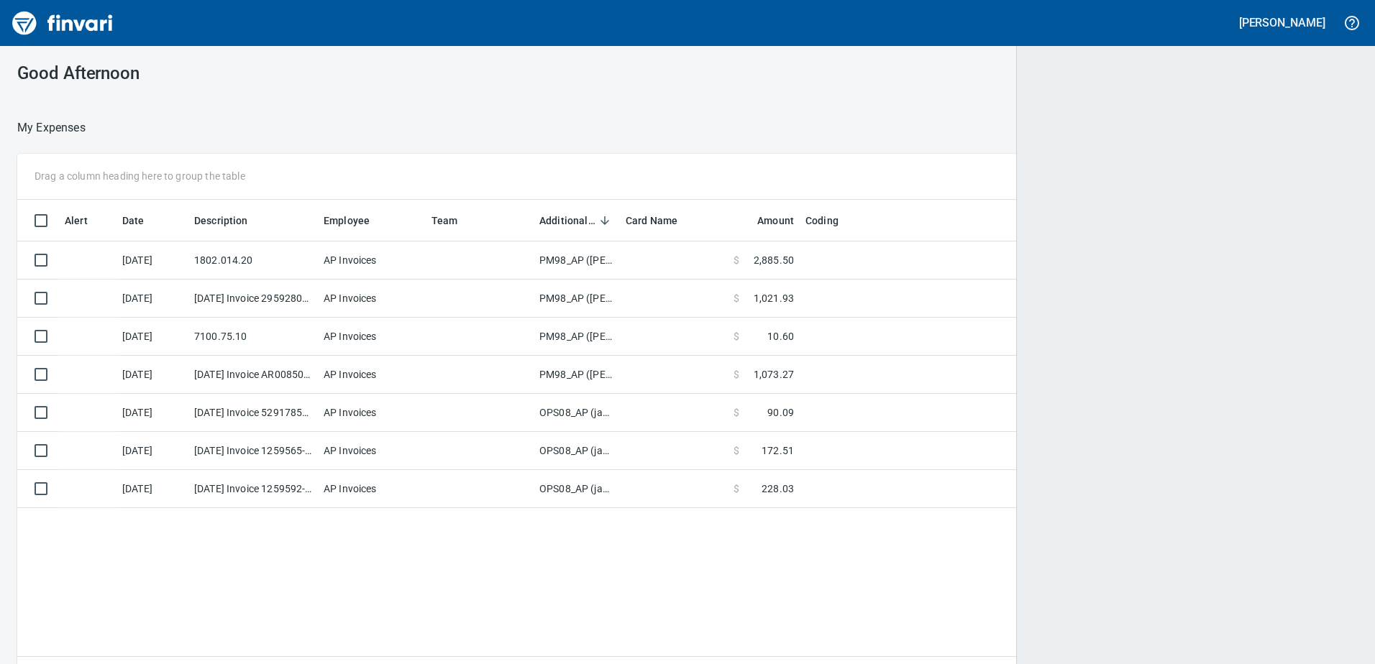
scroll to position [1, 1]
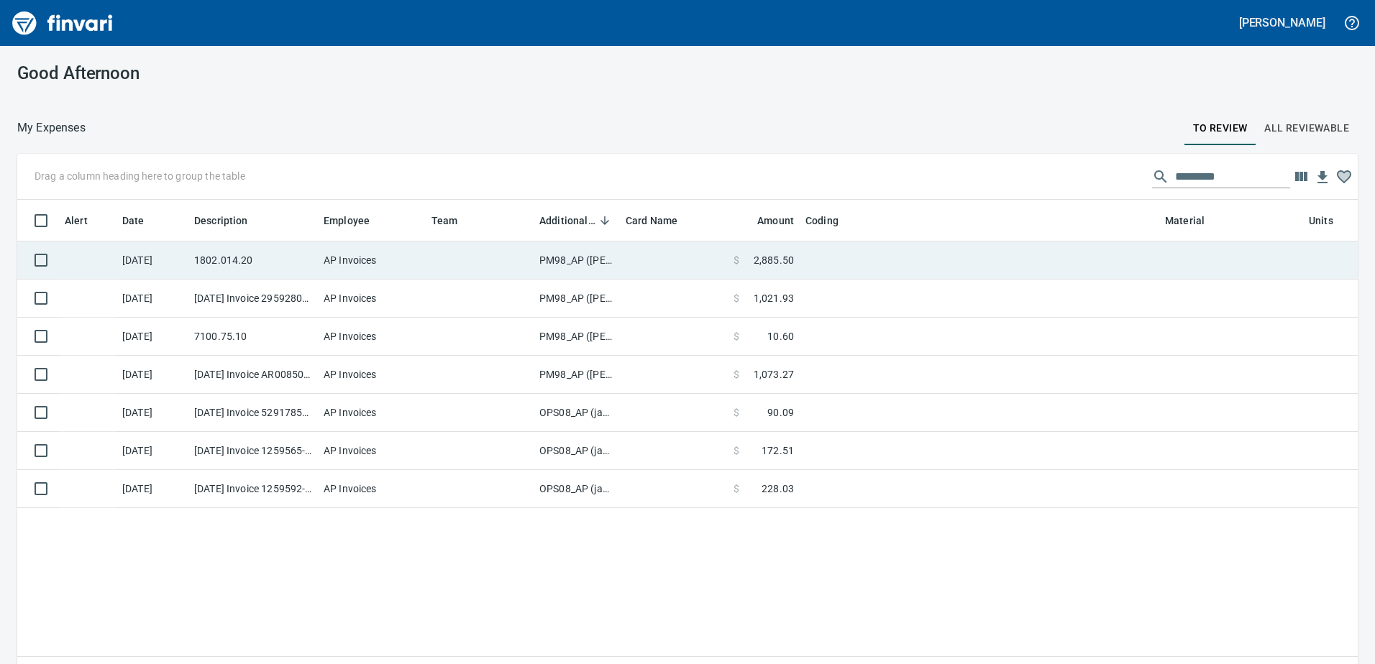
click at [572, 259] on td "PM98_AP ([PERSON_NAME], [PERSON_NAME])" at bounding box center [577, 261] width 86 height 38
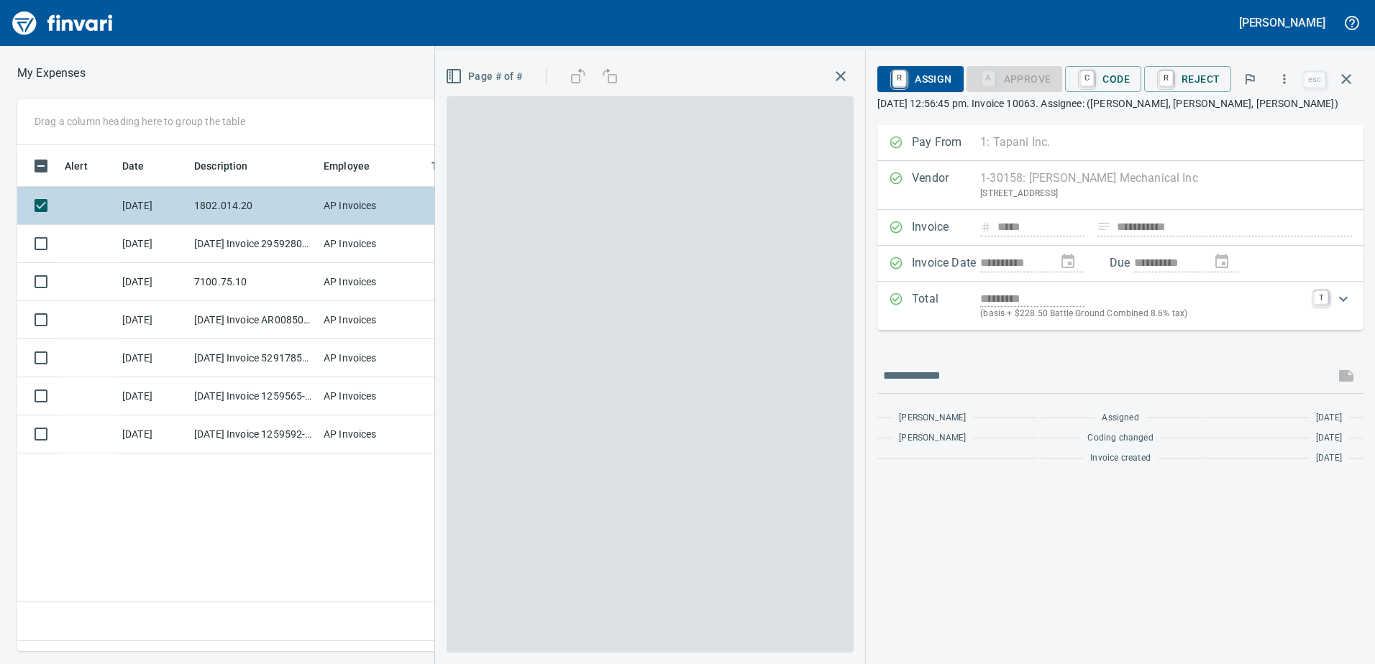
scroll to position [485, 970]
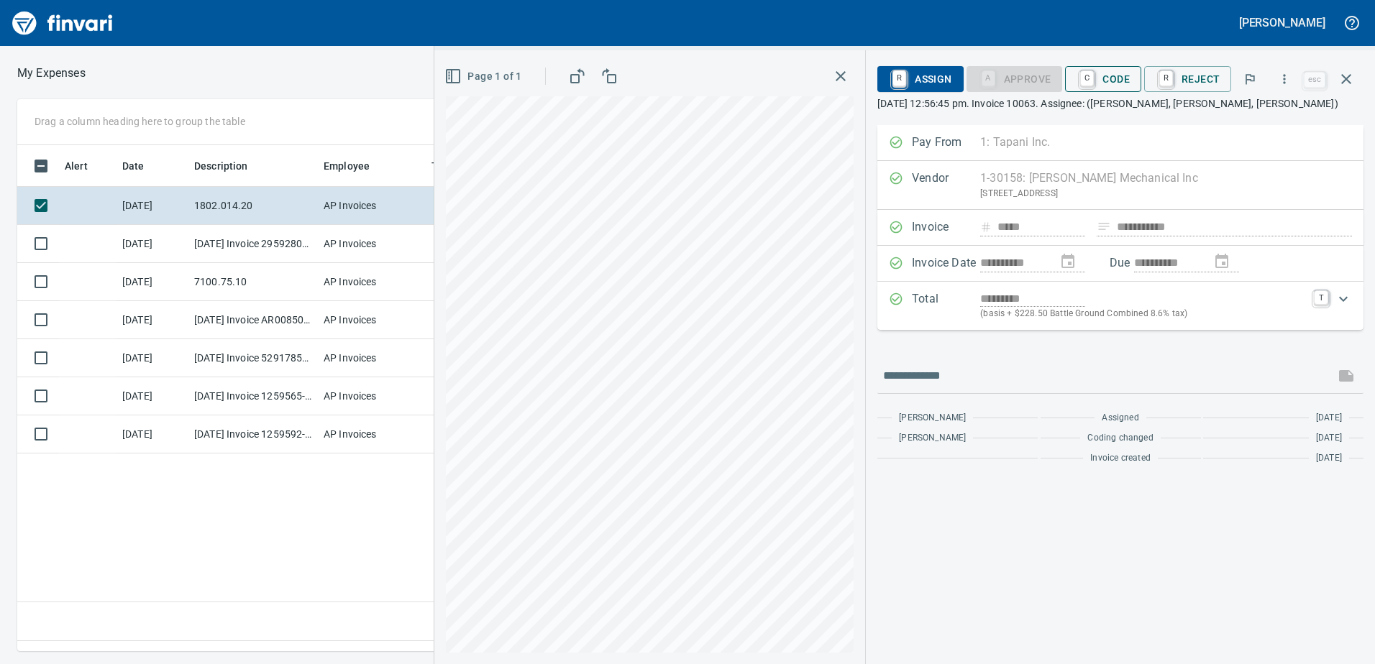
click at [1104, 78] on span "C Code" at bounding box center [1102, 79] width 53 height 24
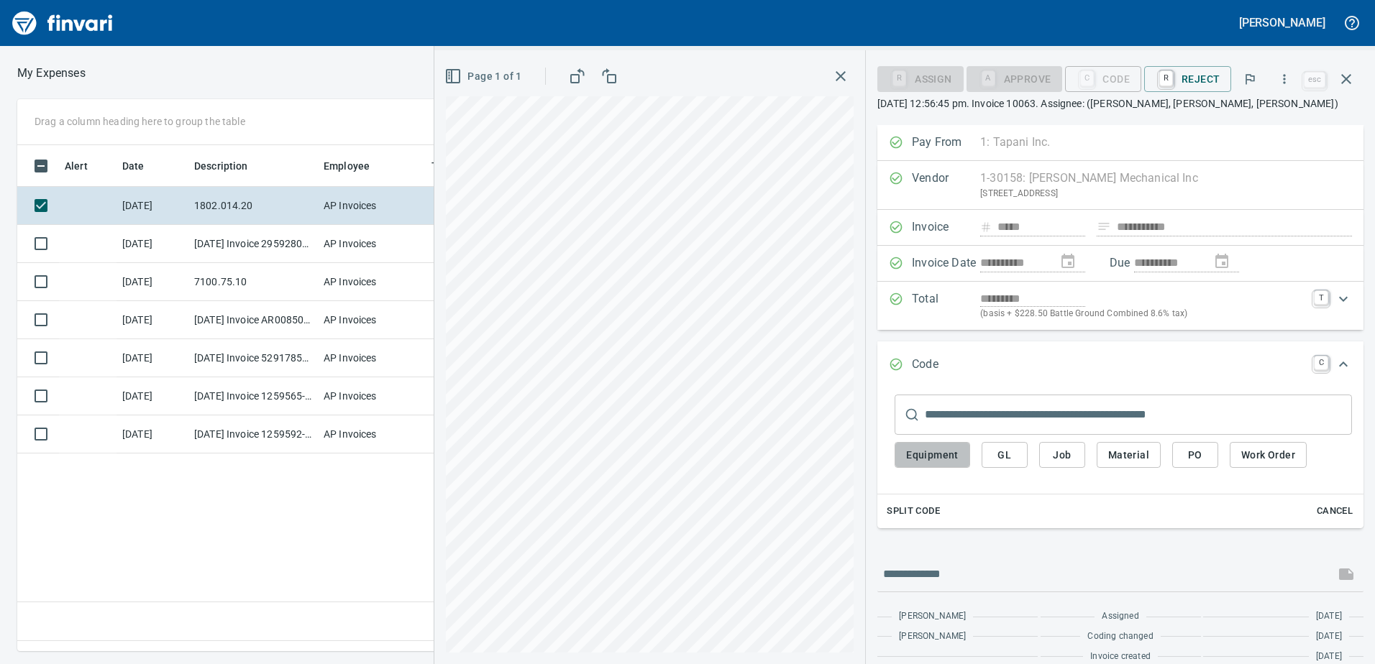
click at [925, 453] on span "Equipment" at bounding box center [932, 456] width 52 height 18
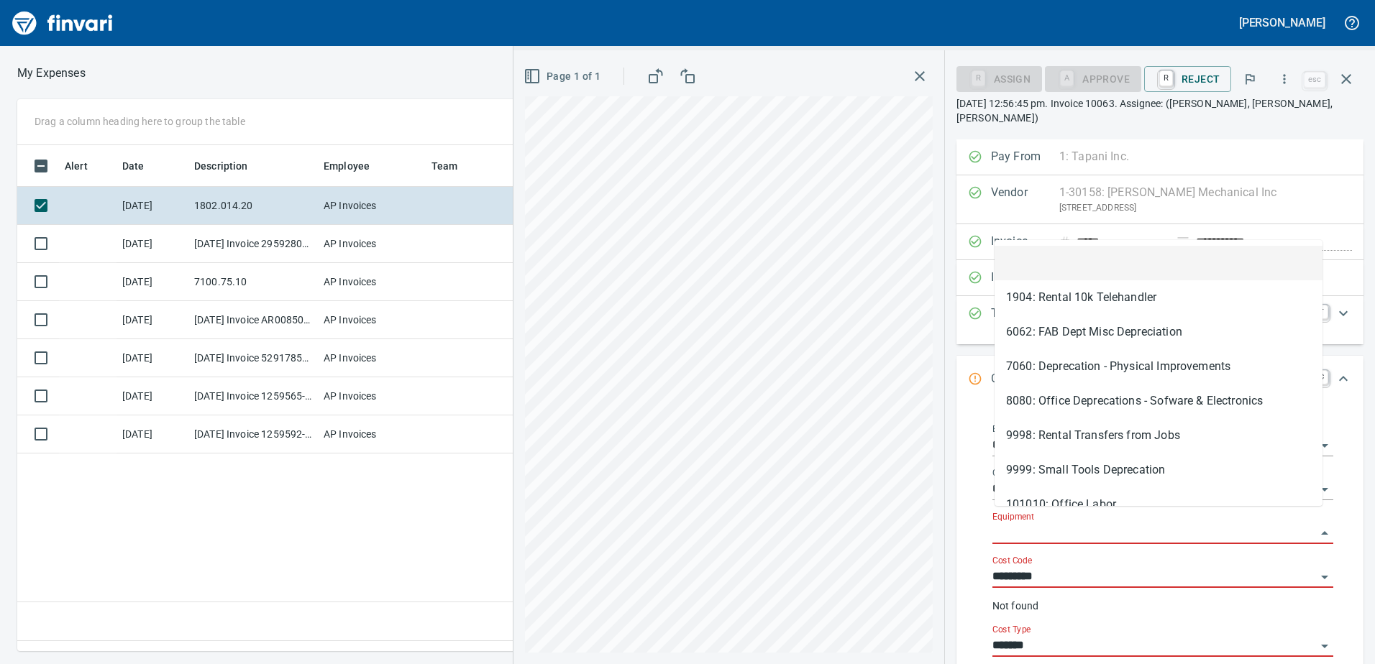
click at [1050, 523] on input "Equipment" at bounding box center [1154, 533] width 324 height 20
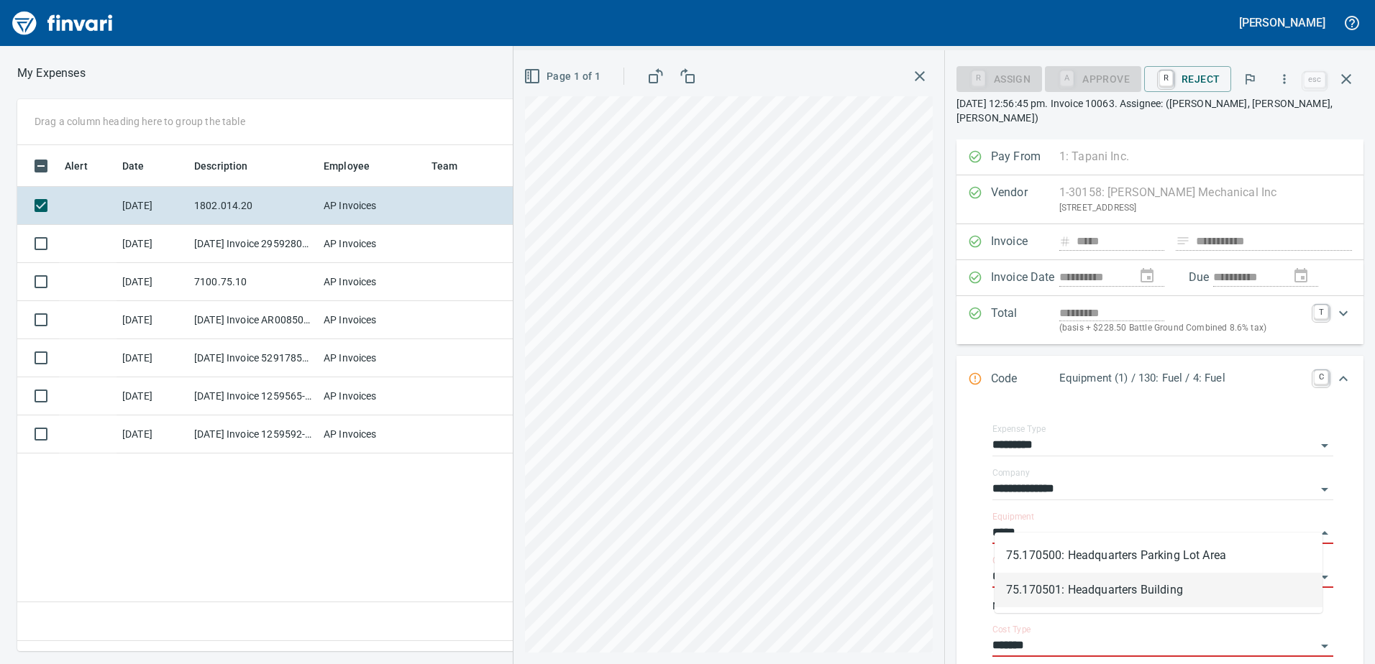
click at [1068, 590] on li "75.170501: Headquarters Building" at bounding box center [1158, 590] width 328 height 35
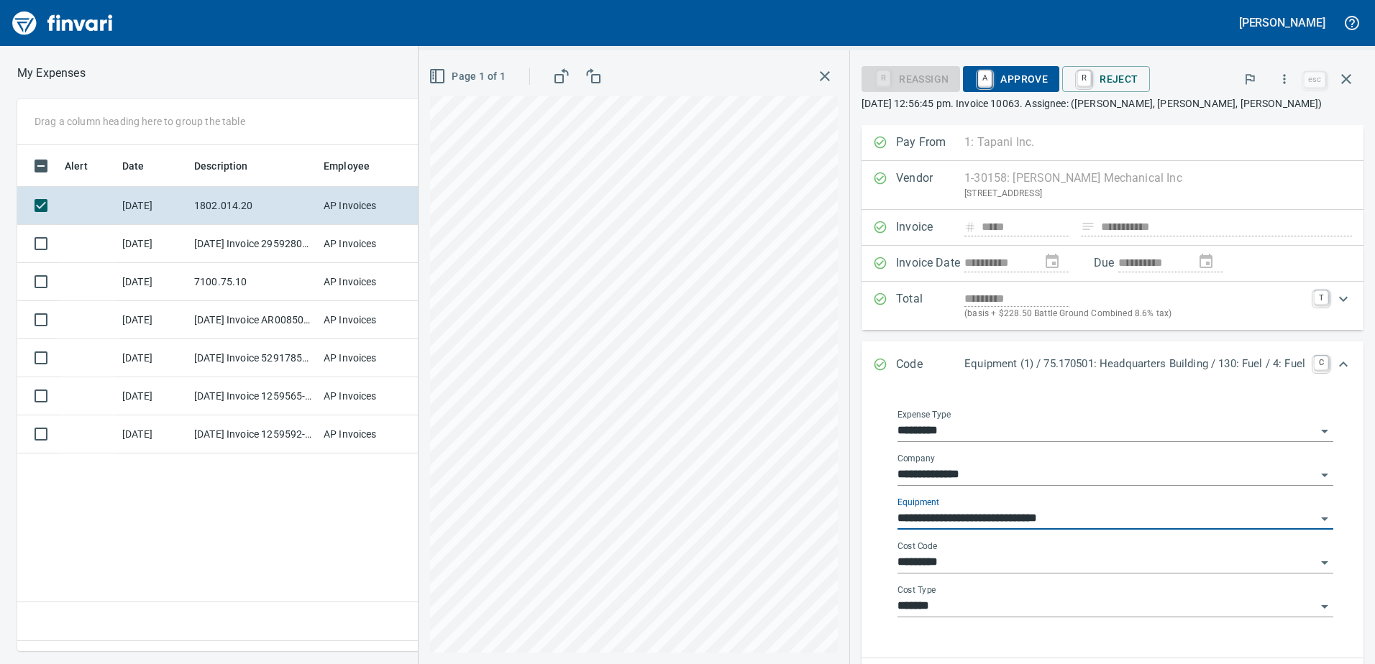
type input "**********"
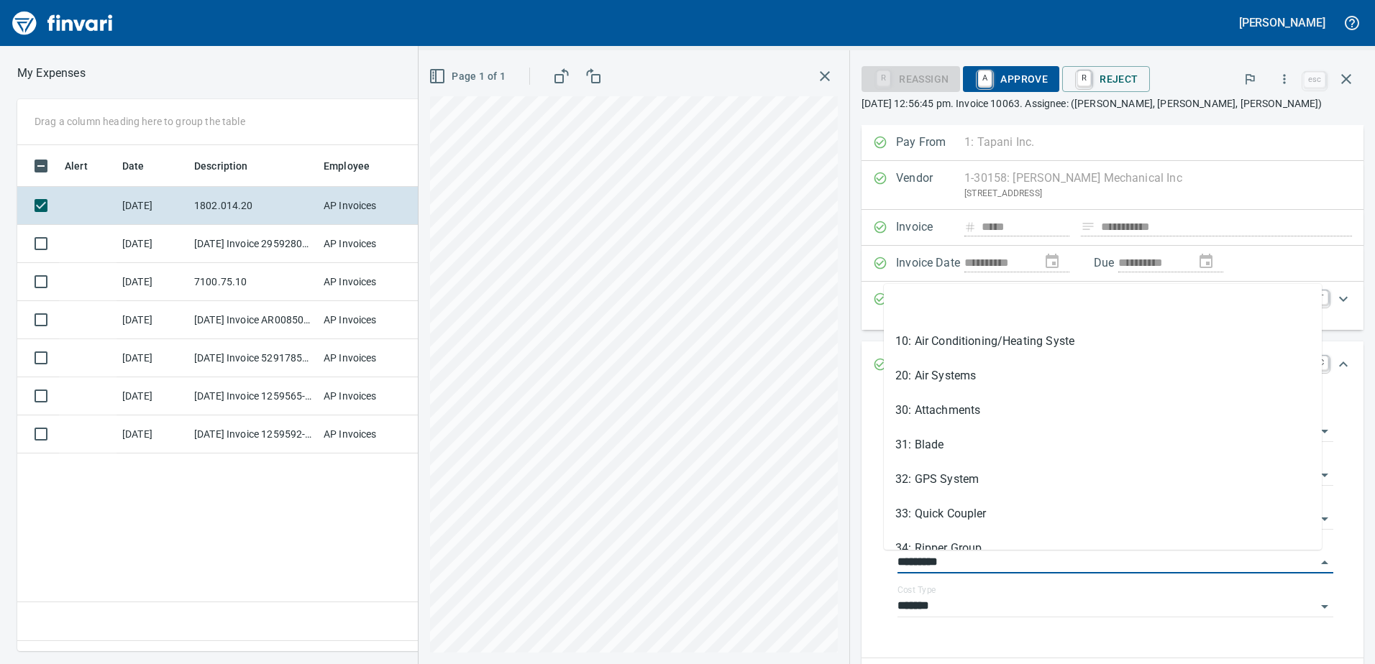
drag, startPoint x: 948, startPoint y: 568, endPoint x: 863, endPoint y: 559, distance: 86.1
click at [873, 559] on div "**********" at bounding box center [1112, 519] width 479 height 253
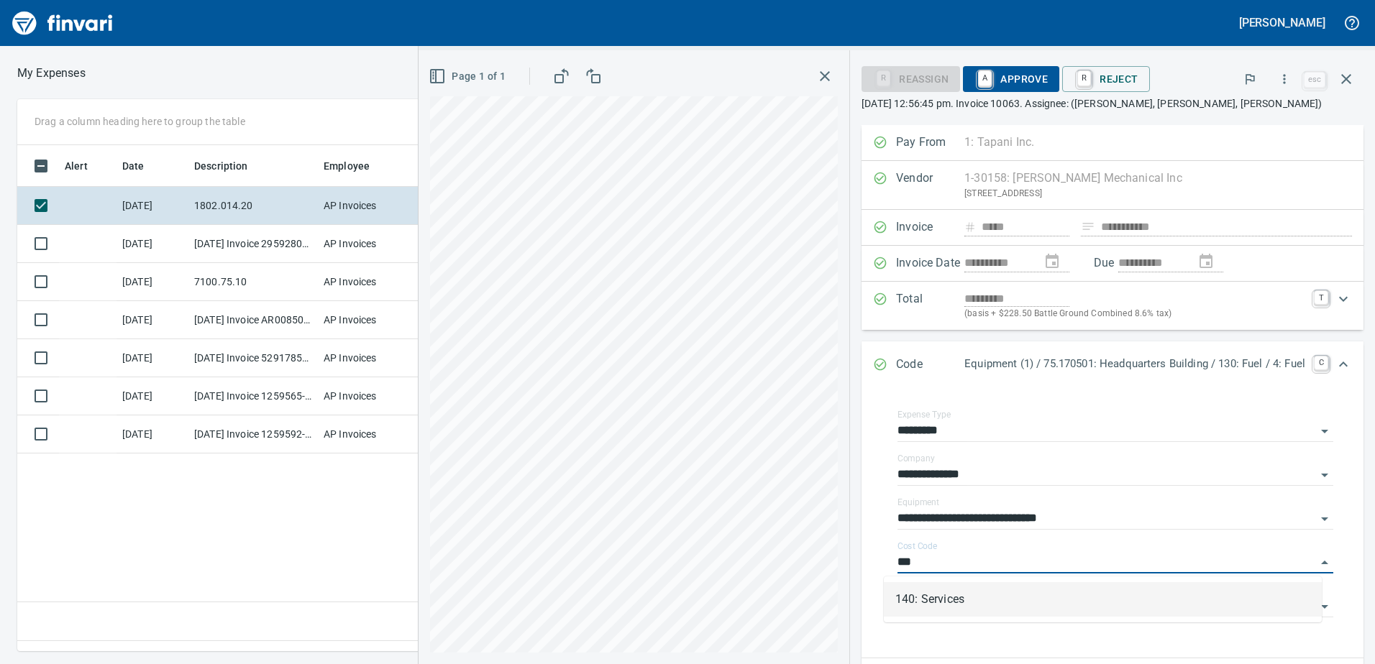
click at [919, 600] on li "140: Services" at bounding box center [1103, 599] width 438 height 35
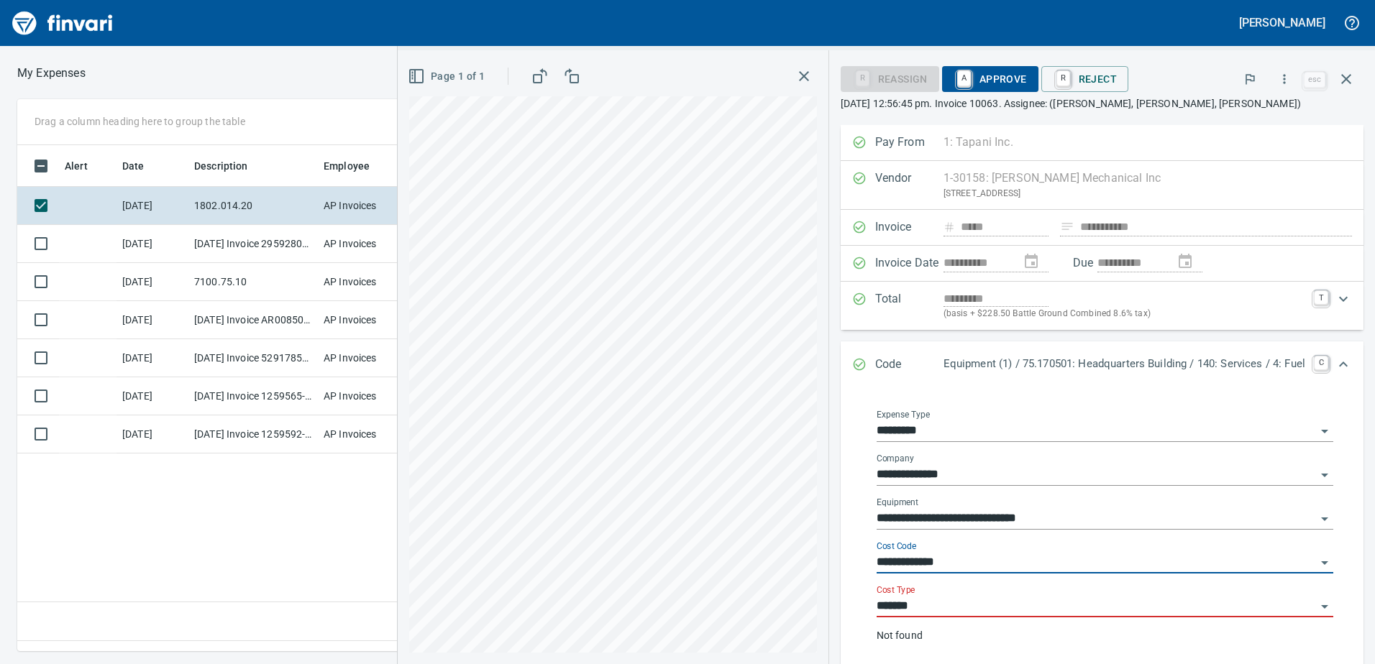
type input "**********"
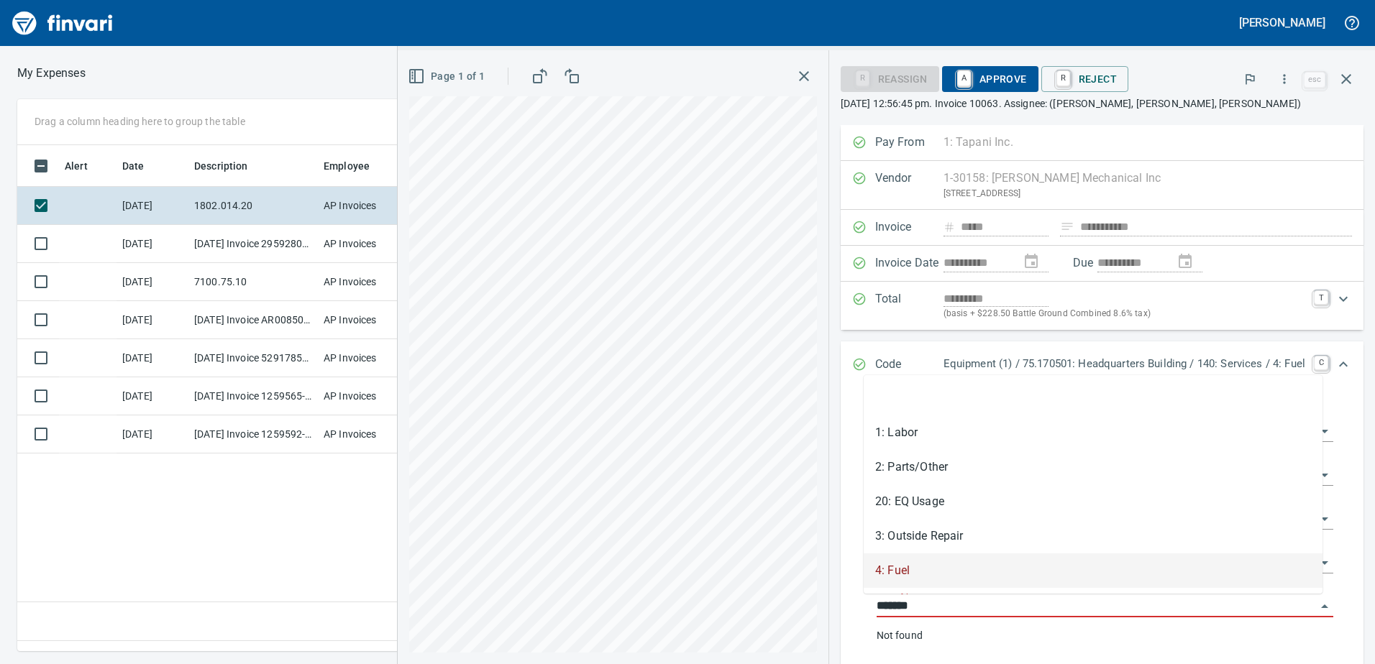
click at [919, 603] on input "*******" at bounding box center [1095, 607] width 439 height 20
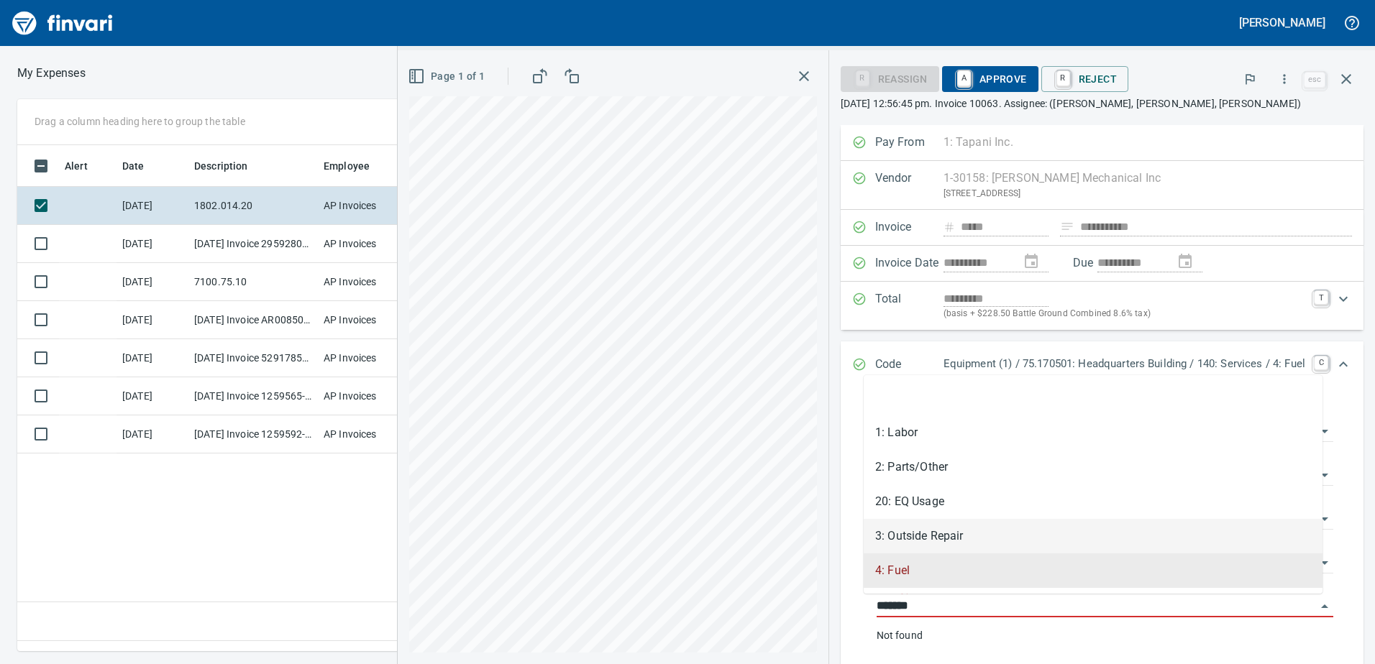
click at [922, 535] on li "3: Outside Repair" at bounding box center [1093, 536] width 459 height 35
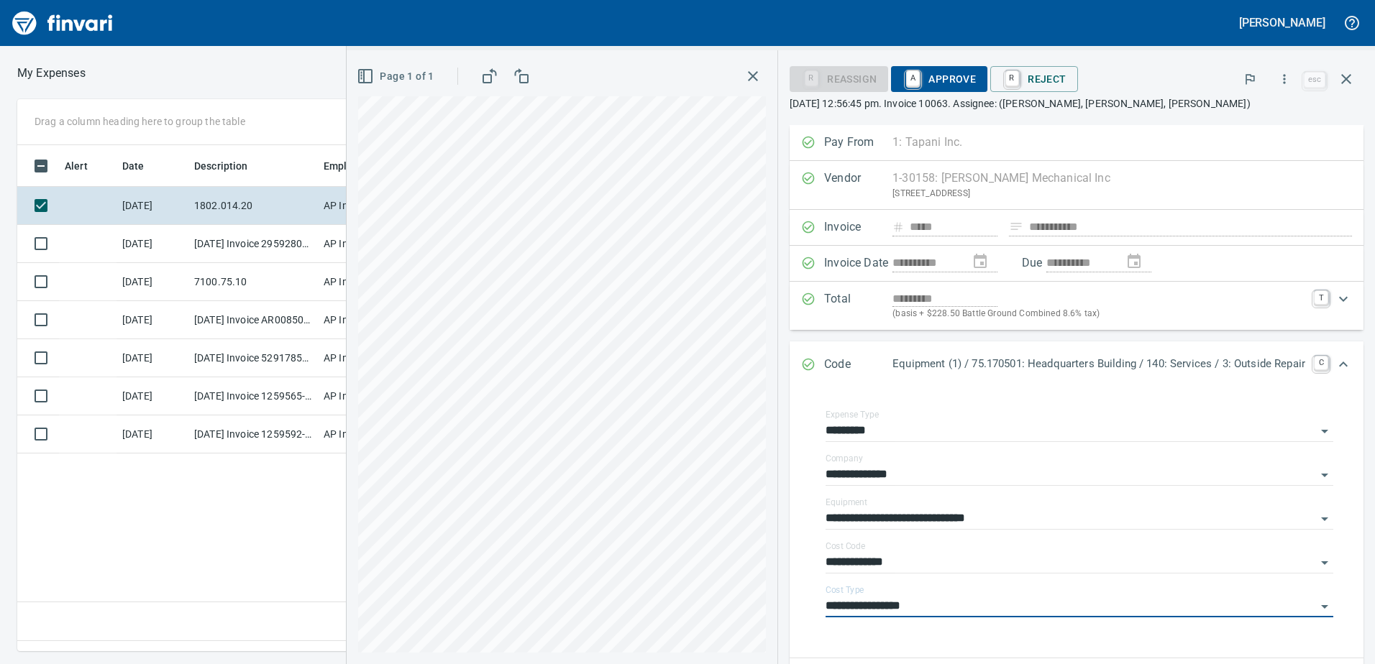
type input "**********"
click at [950, 76] on span "A Approve" at bounding box center [938, 79] width 73 height 24
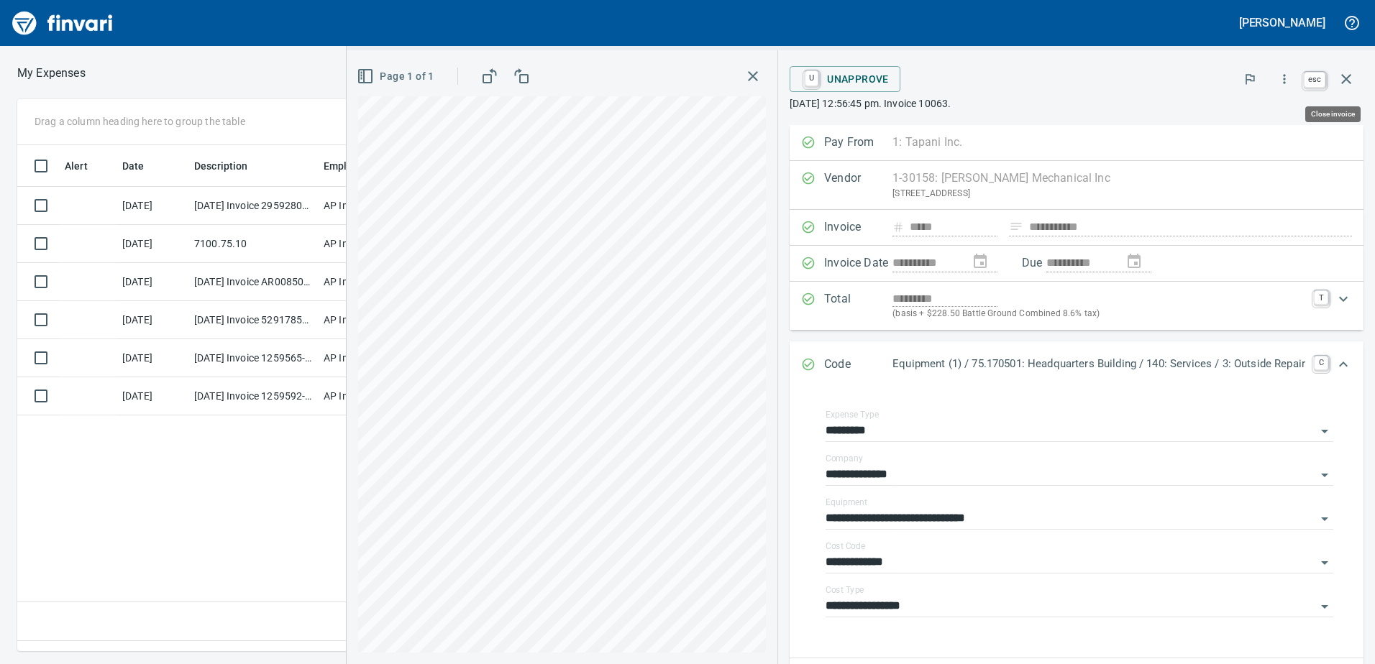
click at [1349, 79] on icon "button" at bounding box center [1345, 78] width 17 height 17
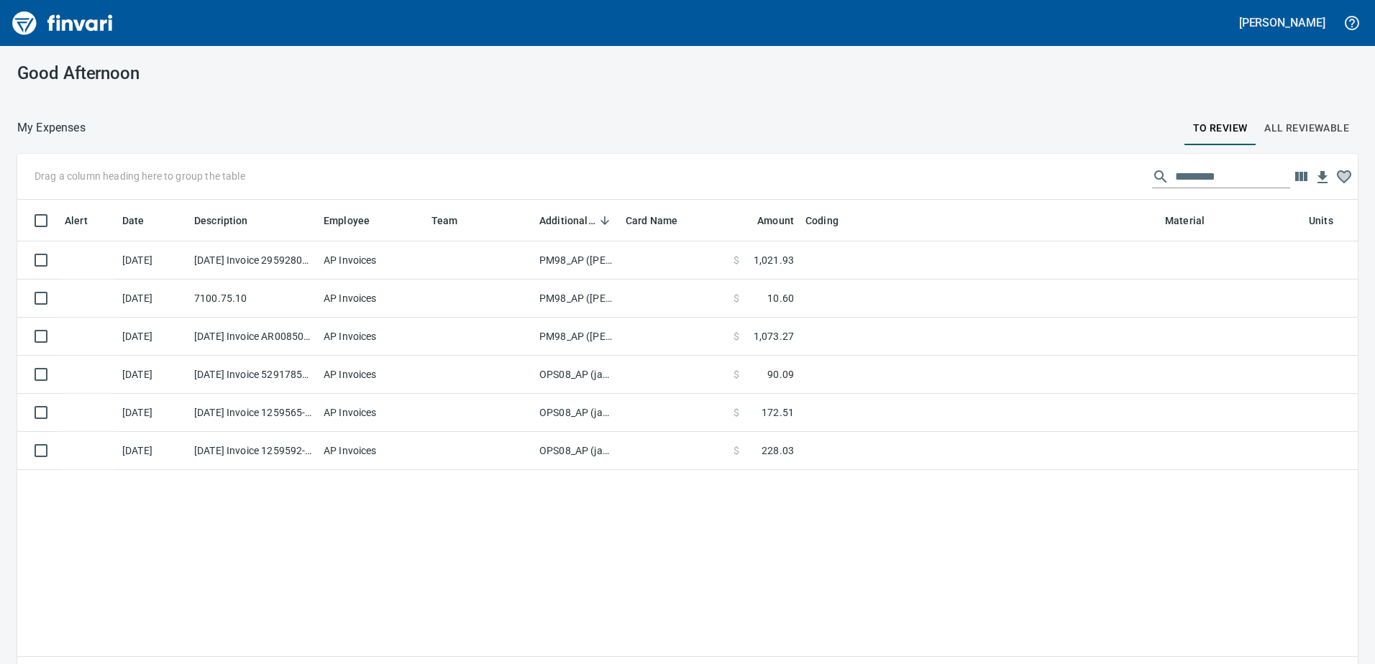
scroll to position [1, 1]
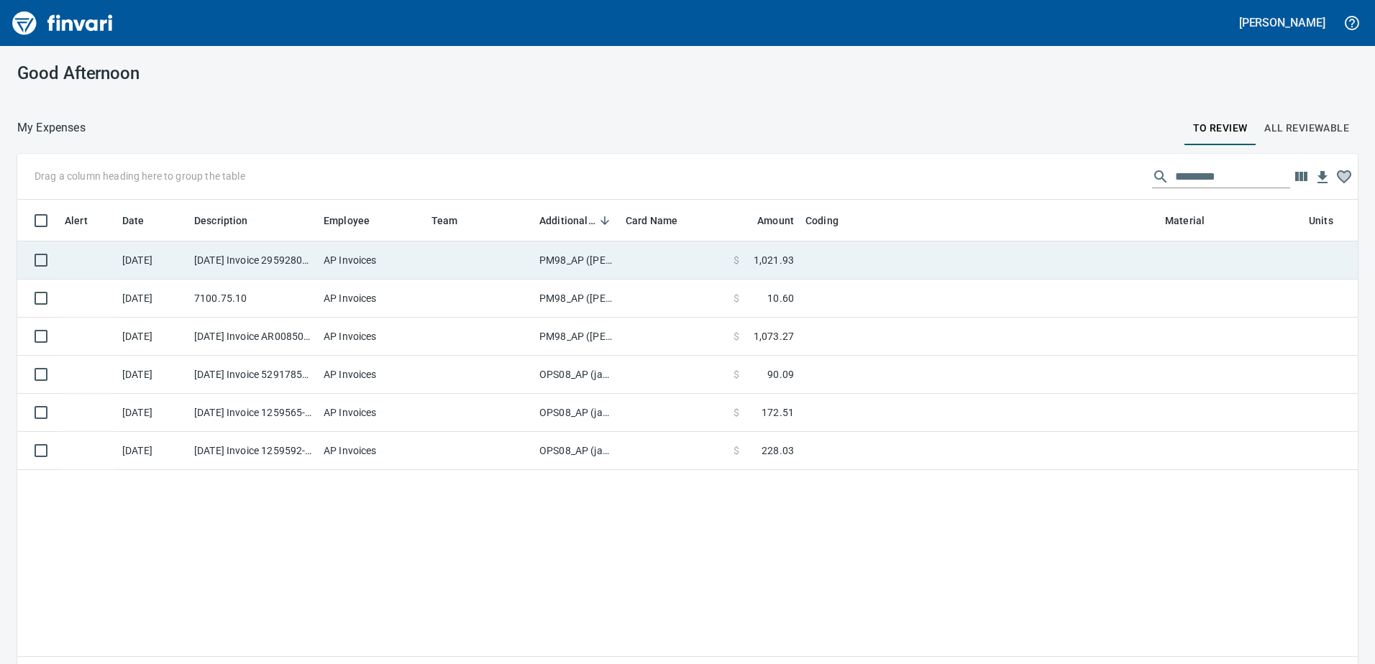
click at [579, 260] on td "PM98_AP ([PERSON_NAME], [PERSON_NAME])" at bounding box center [577, 261] width 86 height 38
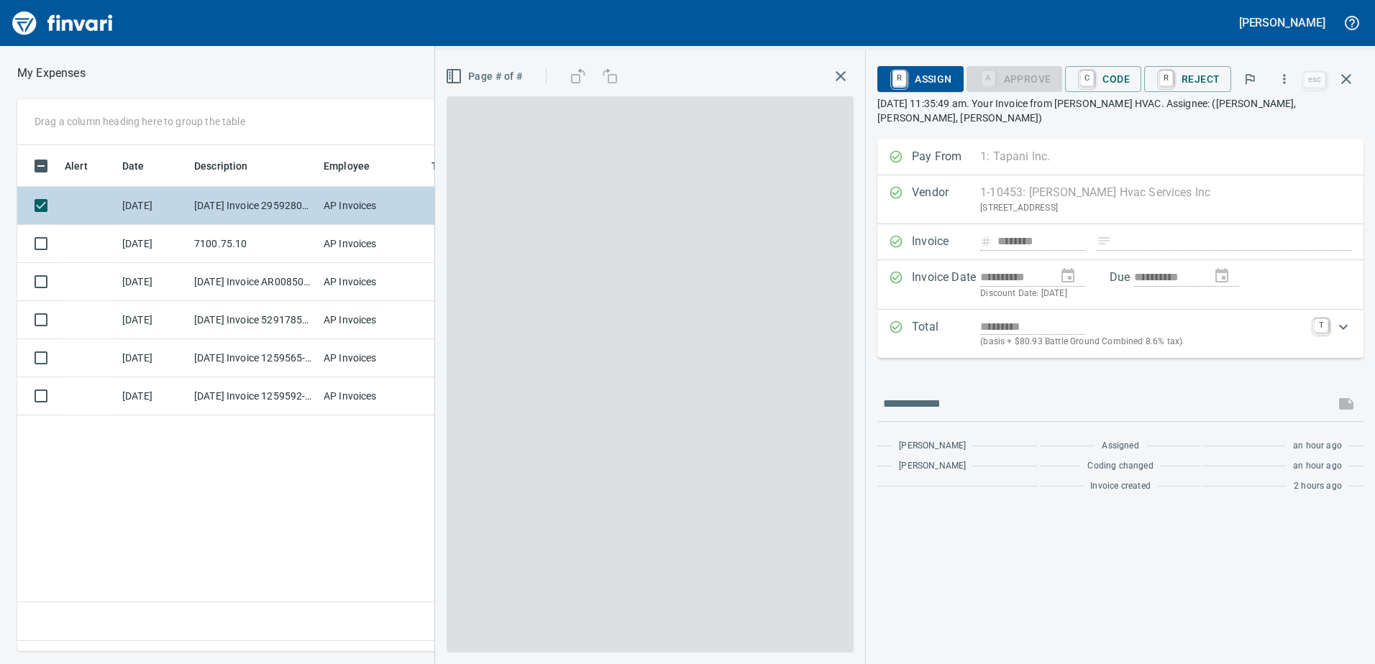
scroll to position [485, 970]
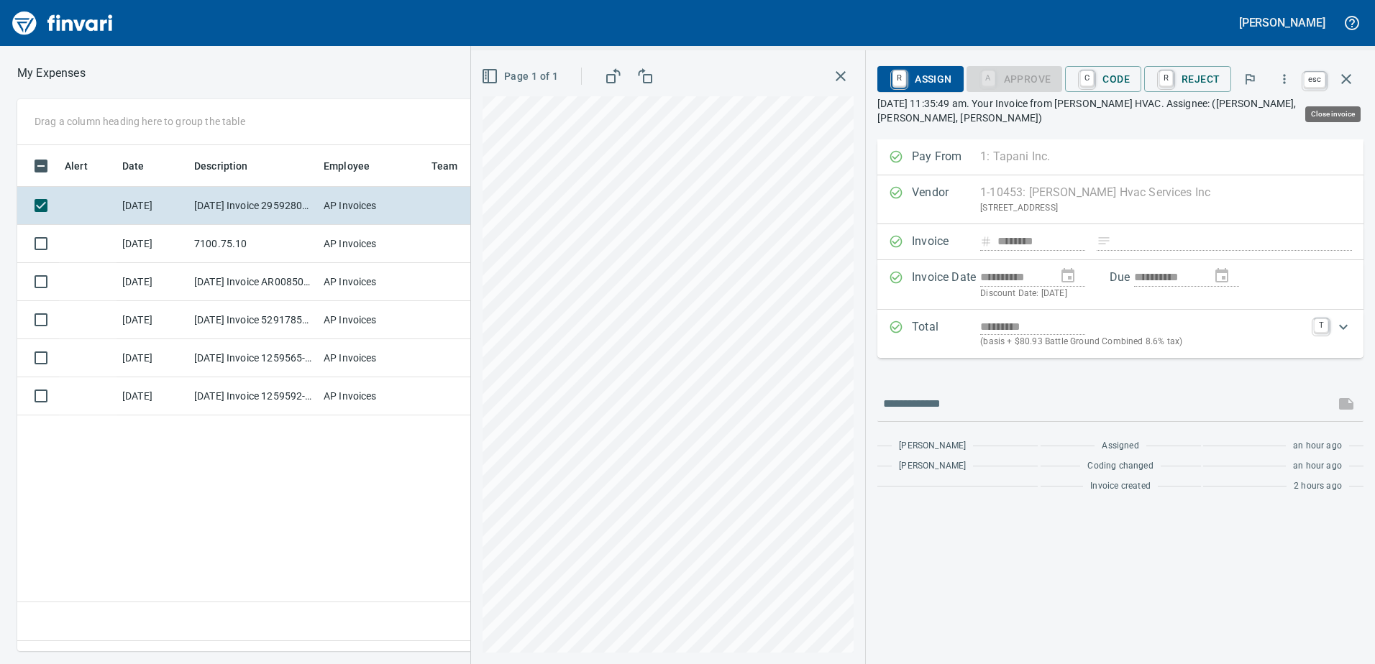
click at [1345, 81] on icon "button" at bounding box center [1346, 79] width 10 height 10
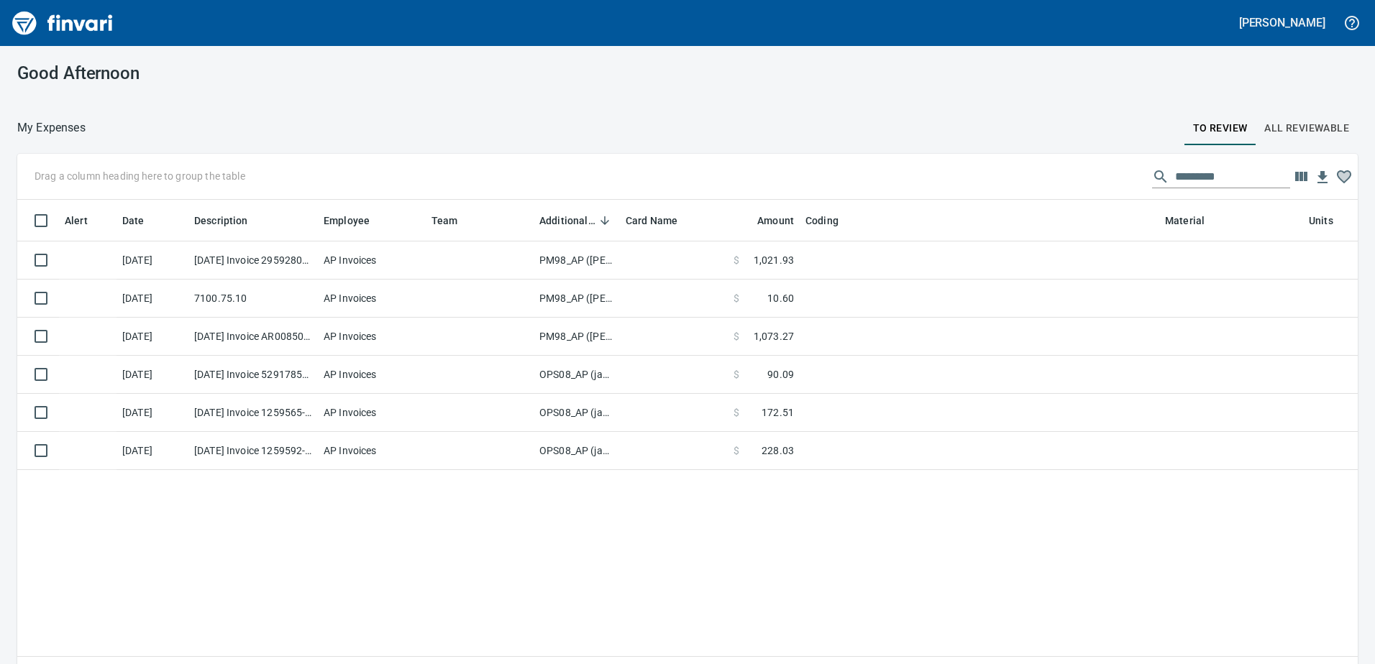
scroll to position [1, 1]
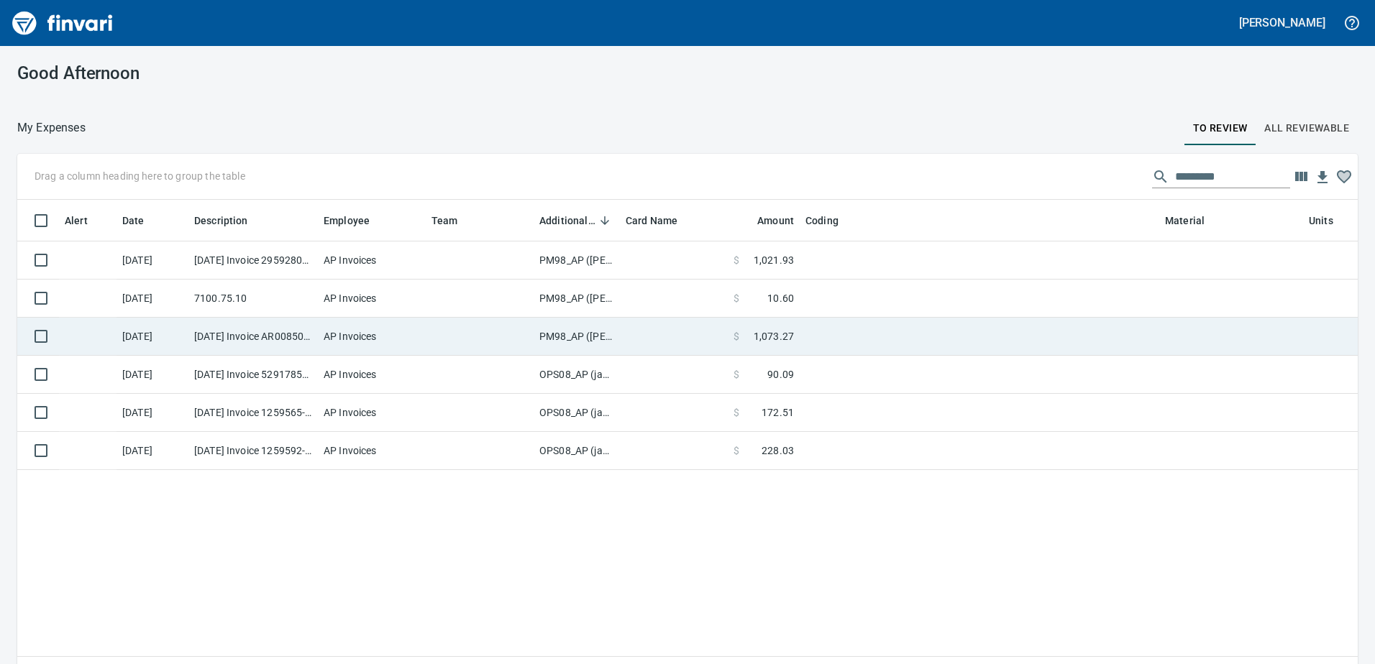
click at [572, 334] on td "PM98_AP ([PERSON_NAME], [PERSON_NAME])" at bounding box center [577, 337] width 86 height 38
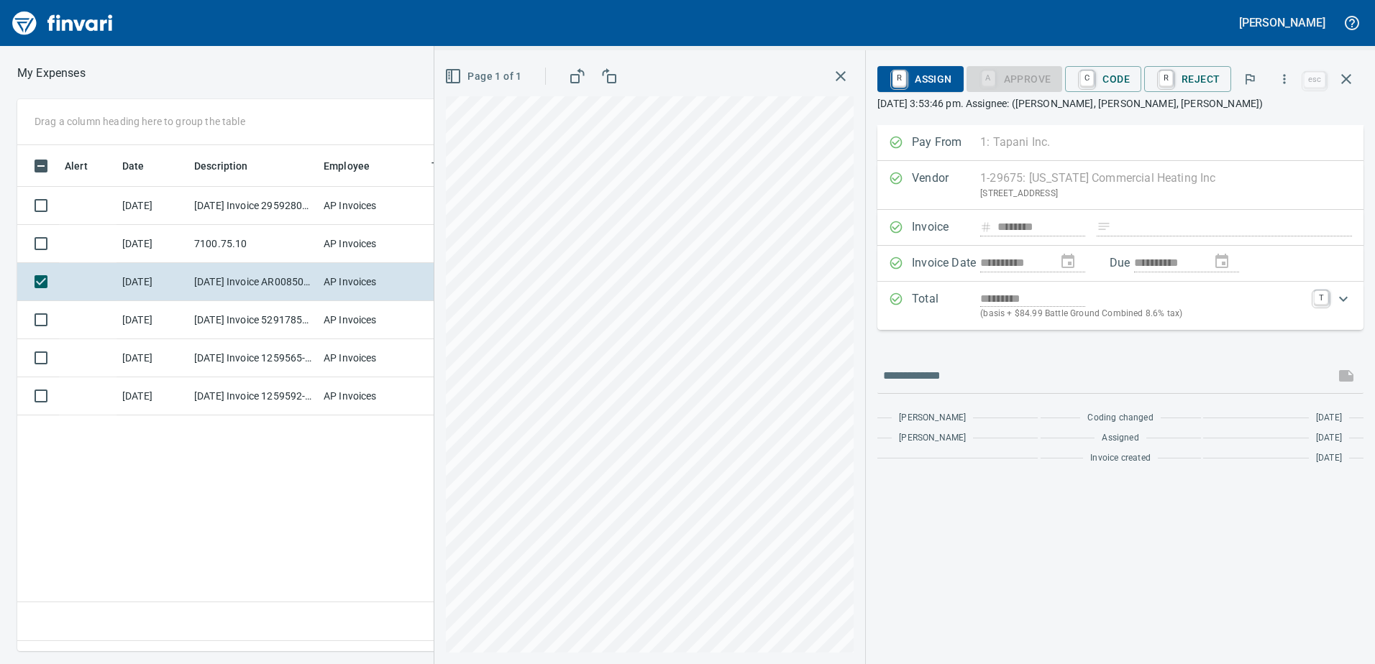
scroll to position [485, 970]
click at [912, 373] on input "text" at bounding box center [1106, 376] width 446 height 23
type input "***"
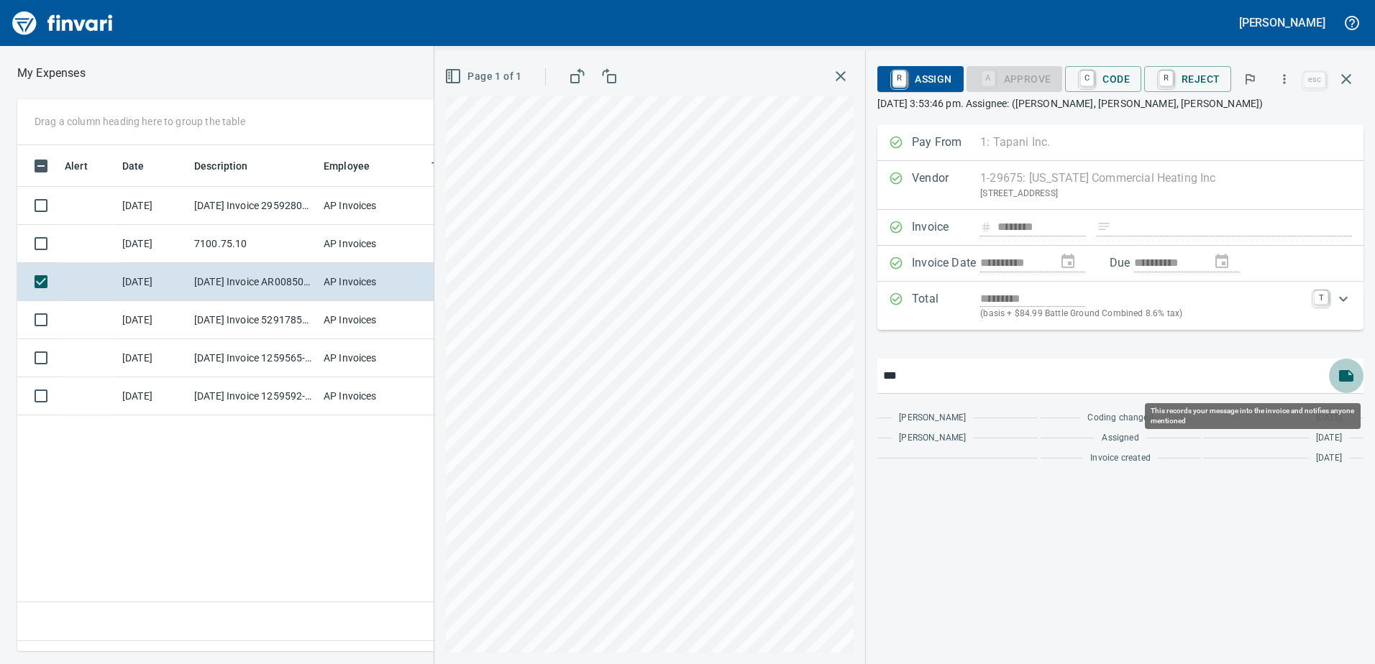
click at [1349, 378] on icon "button" at bounding box center [1346, 376] width 14 height 12
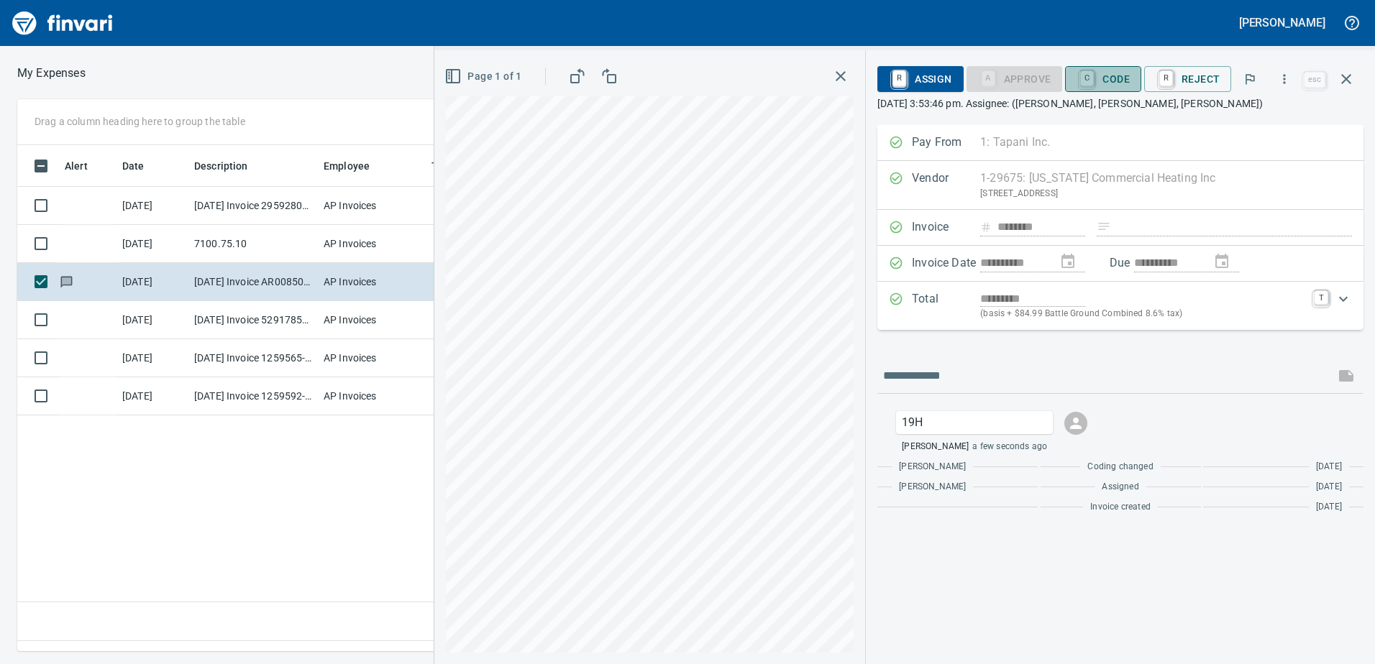
click at [1117, 80] on span "C Code" at bounding box center [1102, 79] width 53 height 24
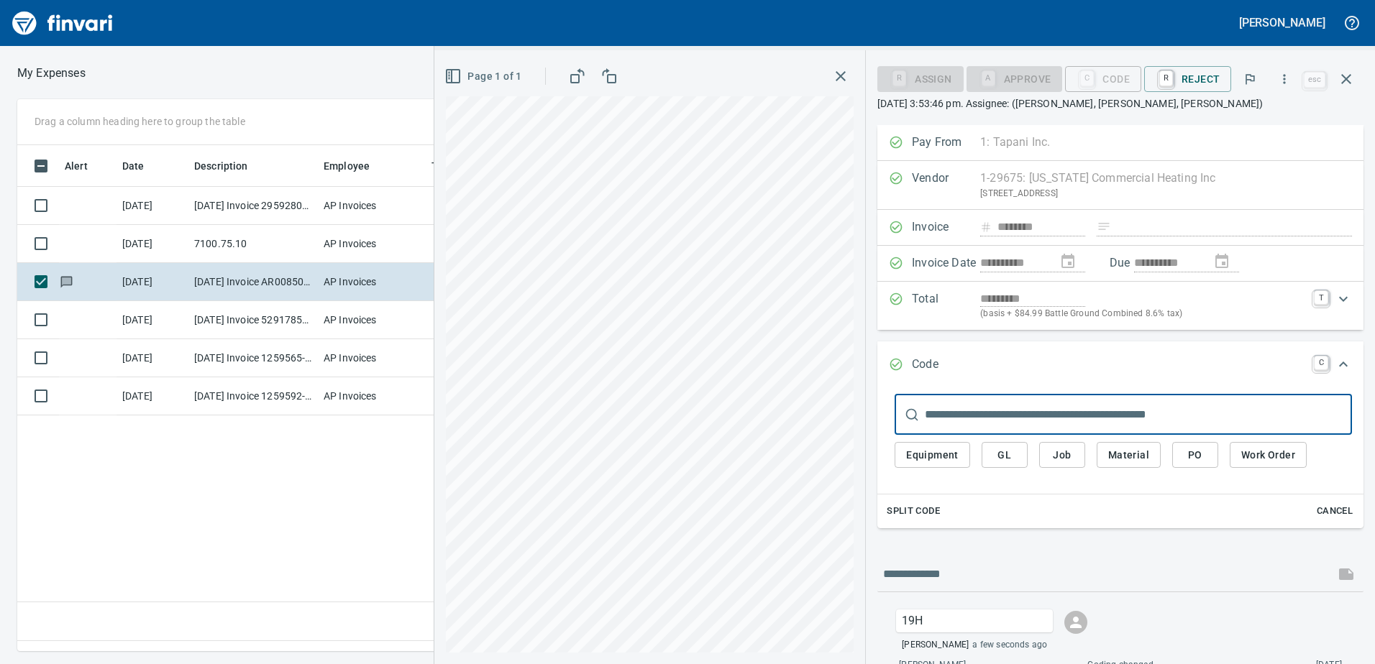
click at [940, 453] on span "Equipment" at bounding box center [932, 456] width 52 height 18
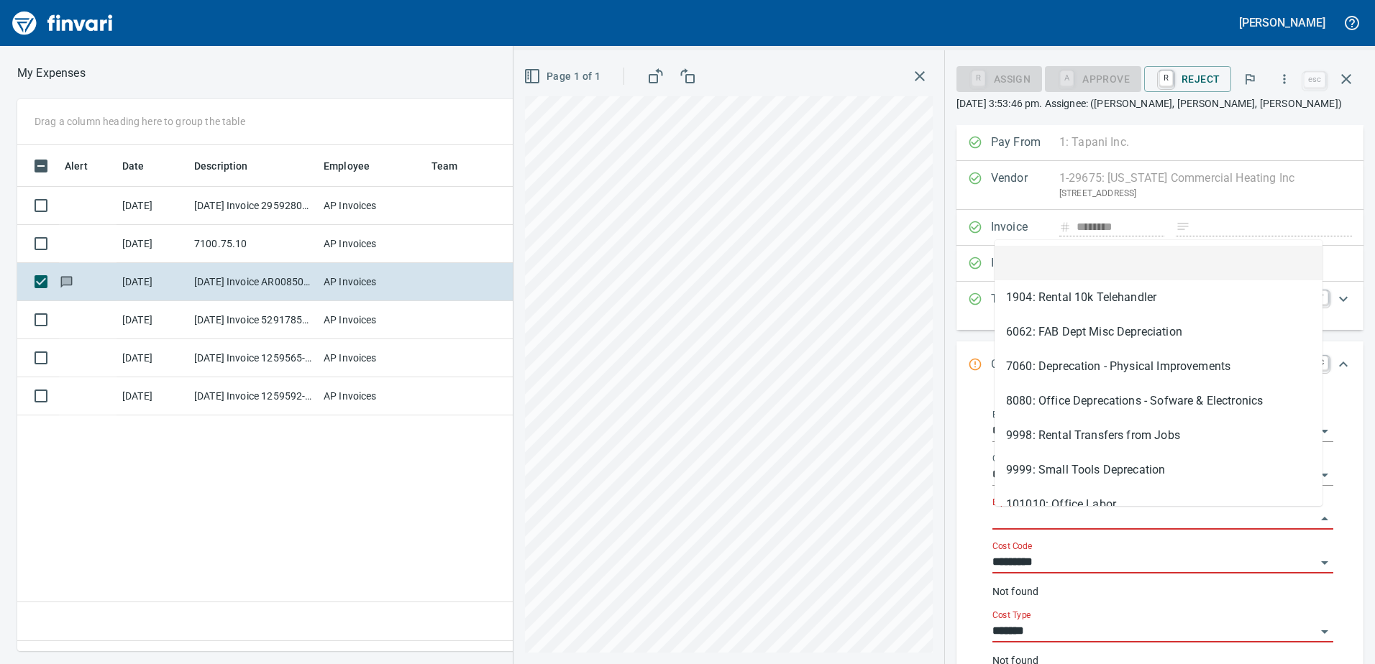
click at [1033, 516] on input "Equipment" at bounding box center [1154, 519] width 324 height 20
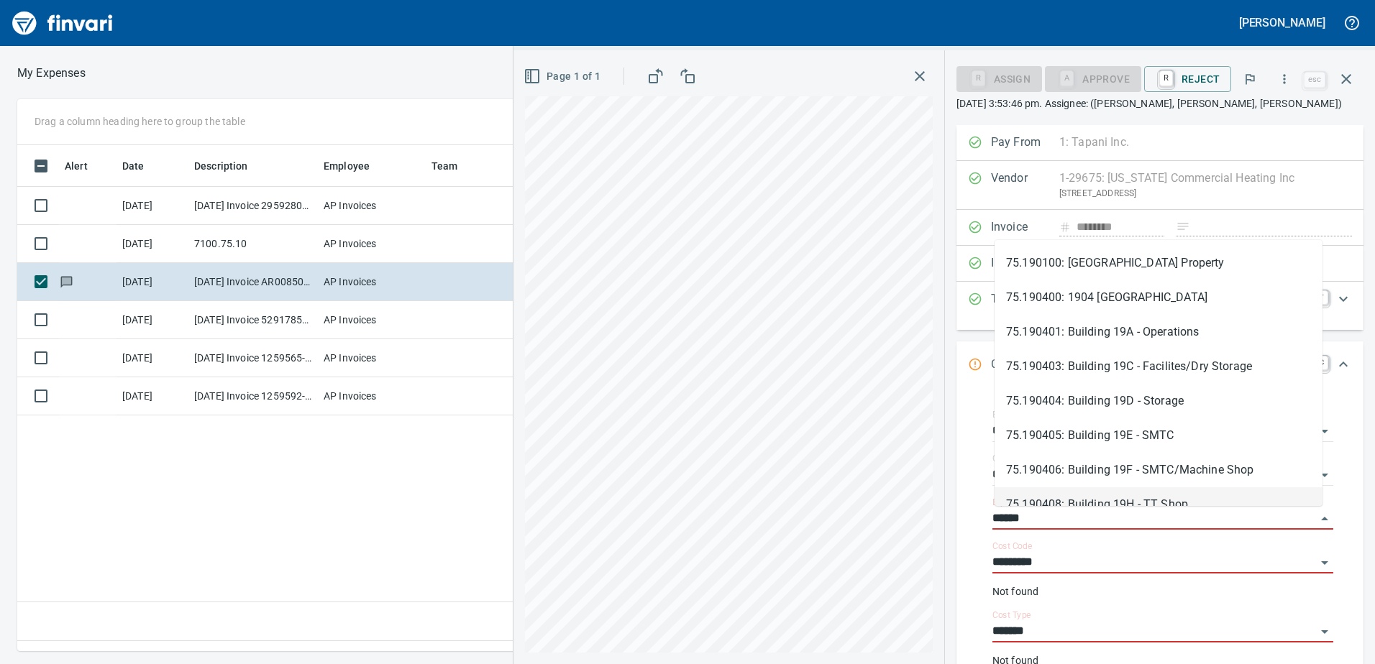
click at [1058, 495] on li "75.190408: Building 19H - TT Shop" at bounding box center [1158, 504] width 328 height 35
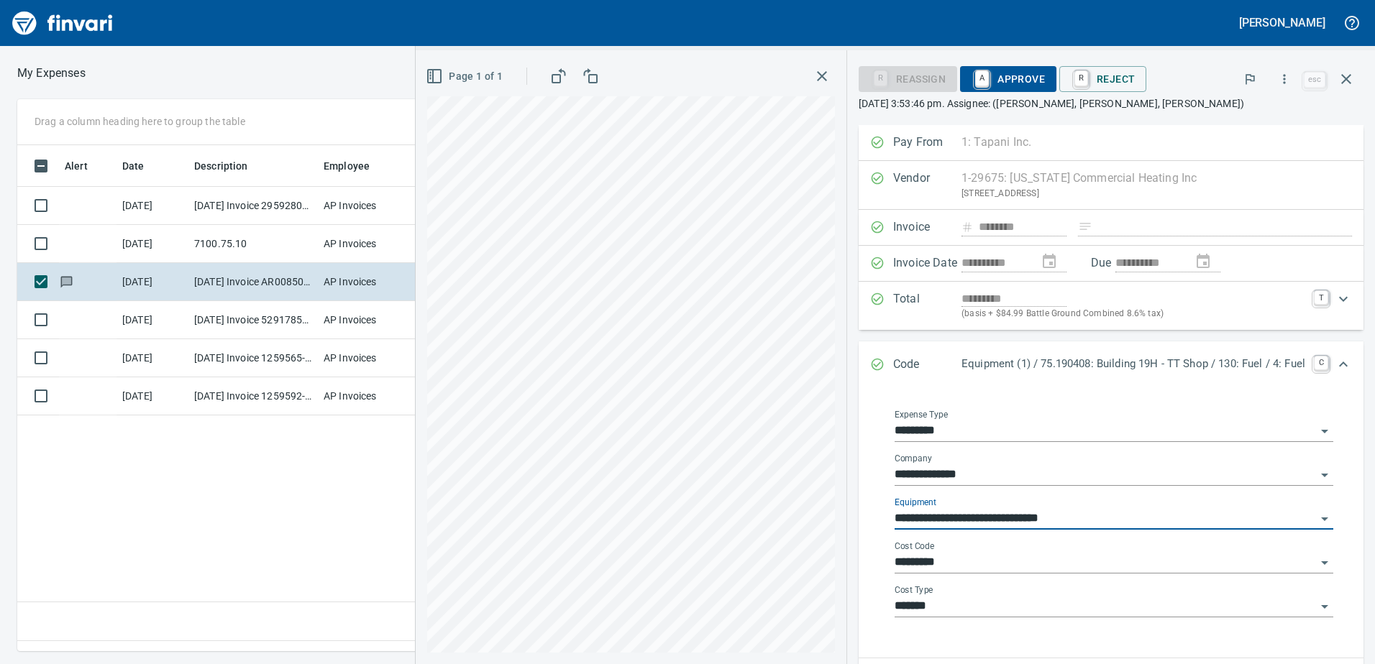
type input "**********"
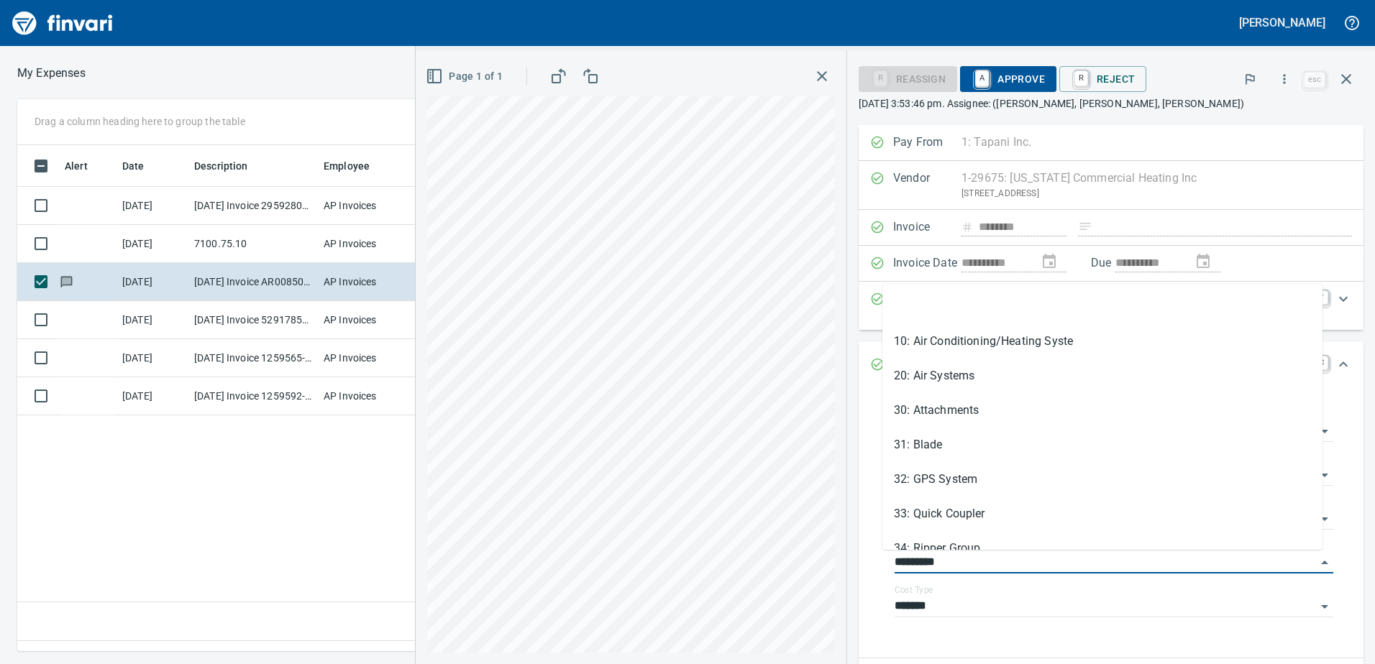
drag, startPoint x: 949, startPoint y: 554, endPoint x: 839, endPoint y: 567, distance: 110.8
click at [847, 567] on div "**********" at bounding box center [1111, 509] width 528 height 769
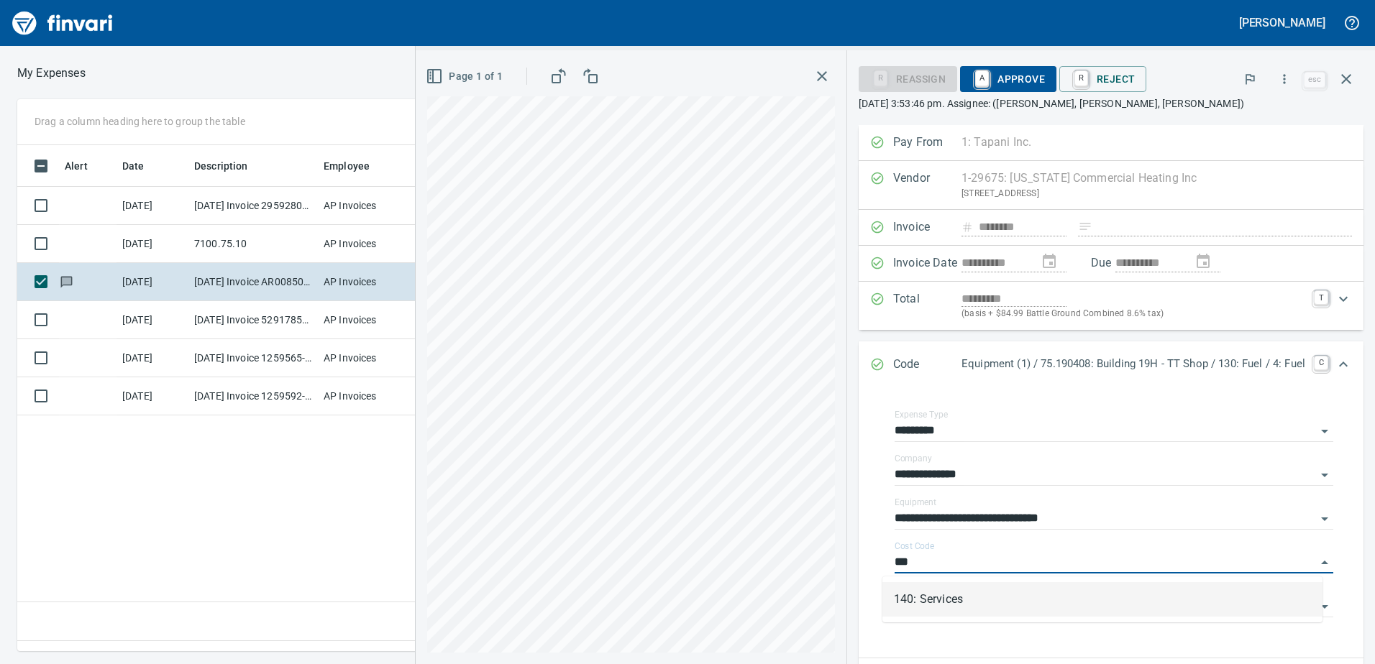
click at [910, 592] on li "140: Services" at bounding box center [1102, 599] width 440 height 35
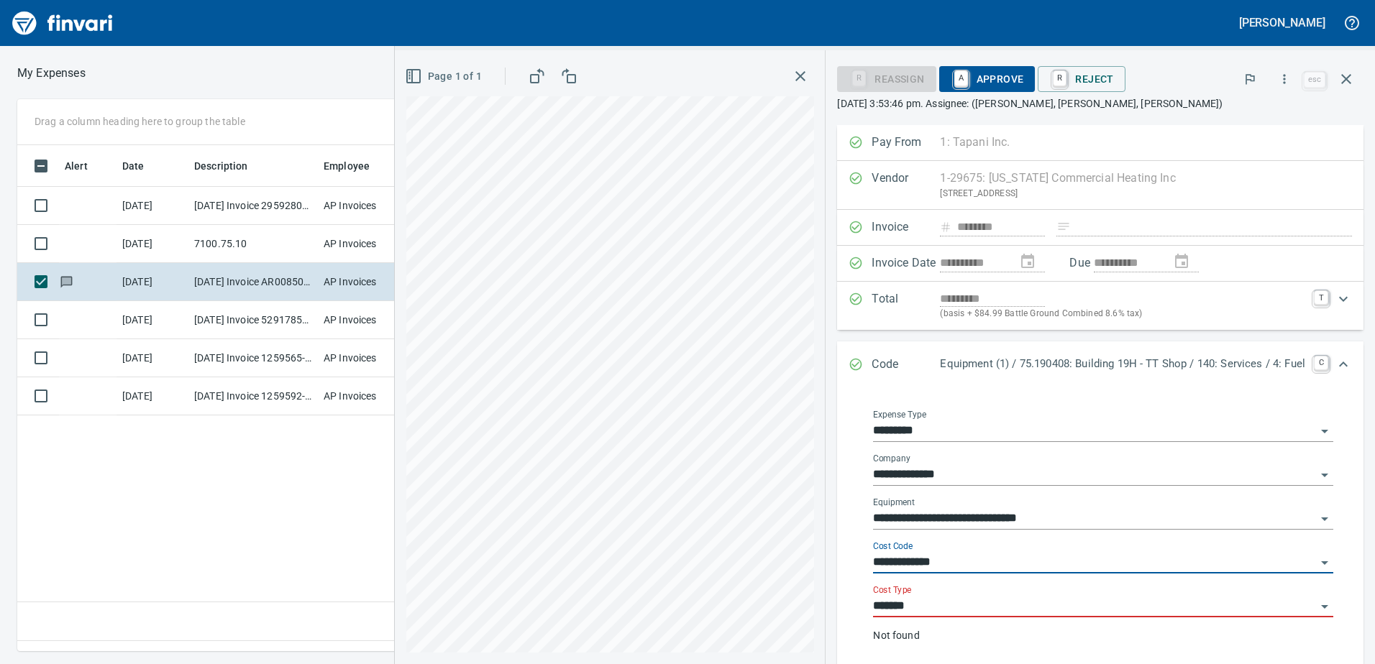
type input "**********"
click at [899, 612] on input "*******" at bounding box center [1094, 607] width 443 height 20
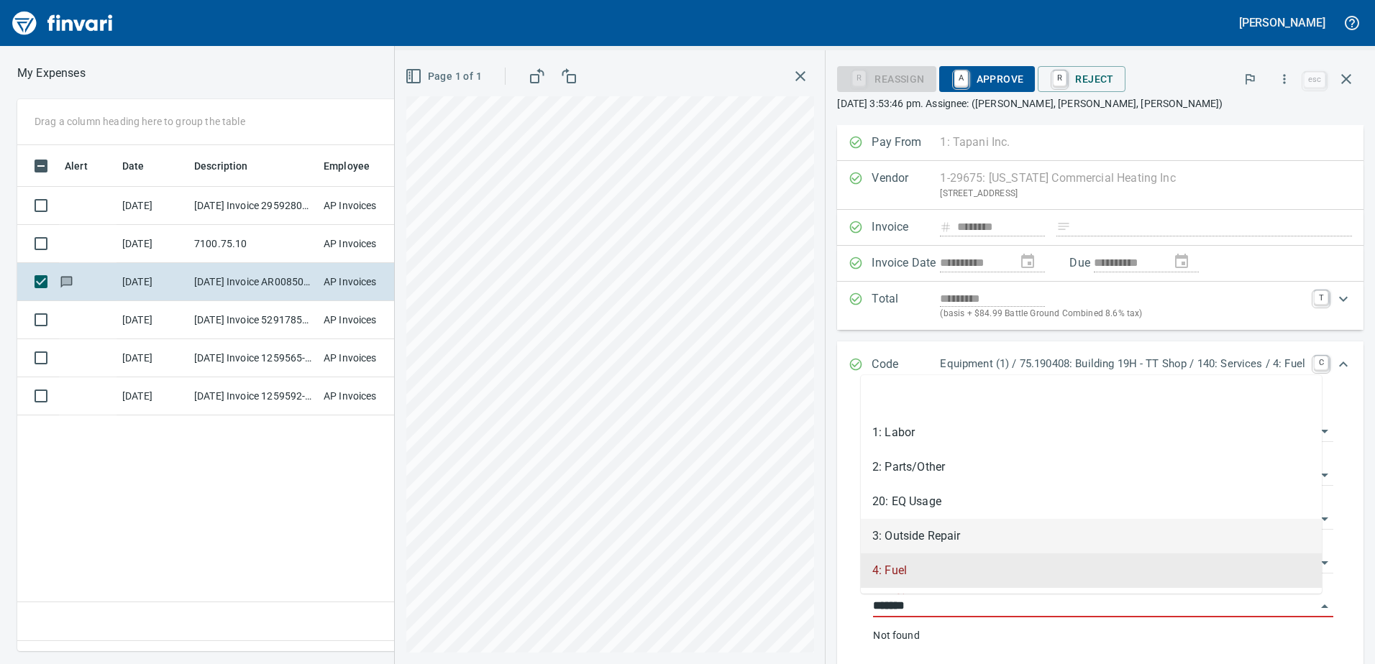
click at [919, 536] on li "3: Outside Repair" at bounding box center [1091, 536] width 461 height 35
type input "**********"
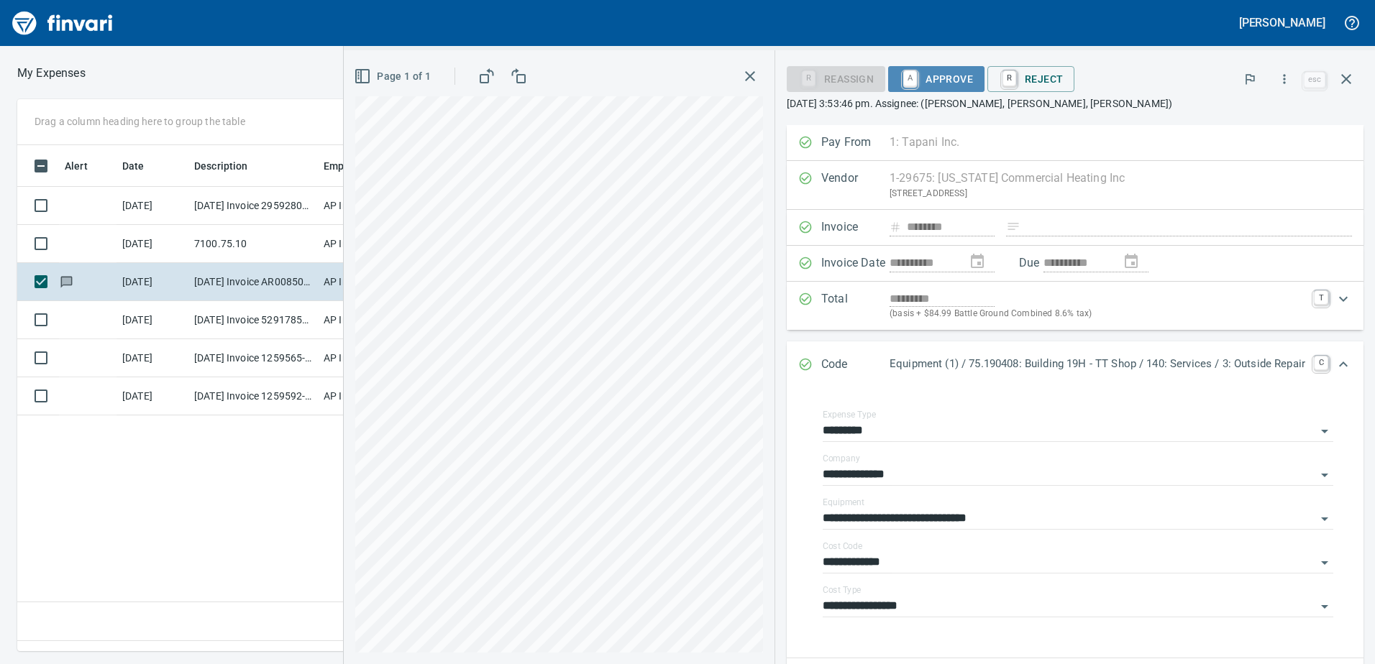
click at [934, 66] on button "A Approve" at bounding box center [936, 79] width 96 height 26
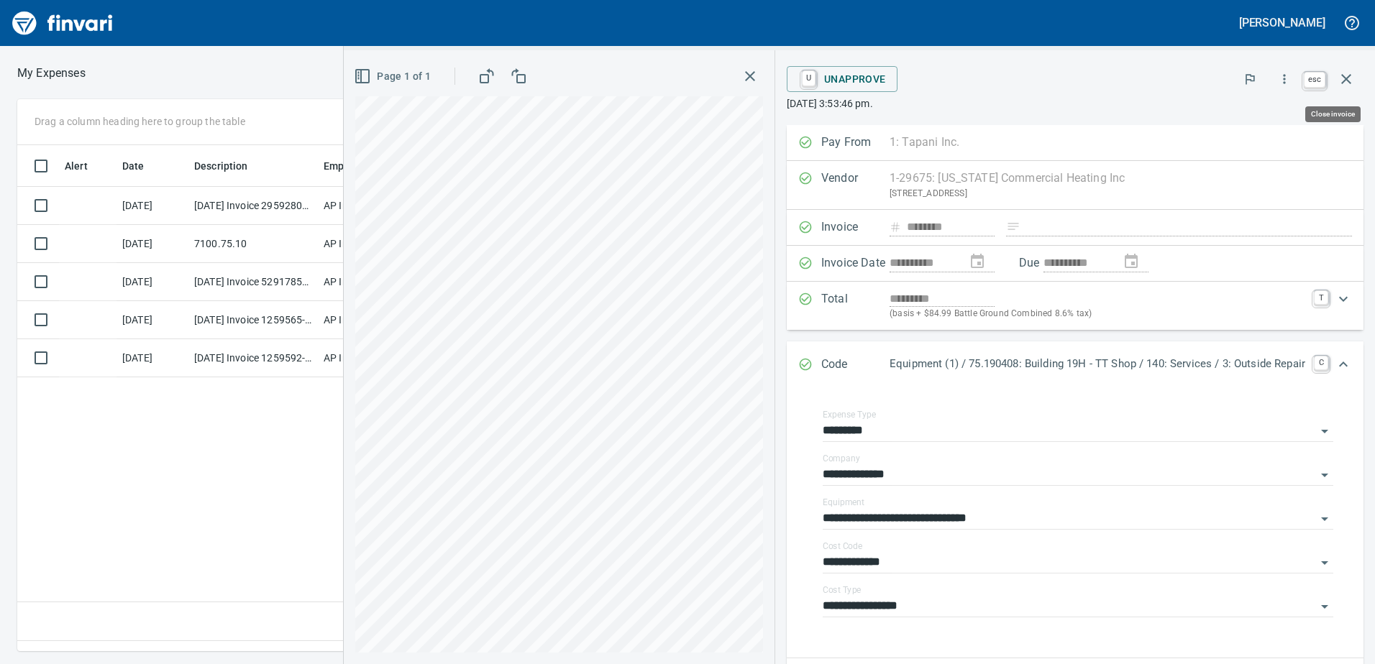
click at [1347, 81] on icon "button" at bounding box center [1346, 79] width 10 height 10
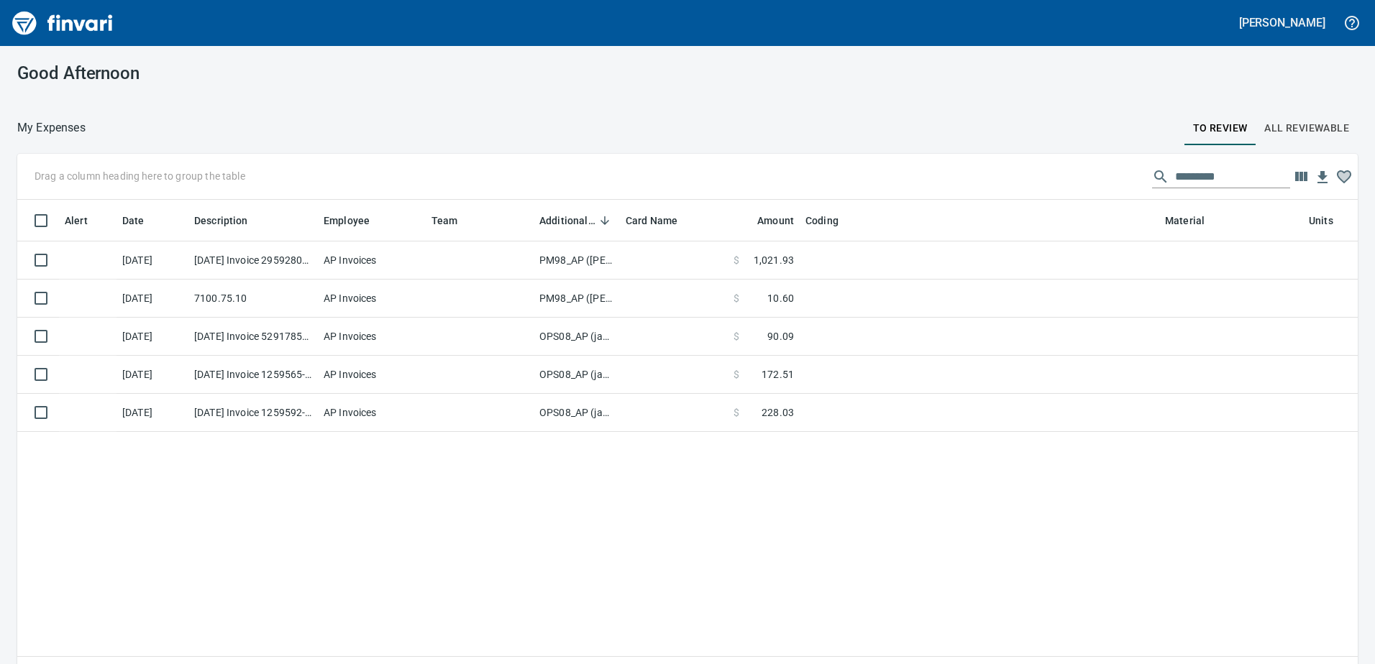
scroll to position [1, 1]
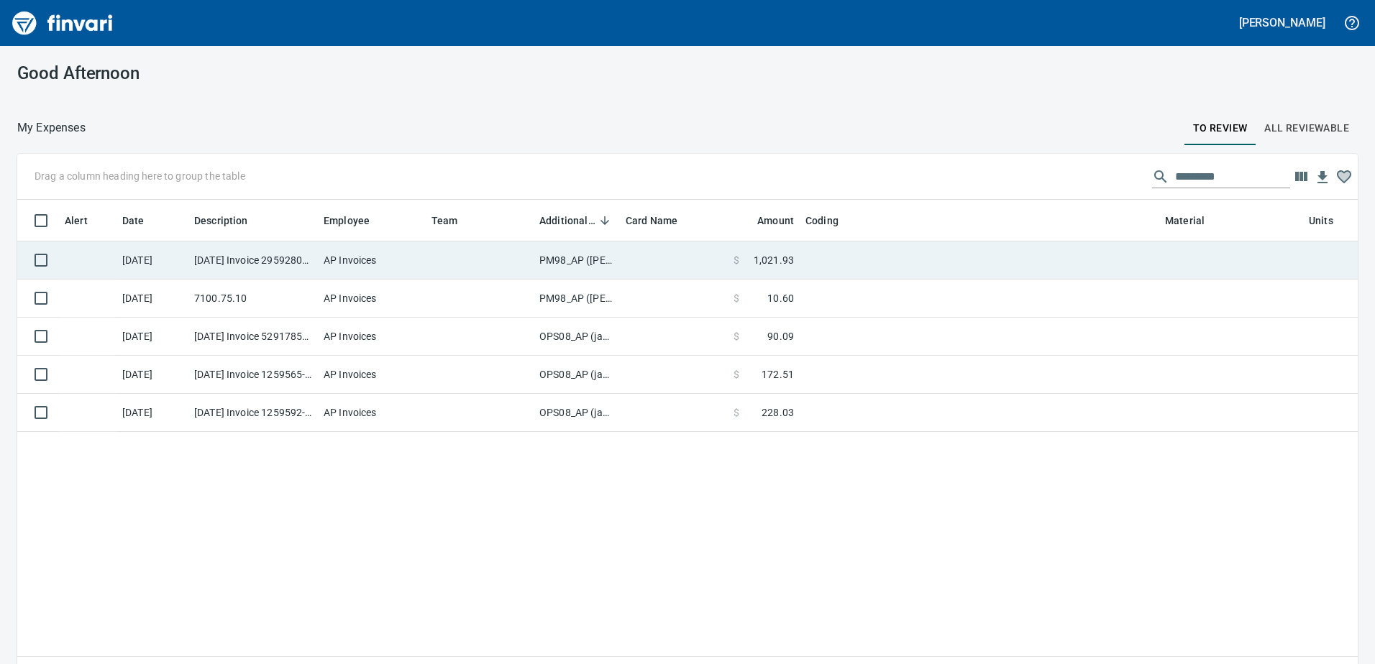
click at [566, 253] on td "PM98_AP ([PERSON_NAME], [PERSON_NAME])" at bounding box center [577, 261] width 86 height 38
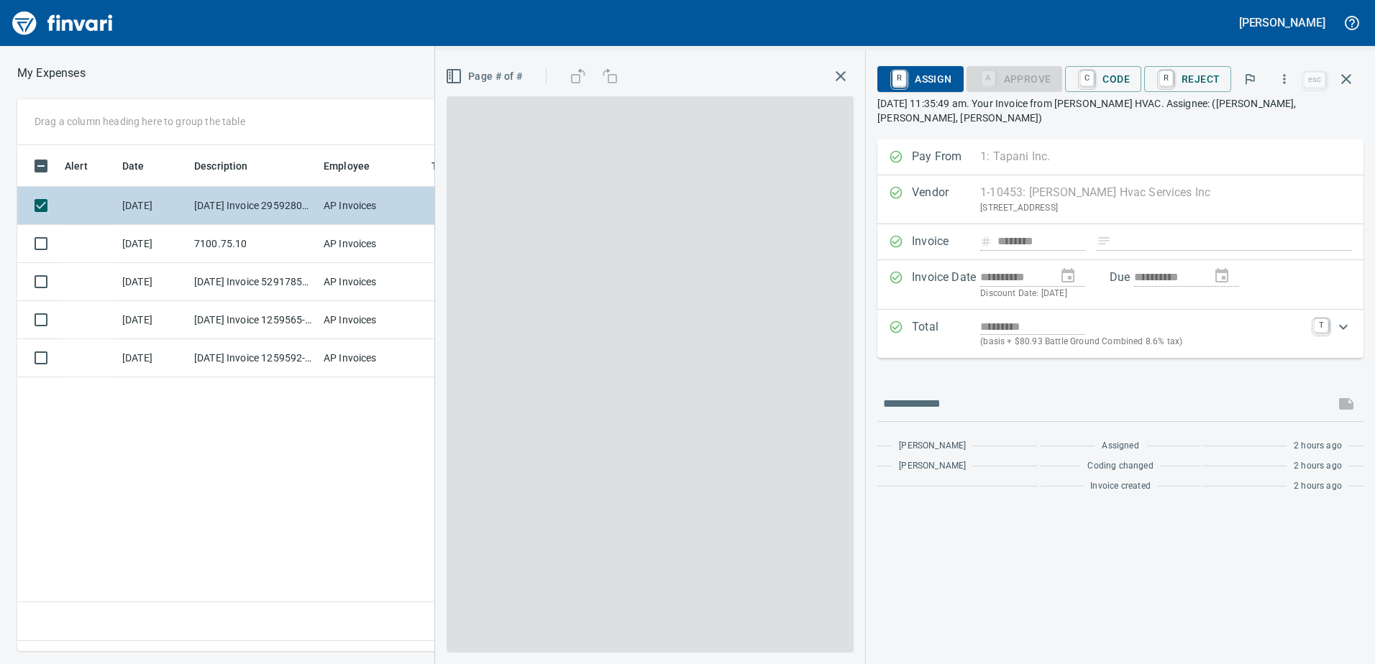
scroll to position [485, 970]
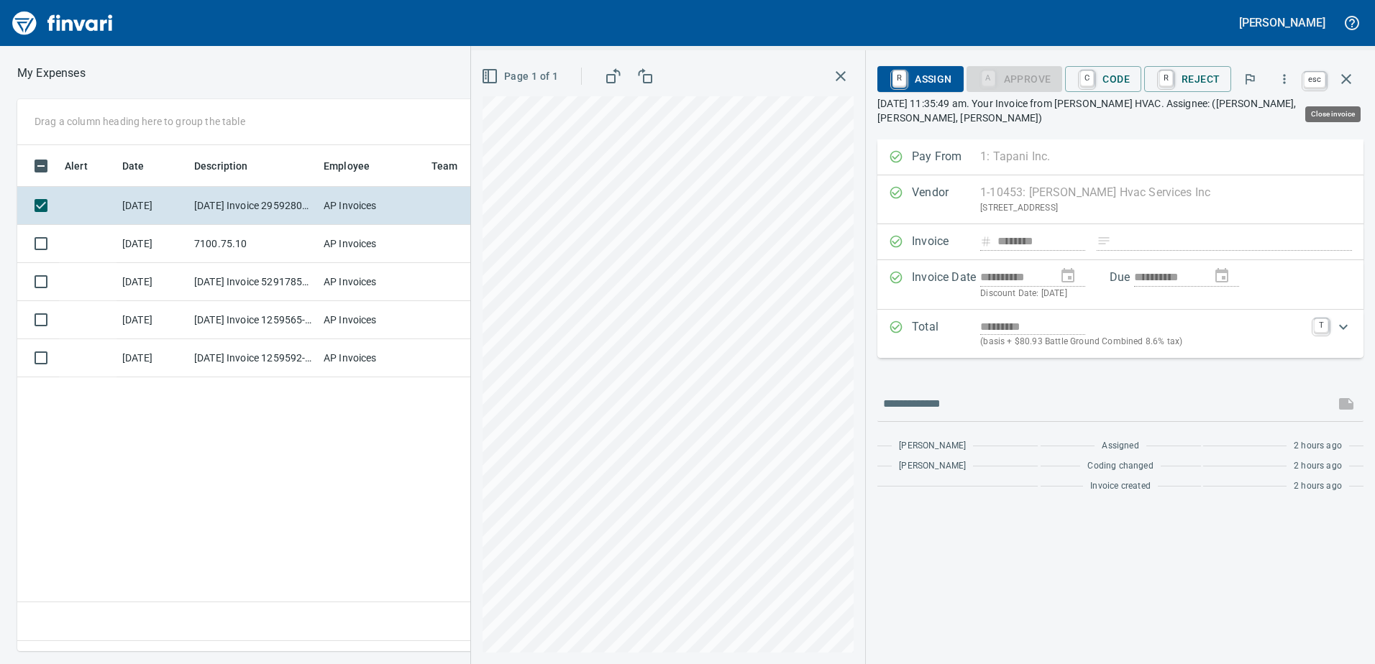
click at [1348, 73] on icon "button" at bounding box center [1345, 78] width 17 height 17
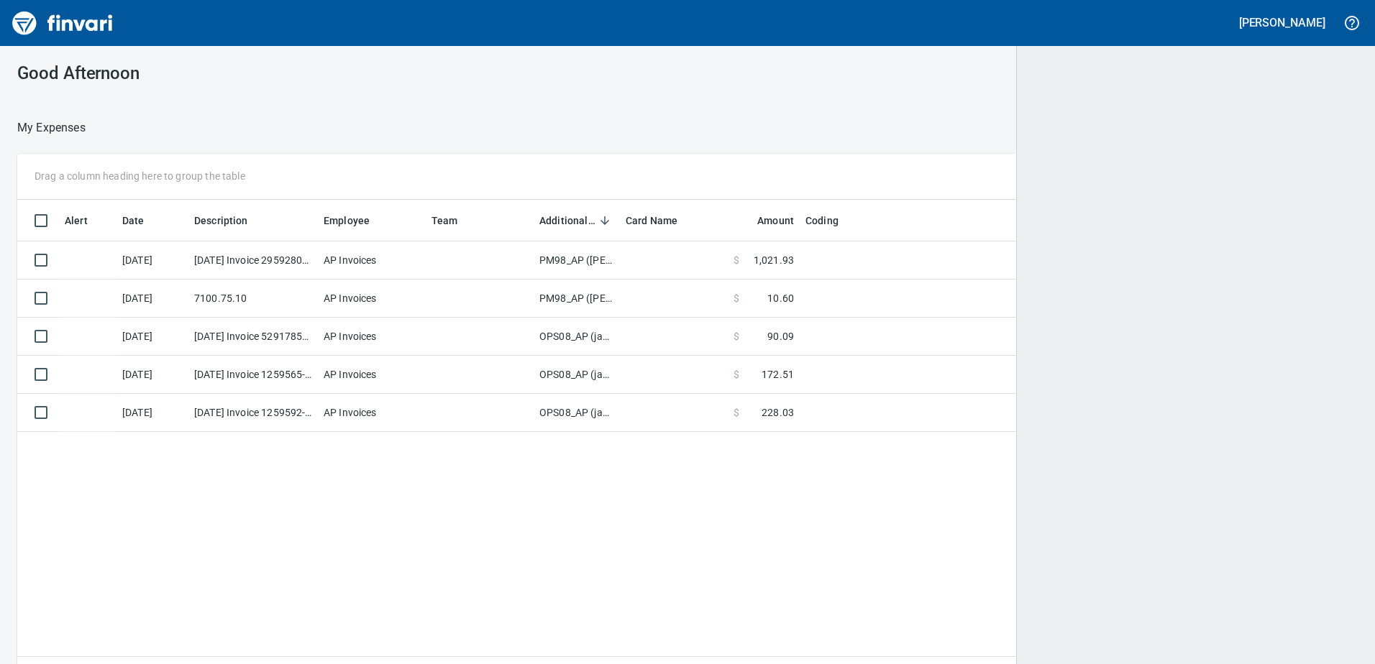
scroll to position [1, 1]
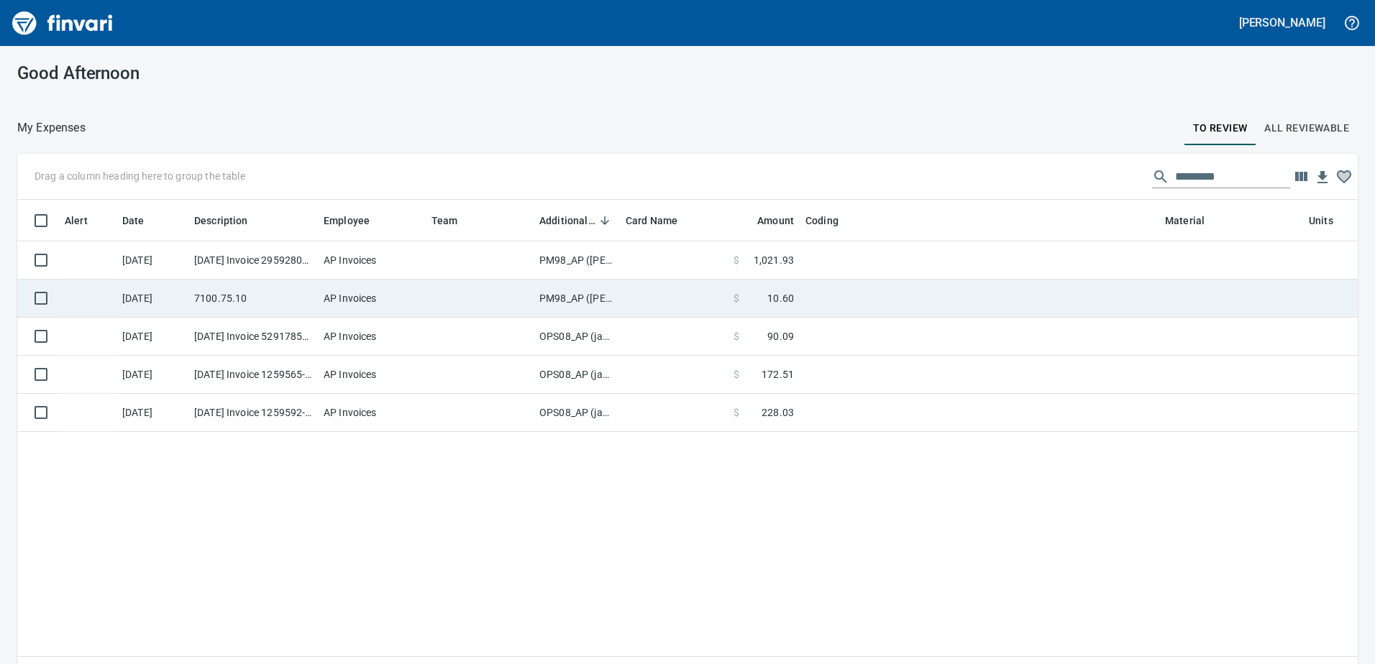
click at [572, 293] on td "PM98_AP ([PERSON_NAME], [PERSON_NAME])" at bounding box center [577, 299] width 86 height 38
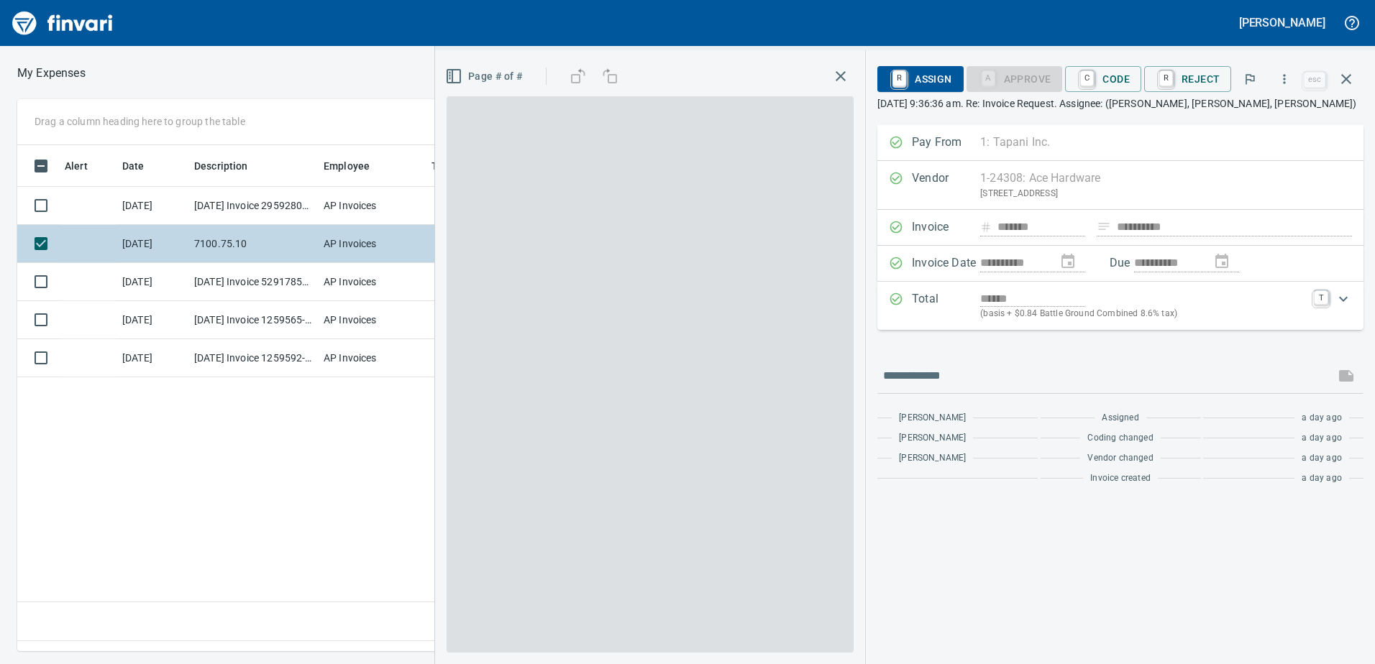
scroll to position [485, 970]
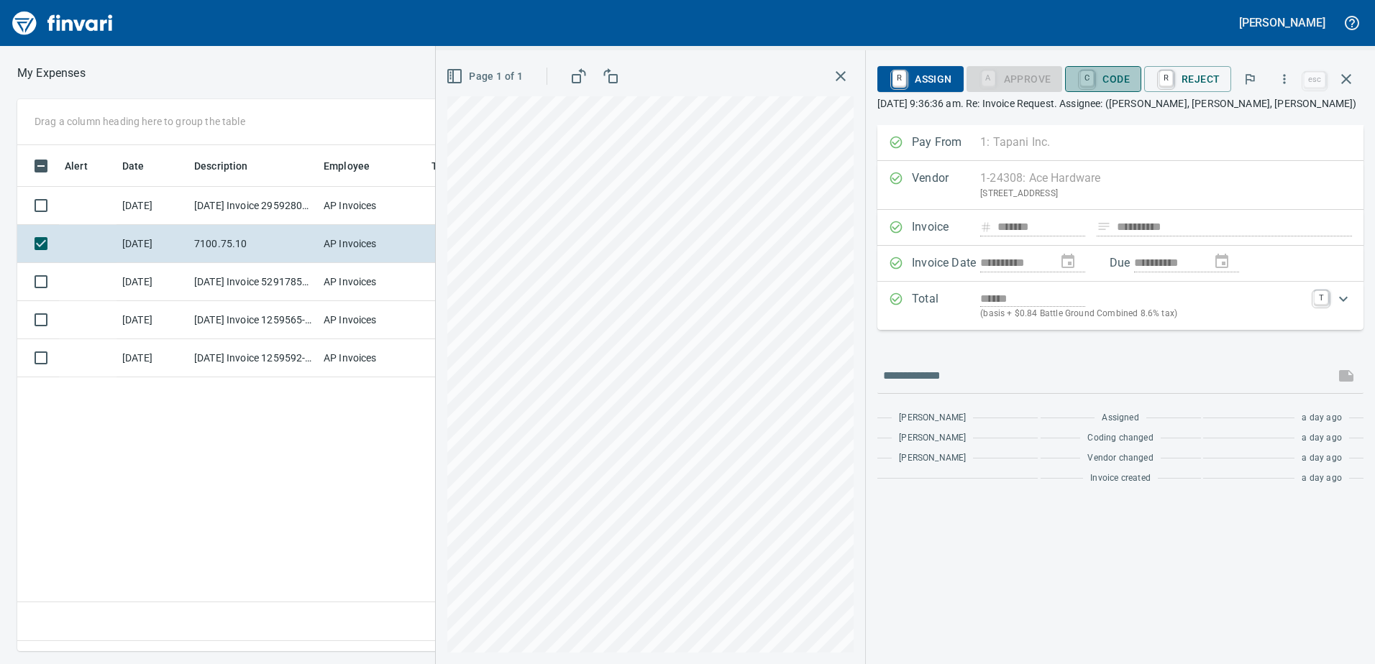
click at [1109, 82] on span "C Code" at bounding box center [1102, 79] width 53 height 24
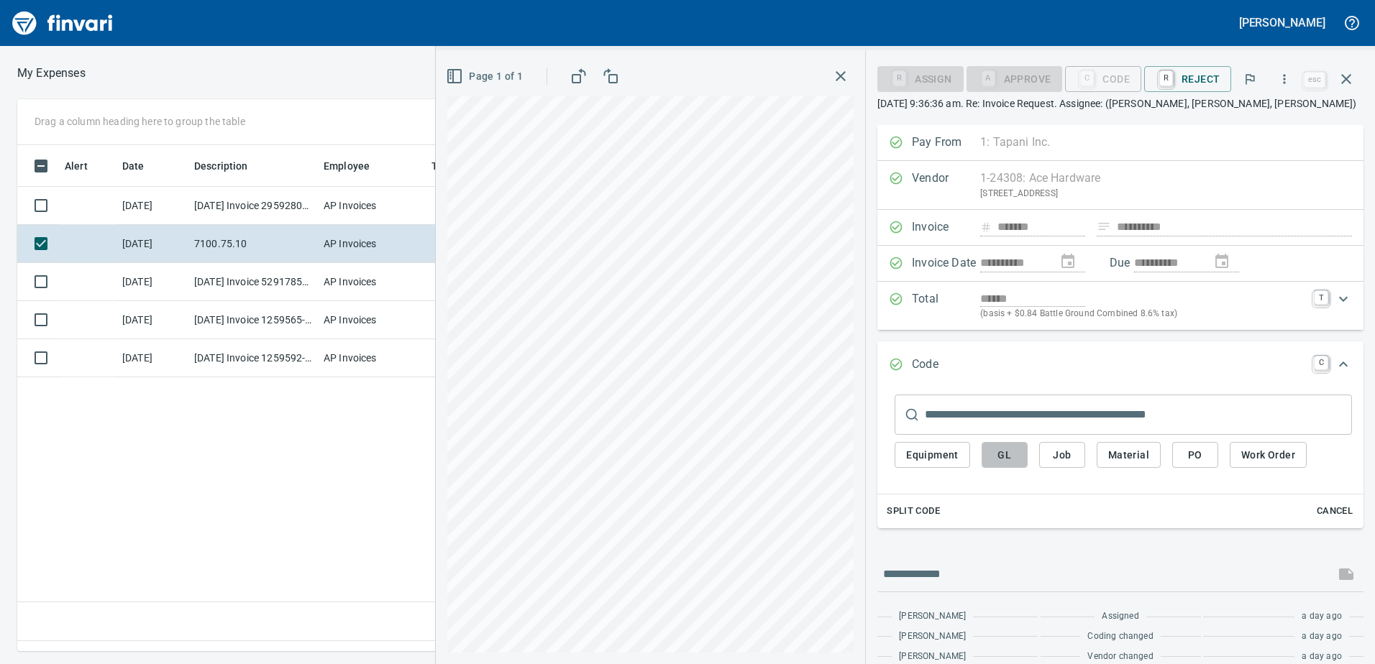
click at [1007, 454] on span "GL" at bounding box center [1004, 456] width 23 height 18
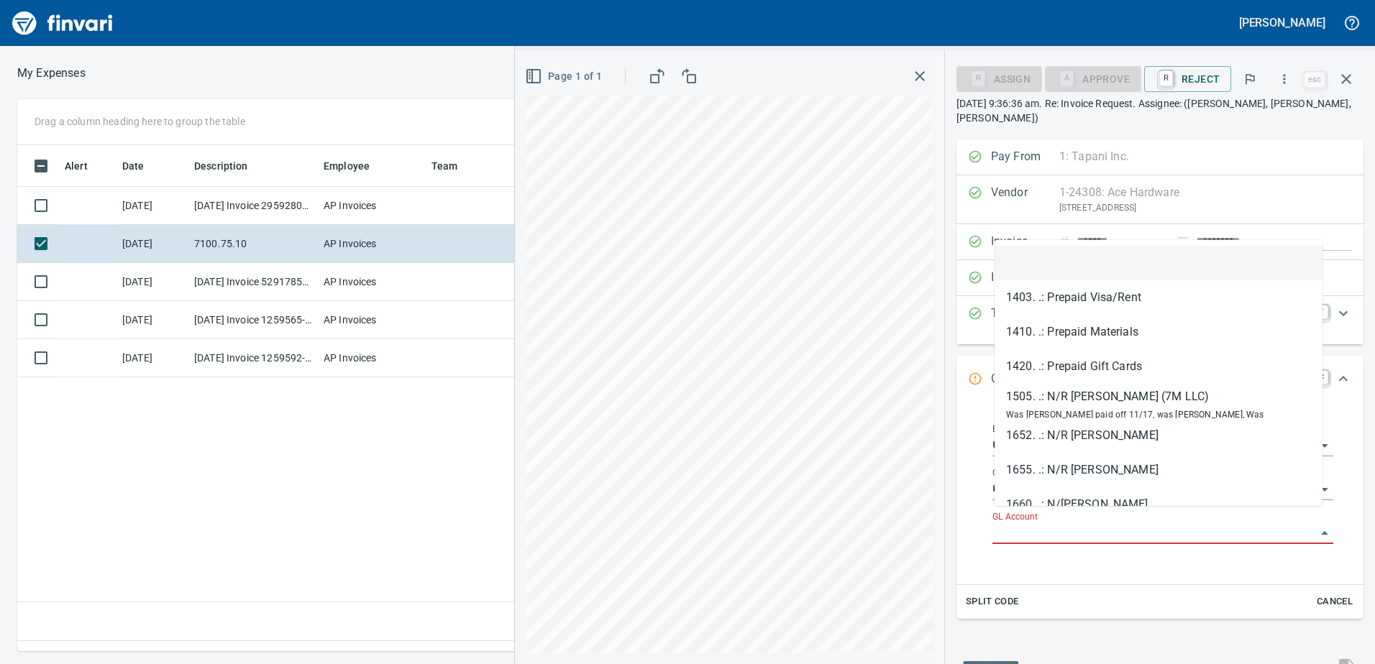
click at [1026, 523] on input "GL Account" at bounding box center [1154, 533] width 324 height 20
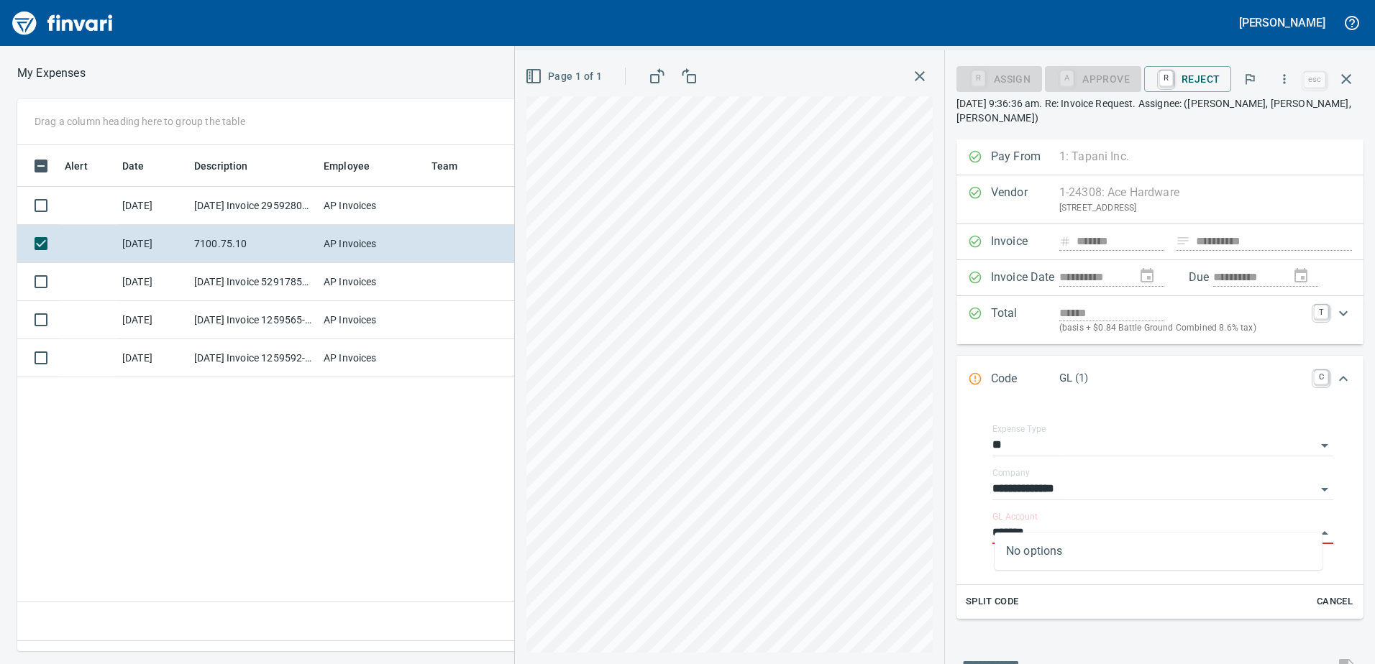
drag, startPoint x: 1038, startPoint y: 518, endPoint x: 937, endPoint y: 521, distance: 101.4
click at [939, 521] on div "**********" at bounding box center [945, 357] width 860 height 614
click at [1040, 554] on li "7100.75.10: FA Supplies" at bounding box center [1158, 556] width 328 height 35
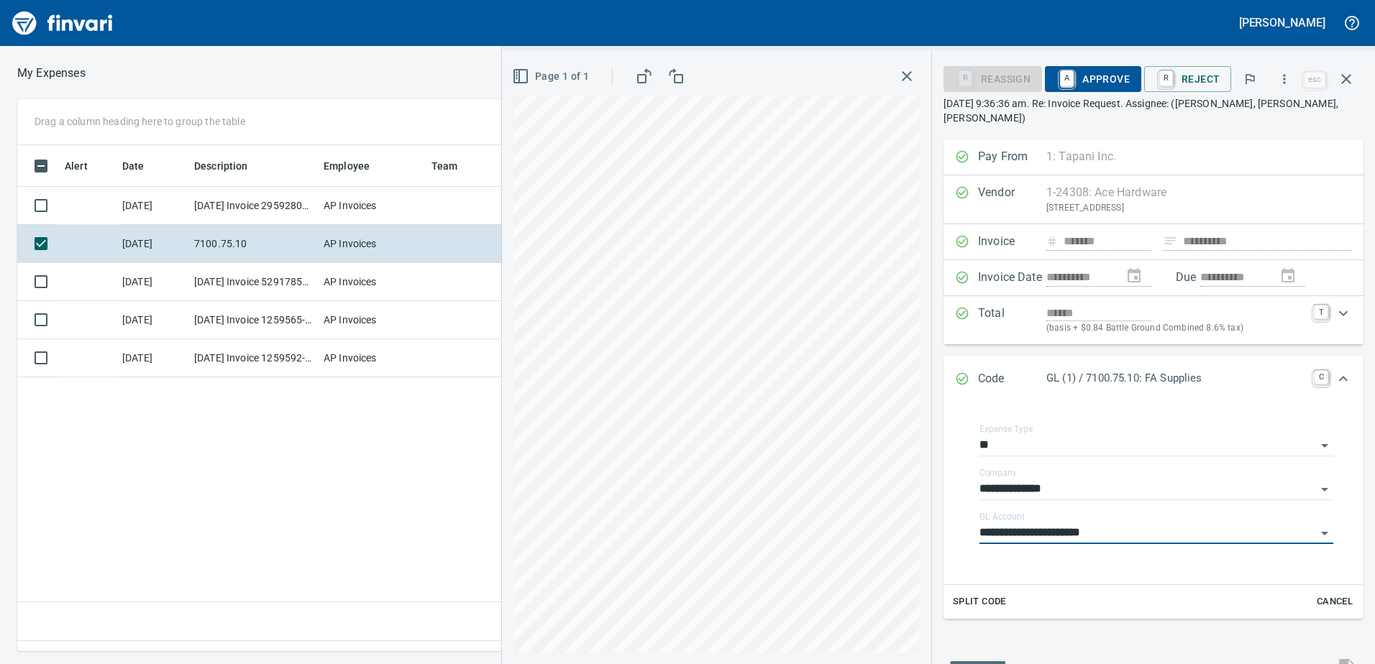
type input "**********"
click at [1108, 81] on span "A Approve" at bounding box center [1092, 79] width 73 height 24
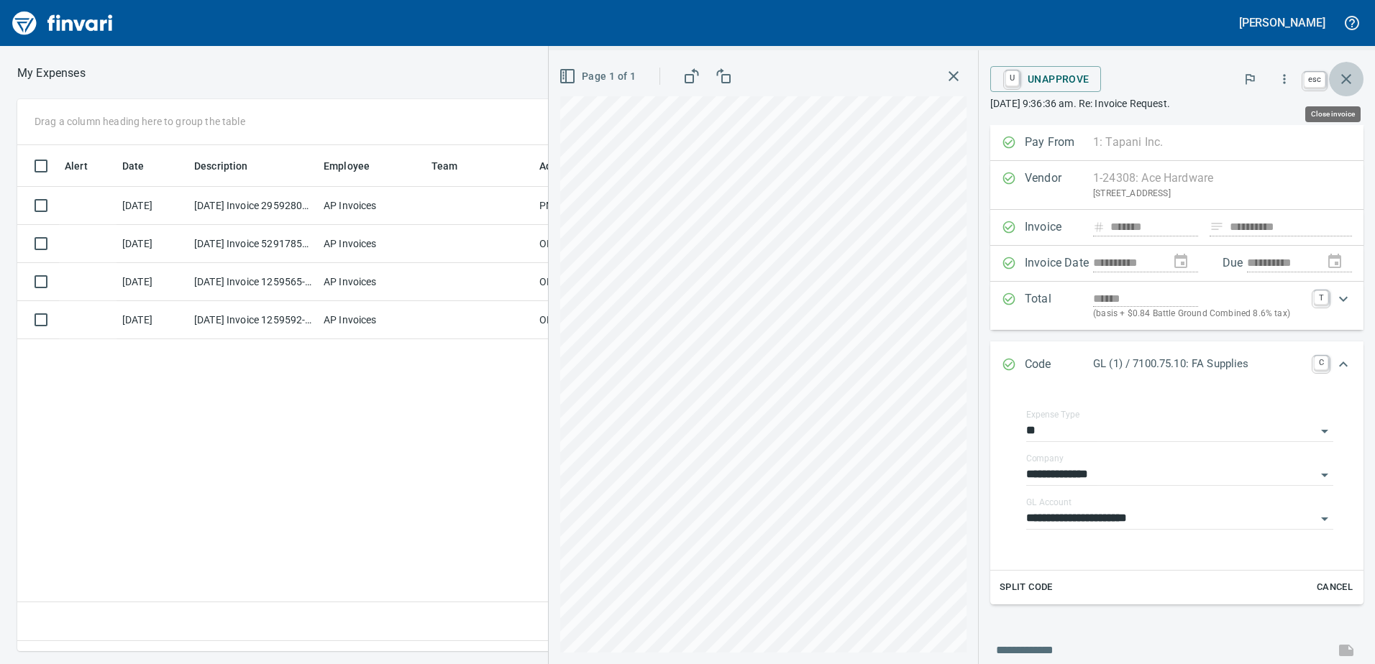
click at [1346, 78] on icon "button" at bounding box center [1345, 78] width 17 height 17
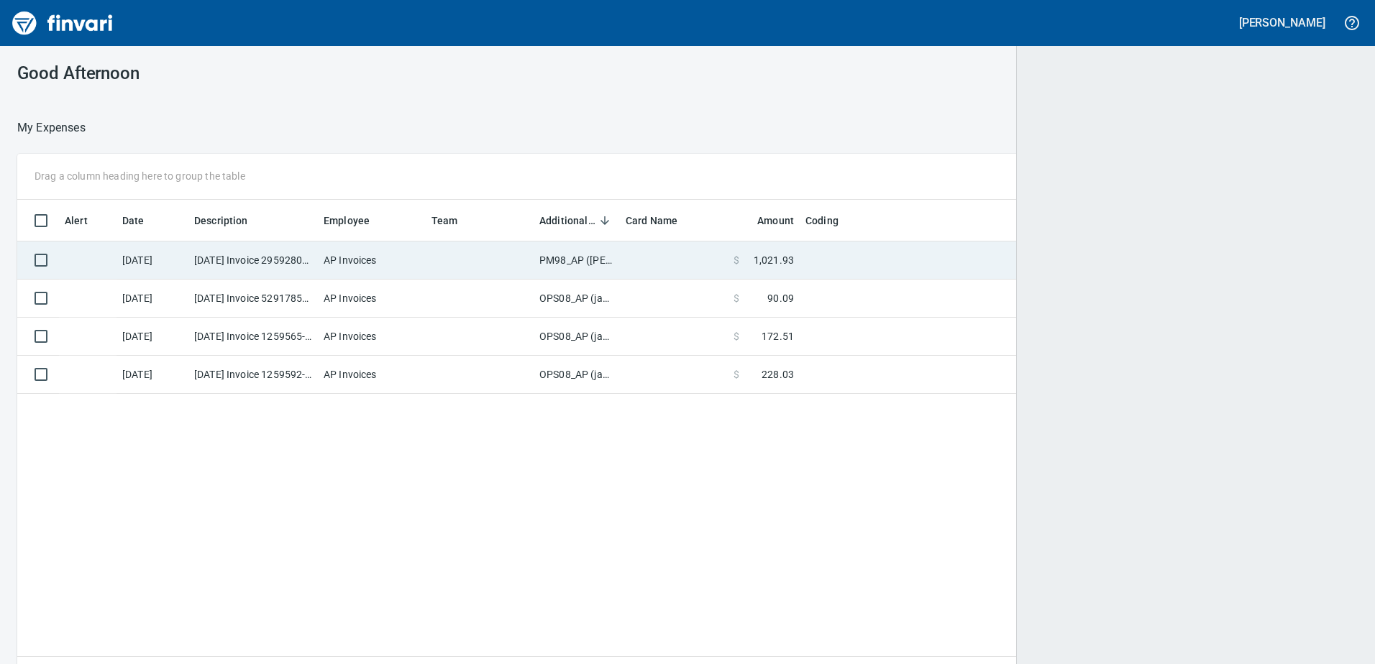
scroll to position [485, 1317]
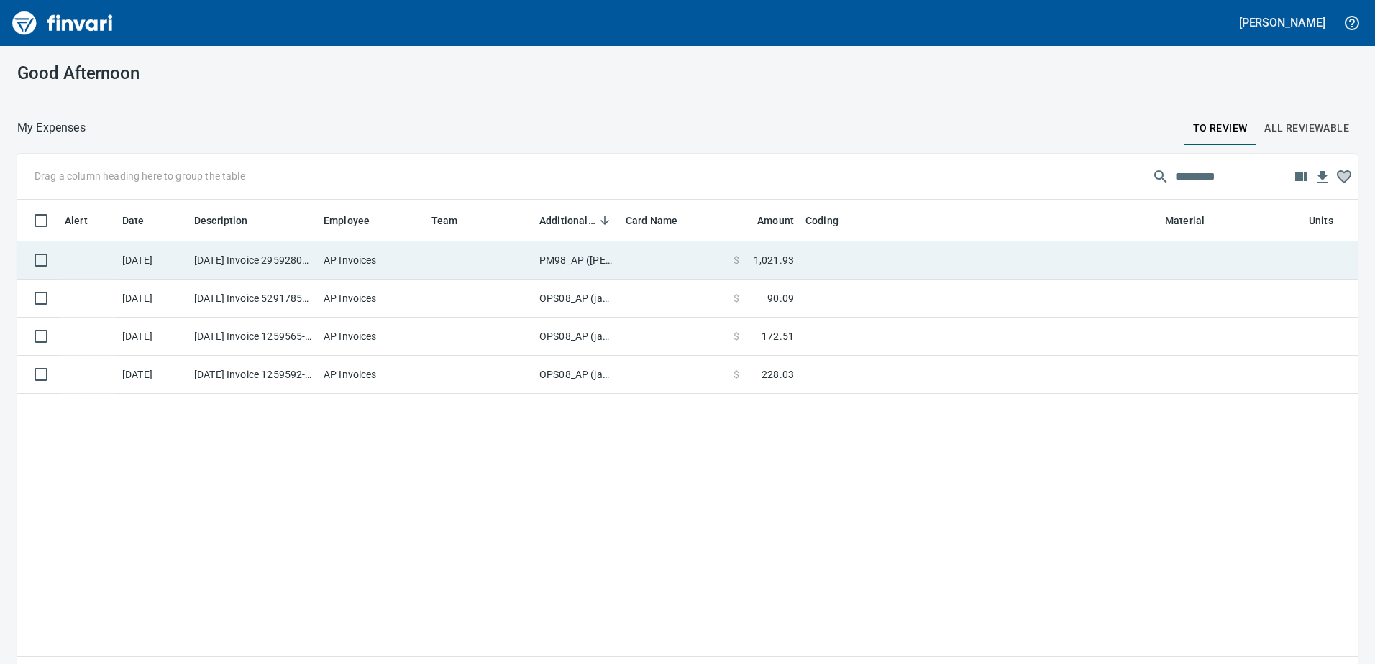
click at [580, 255] on td "PM98_AP ([PERSON_NAME], [PERSON_NAME])" at bounding box center [577, 261] width 86 height 38
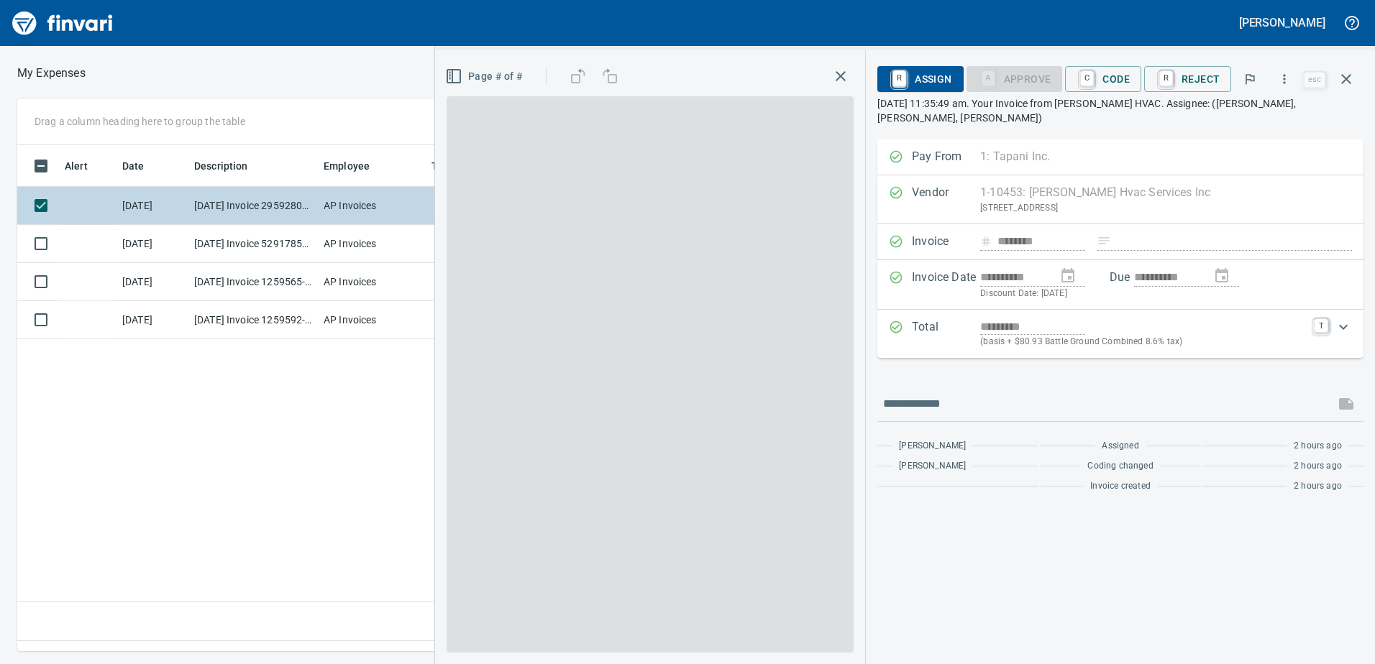
scroll to position [485, 970]
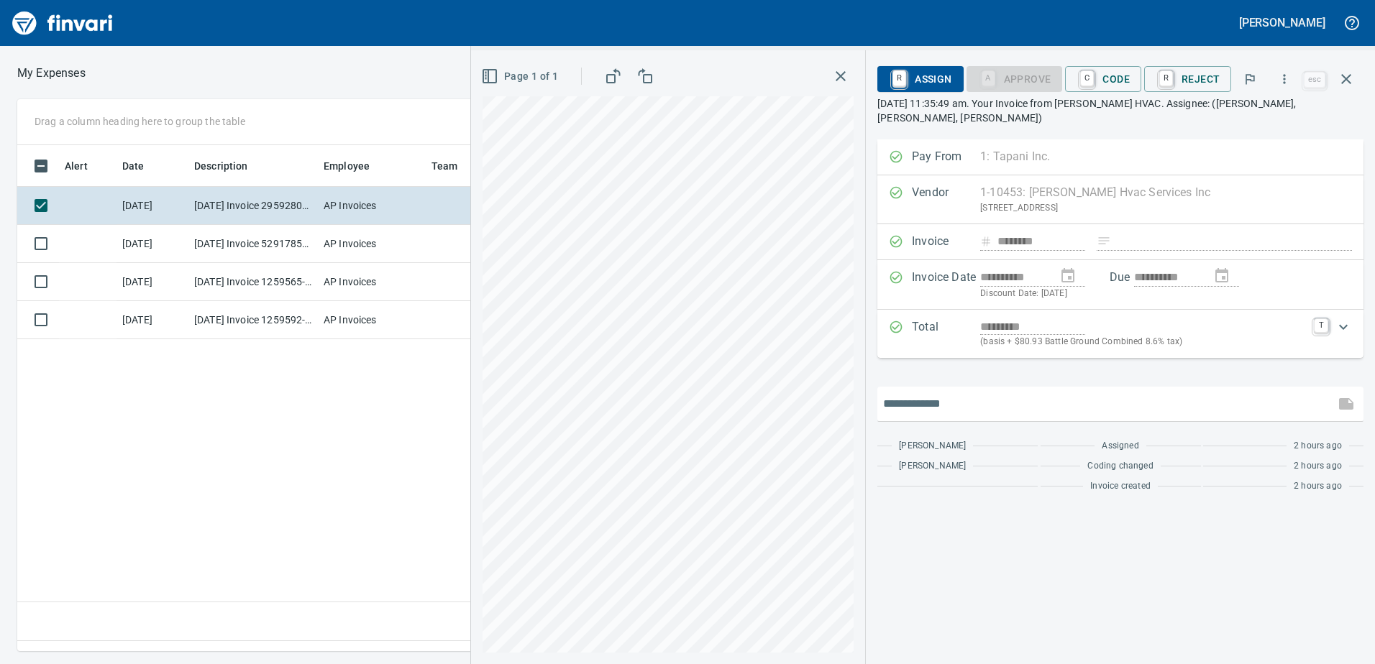
click at [923, 393] on input "text" at bounding box center [1106, 404] width 446 height 23
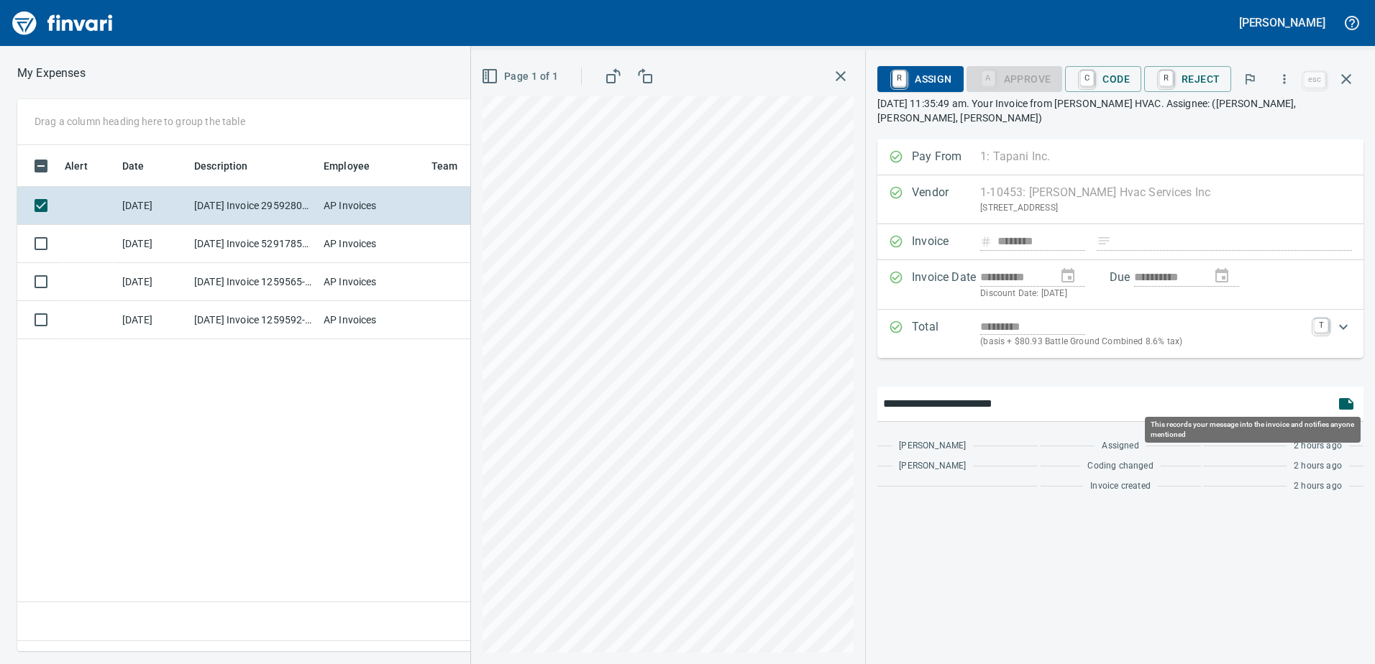
type input "**********"
click at [1351, 398] on icon "button" at bounding box center [1346, 404] width 14 height 12
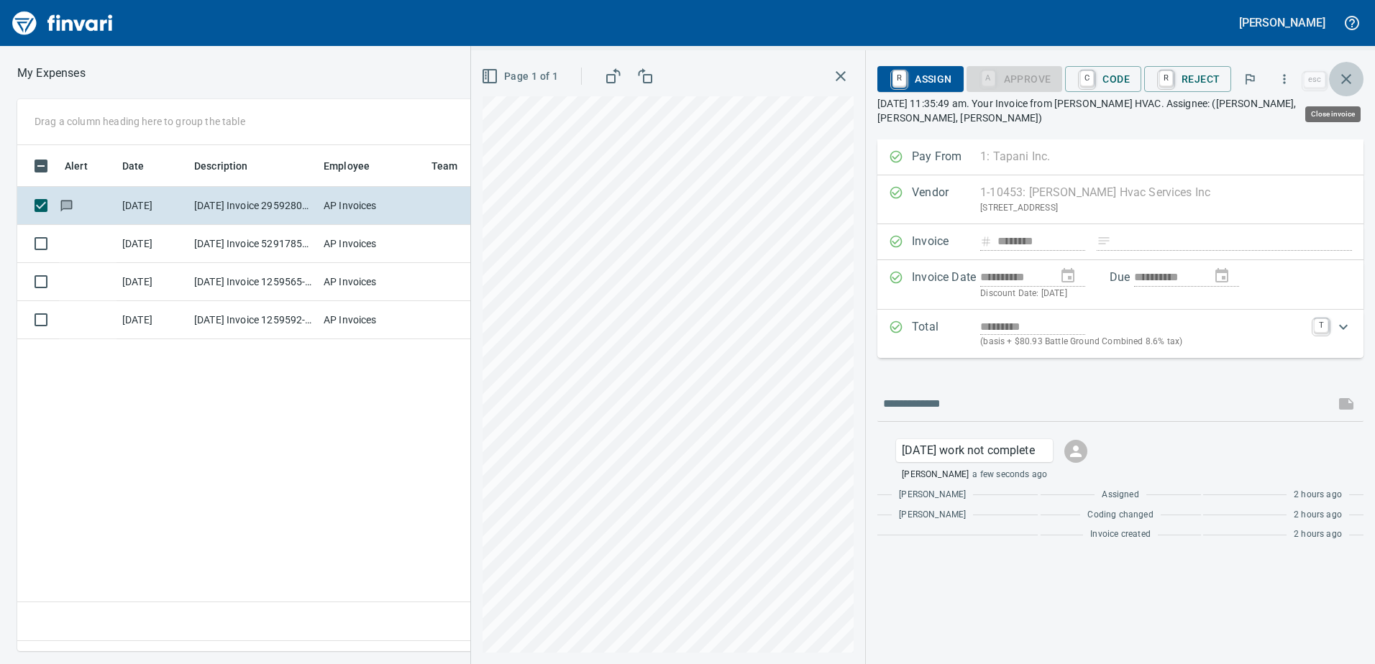
click at [1347, 80] on icon "button" at bounding box center [1346, 79] width 10 height 10
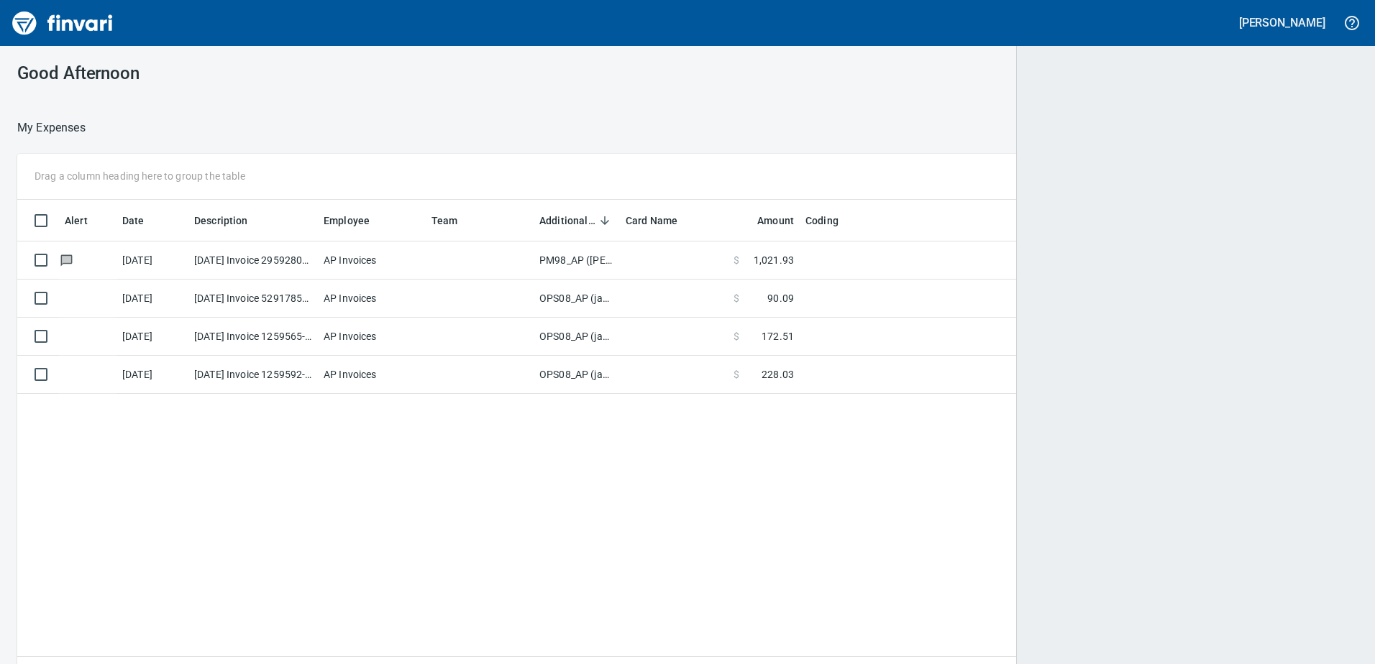
scroll to position [1, 1]
